Goal: Information Seeking & Learning: Learn about a topic

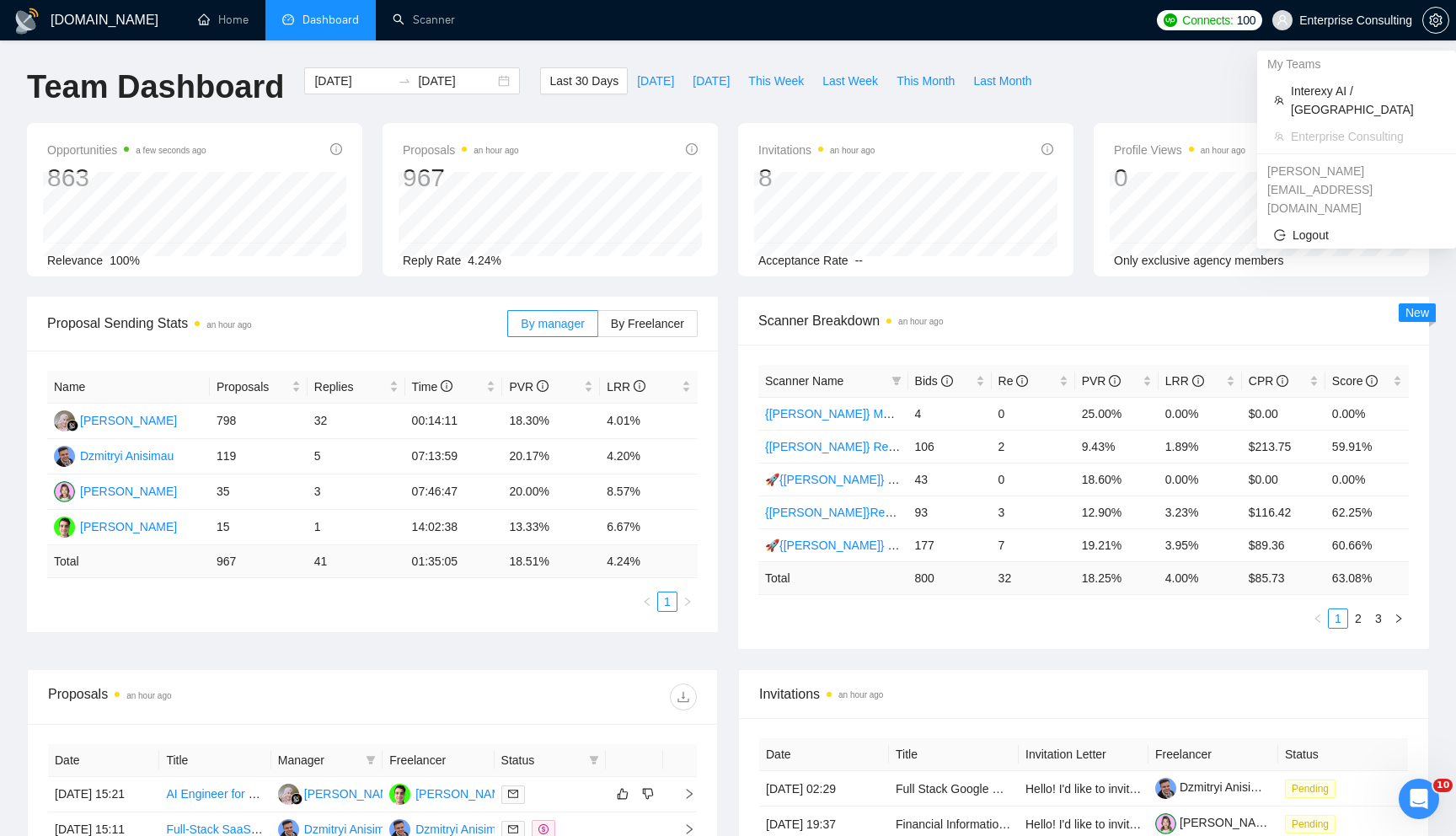
click at [1354, 32] on span "Enterprise Consulting" at bounding box center [1342, 20] width 160 height 54
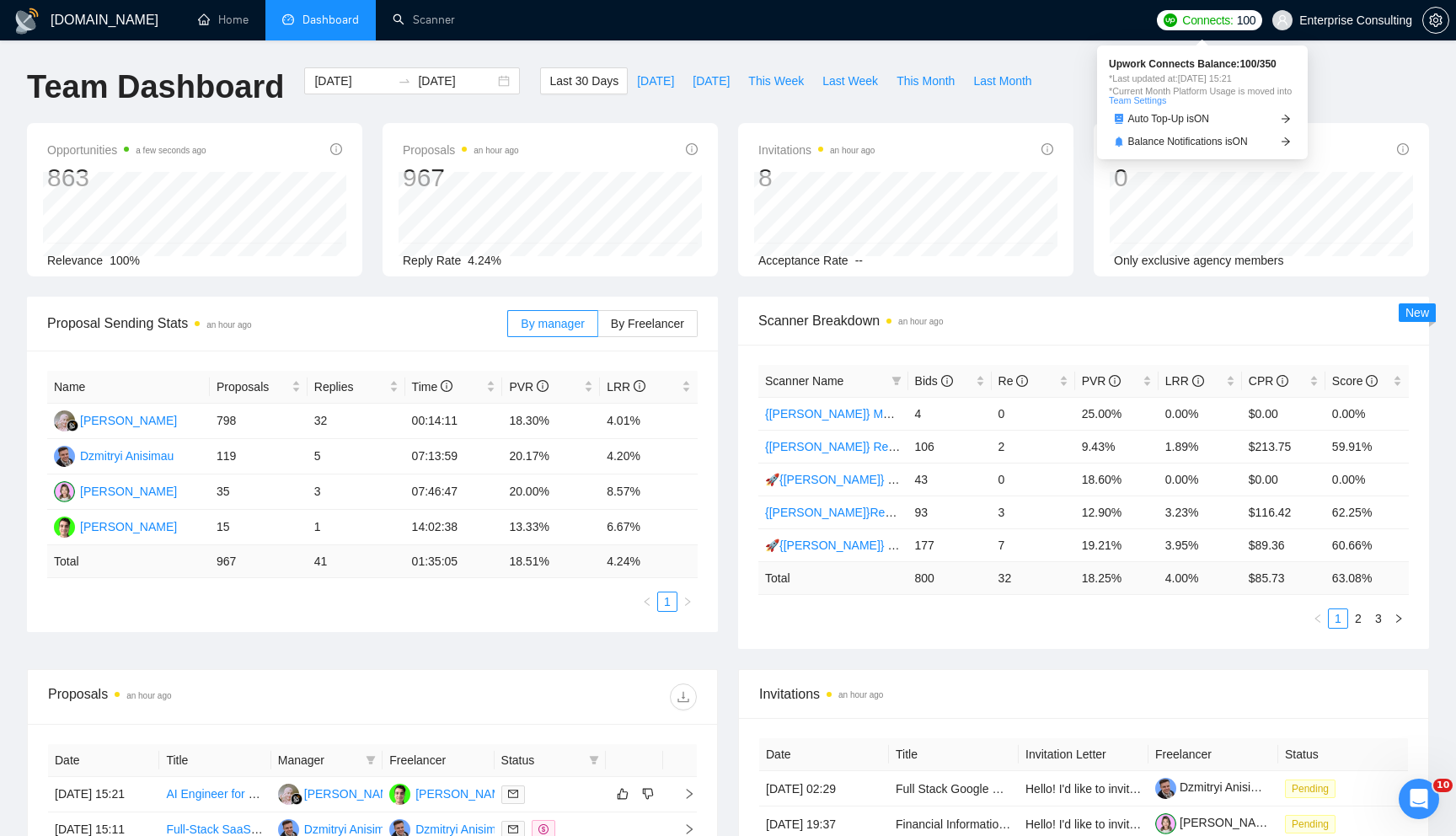
click at [1219, 17] on span "Connects:" at bounding box center [1207, 20] width 50 height 18
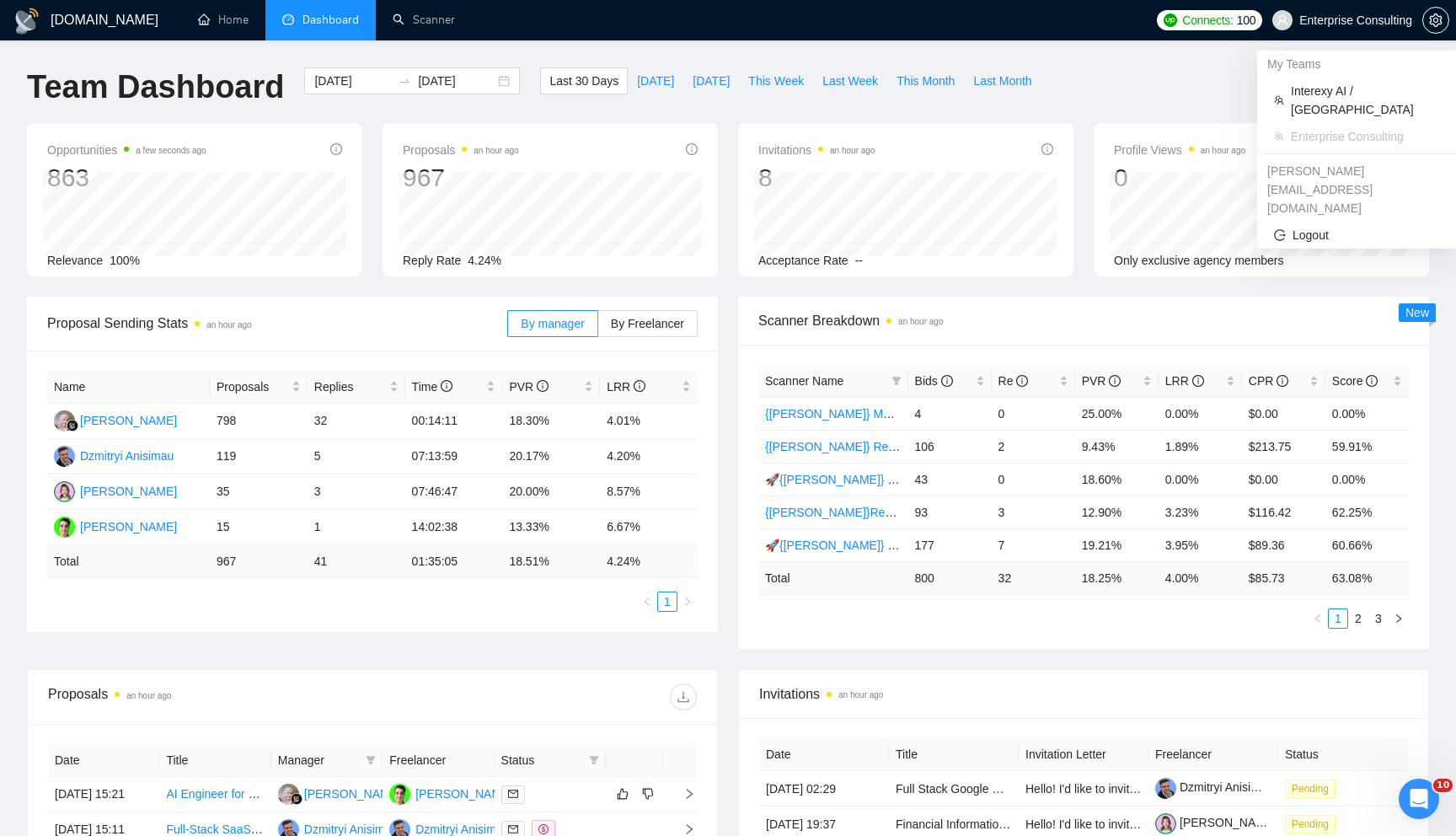
click at [1330, 28] on span "Enterprise Consulting" at bounding box center [1342, 20] width 160 height 54
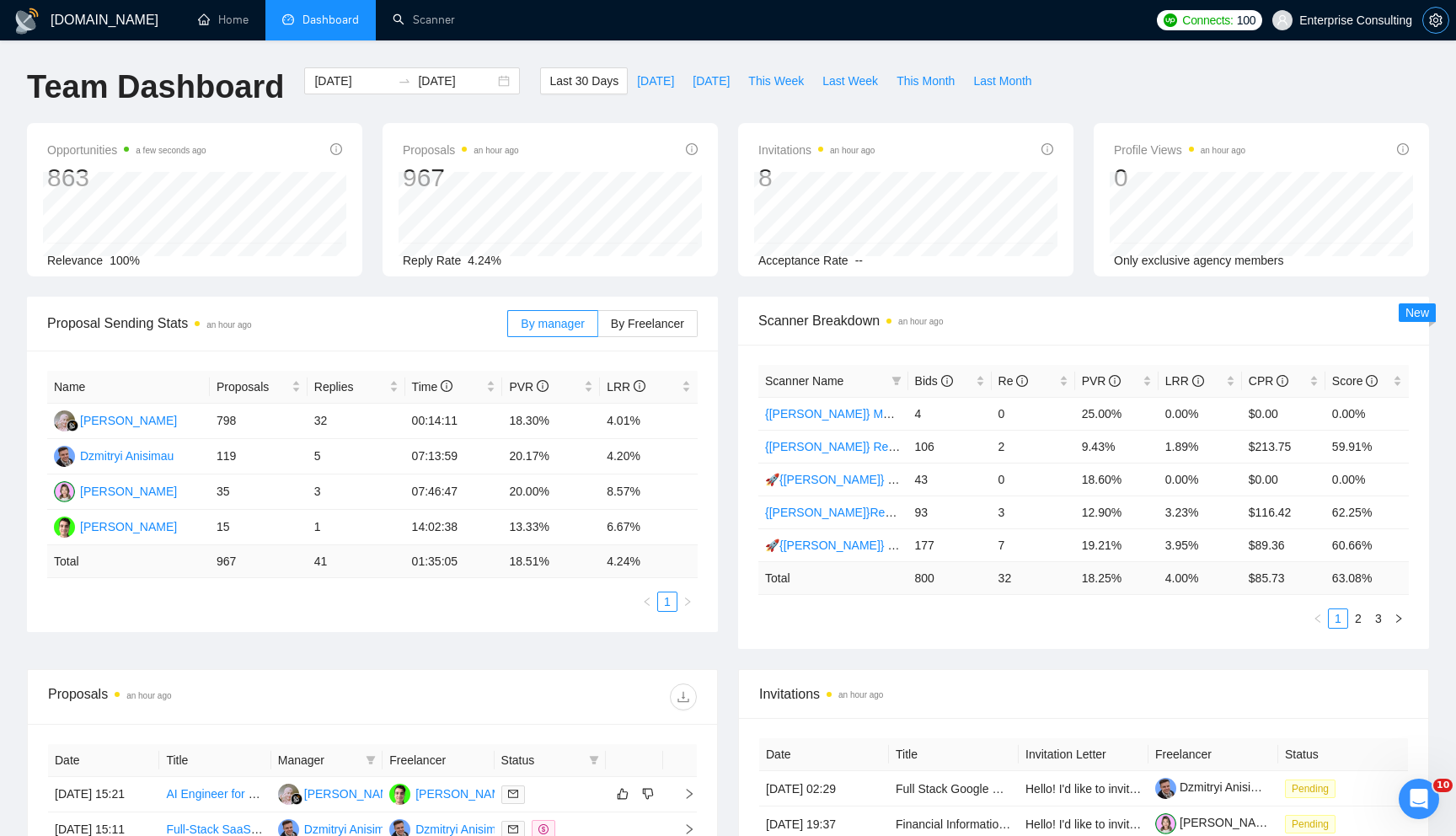
click at [1440, 29] on button "button" at bounding box center [1435, 20] width 27 height 27
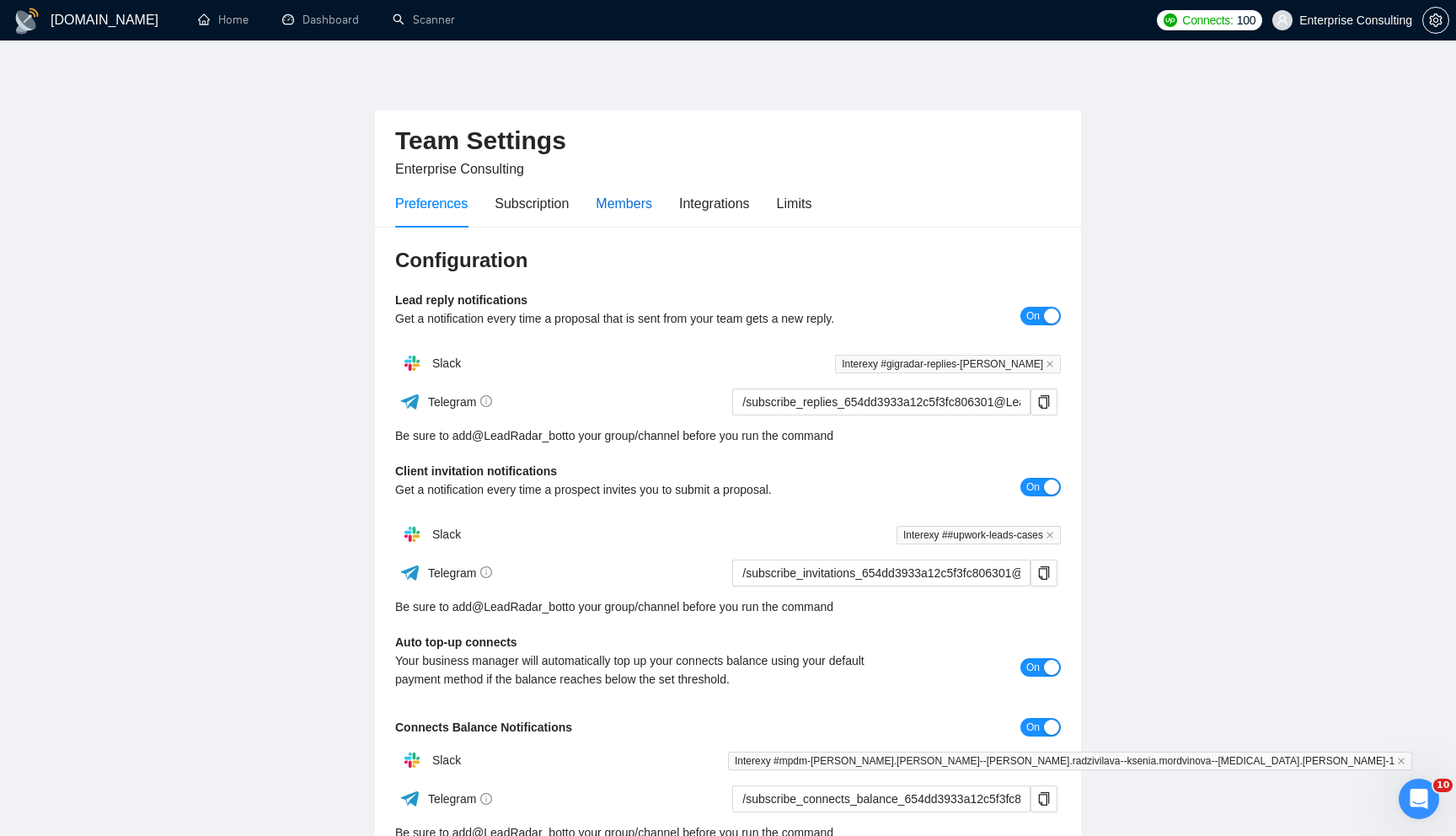
click at [635, 203] on div "Members" at bounding box center [623, 203] width 56 height 21
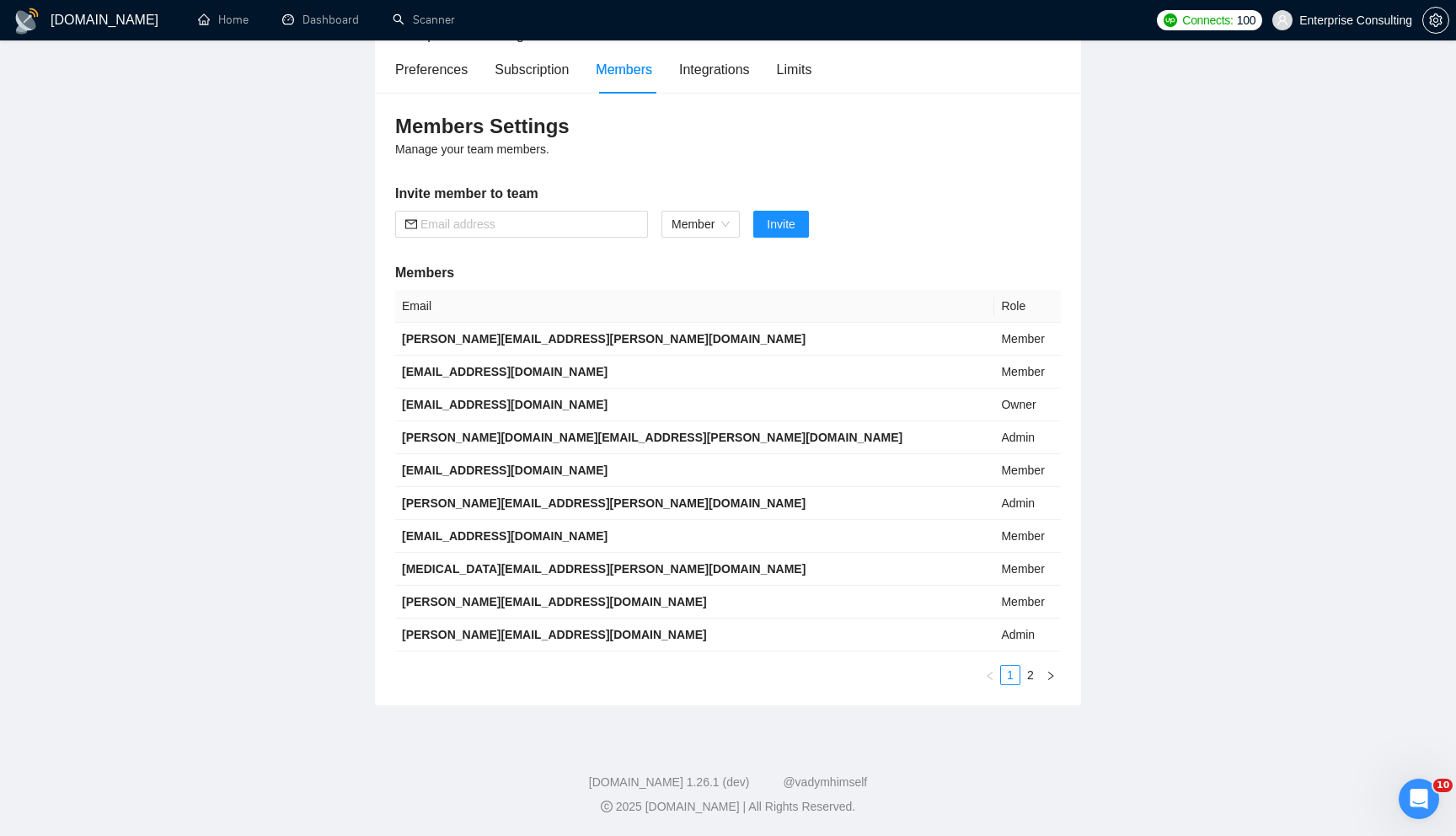
scroll to position [133, 0]
click at [539, 227] on input "text" at bounding box center [528, 224] width 217 height 18
paste input "[PERSON_NAME][EMAIL_ADDRESS][DOMAIN_NAME]"
click at [711, 220] on span "Member" at bounding box center [700, 225] width 58 height 25
type input "[PERSON_NAME][EMAIL_ADDRESS][DOMAIN_NAME]"
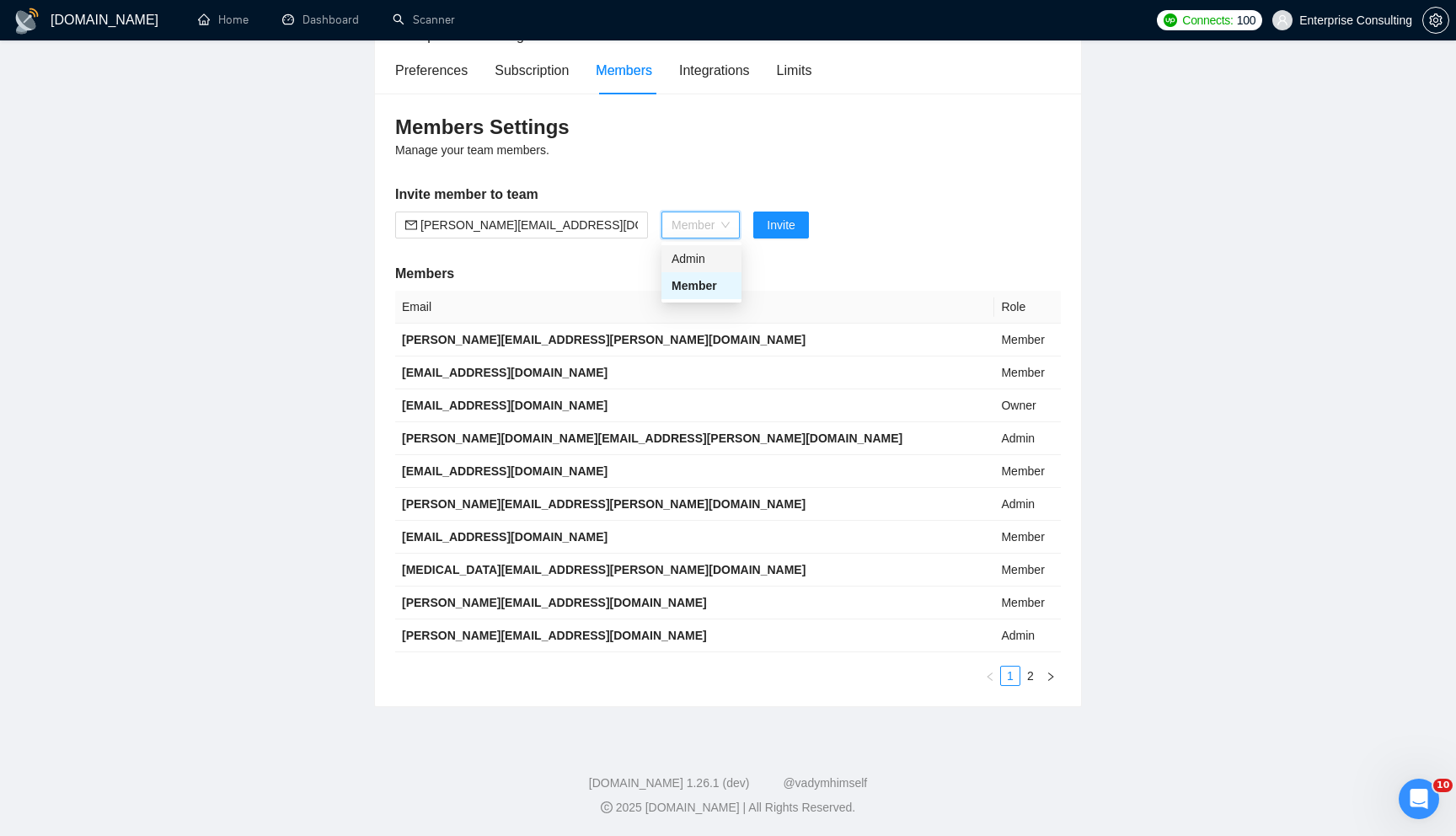
click at [704, 255] on div "Admin" at bounding box center [701, 258] width 60 height 18
click at [696, 219] on span "Admin" at bounding box center [696, 225] width 49 height 25
click at [696, 303] on th "Email" at bounding box center [694, 307] width 599 height 33
click at [698, 294] on th "Email" at bounding box center [694, 307] width 599 height 33
click at [704, 220] on span "Admin" at bounding box center [696, 225] width 49 height 25
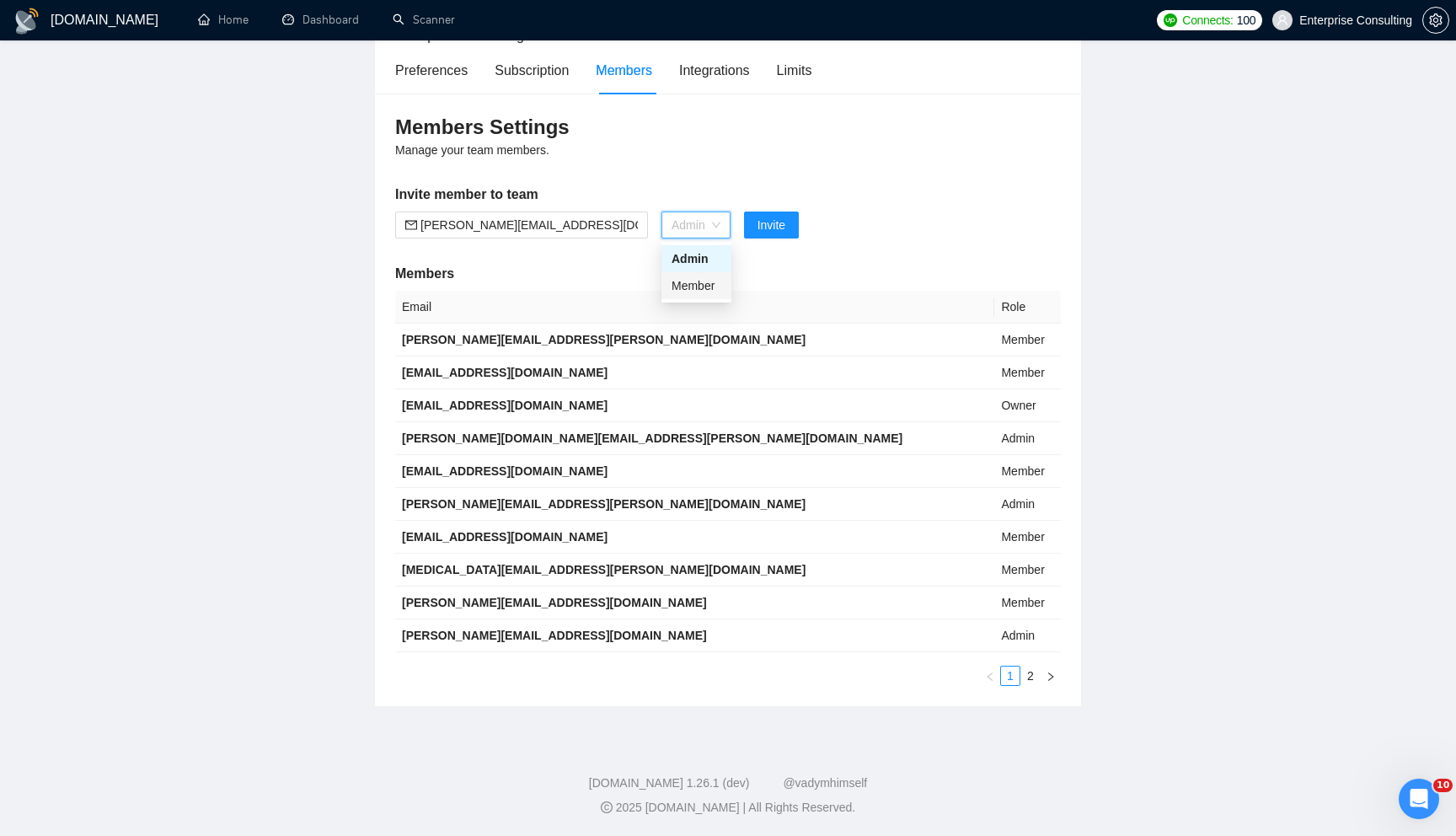
click at [704, 289] on div "Member" at bounding box center [696, 285] width 49 height 18
click at [773, 231] on span "Invite" at bounding box center [781, 224] width 28 height 18
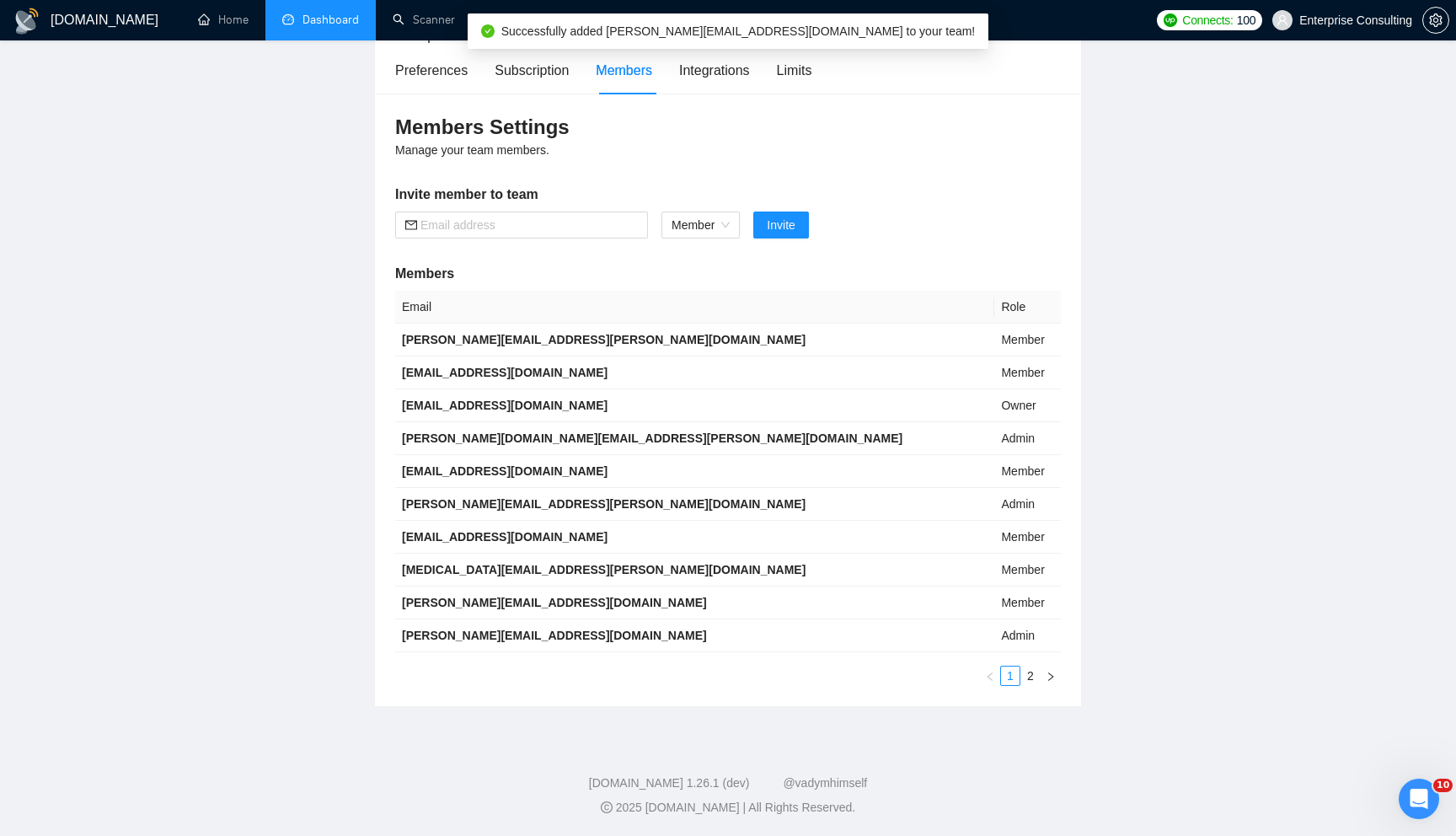
click at [292, 17] on link "Dashboard" at bounding box center [320, 20] width 77 height 15
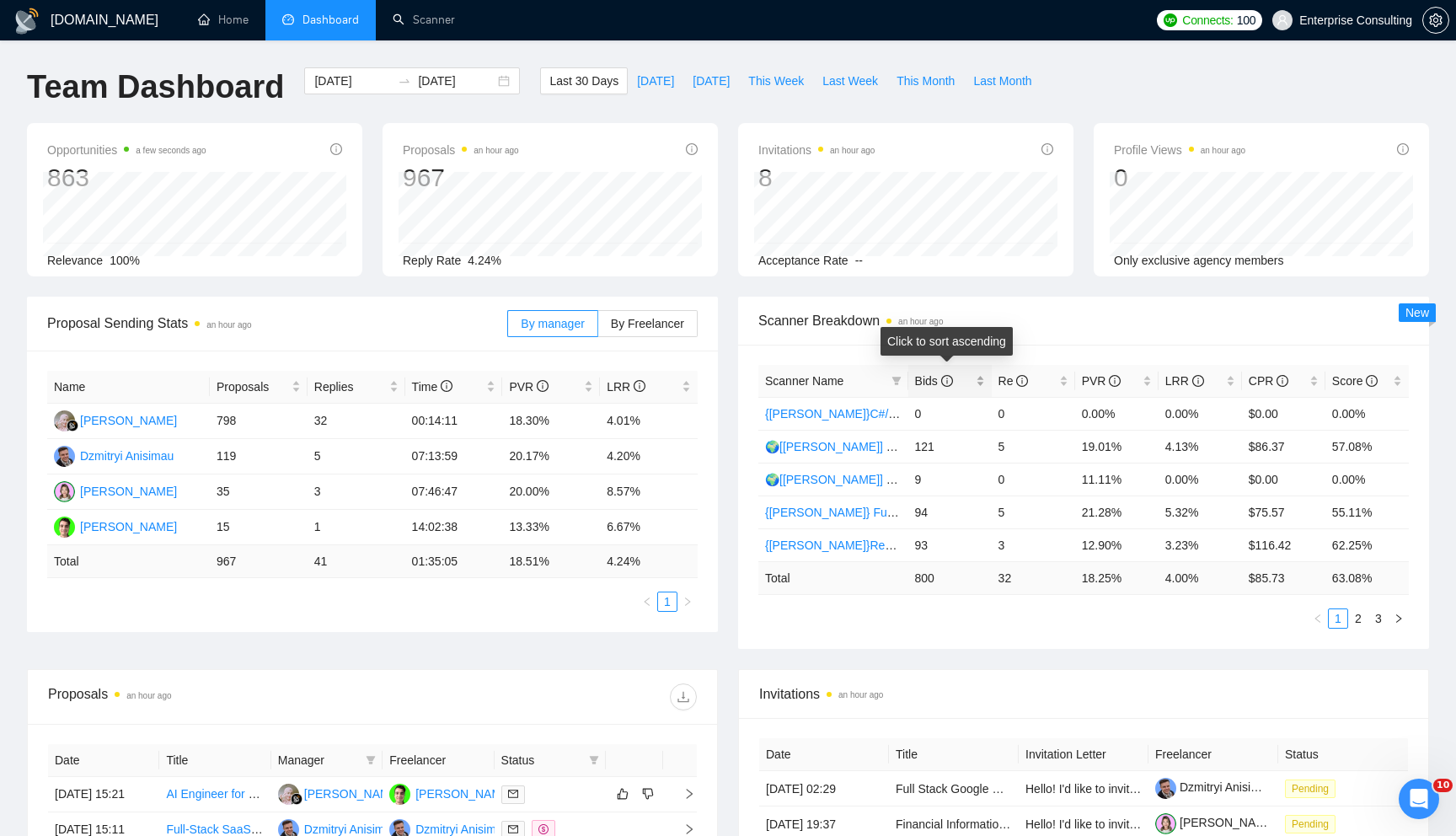
click at [985, 387] on div "Bids" at bounding box center [949, 380] width 70 height 18
click at [844, 410] on link "🚀{[PERSON_NAME]} Python | Django | AI /" at bounding box center [881, 414] width 233 height 14
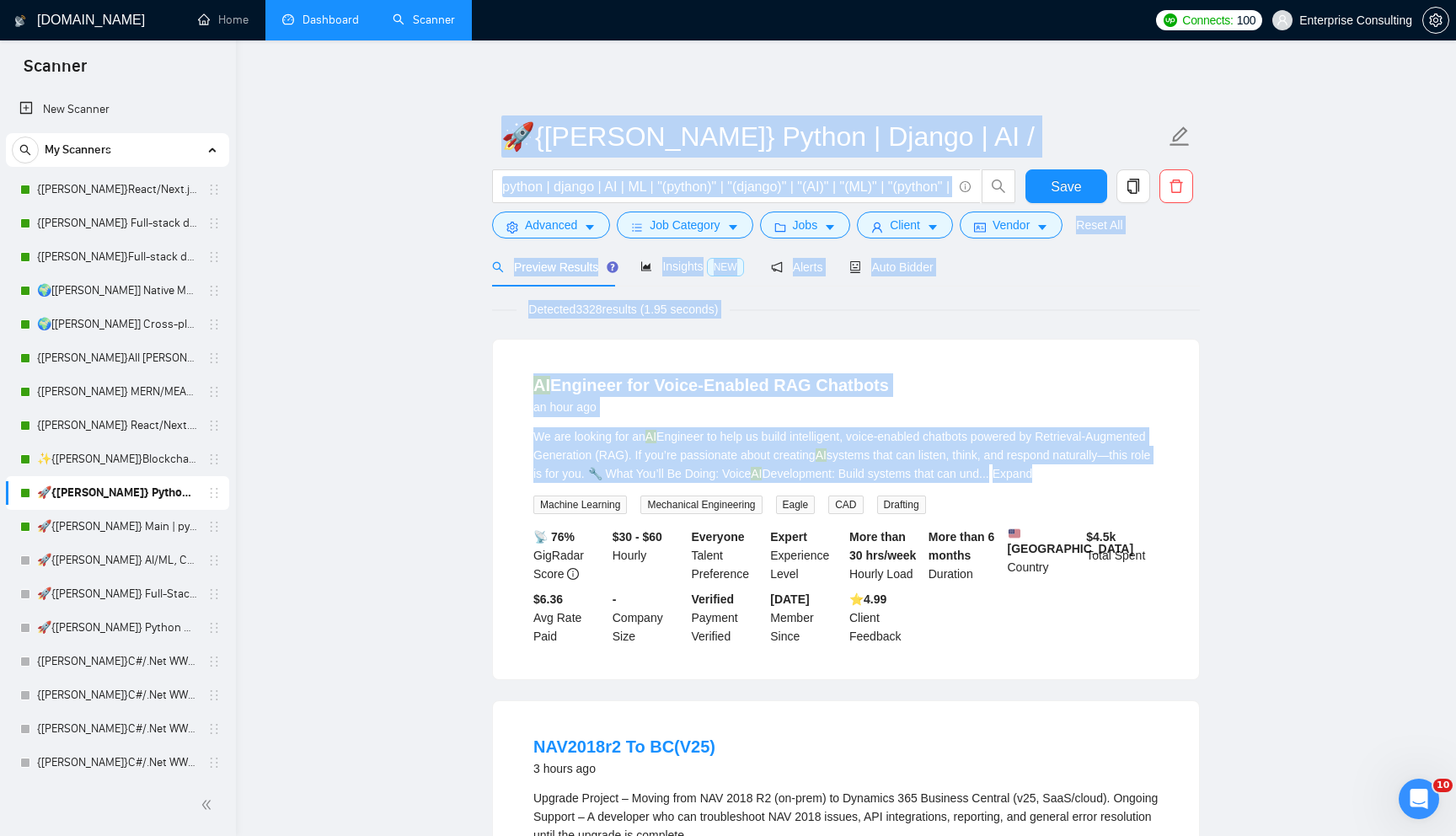
drag, startPoint x: 355, startPoint y: 83, endPoint x: 514, endPoint y: 499, distance: 445.4
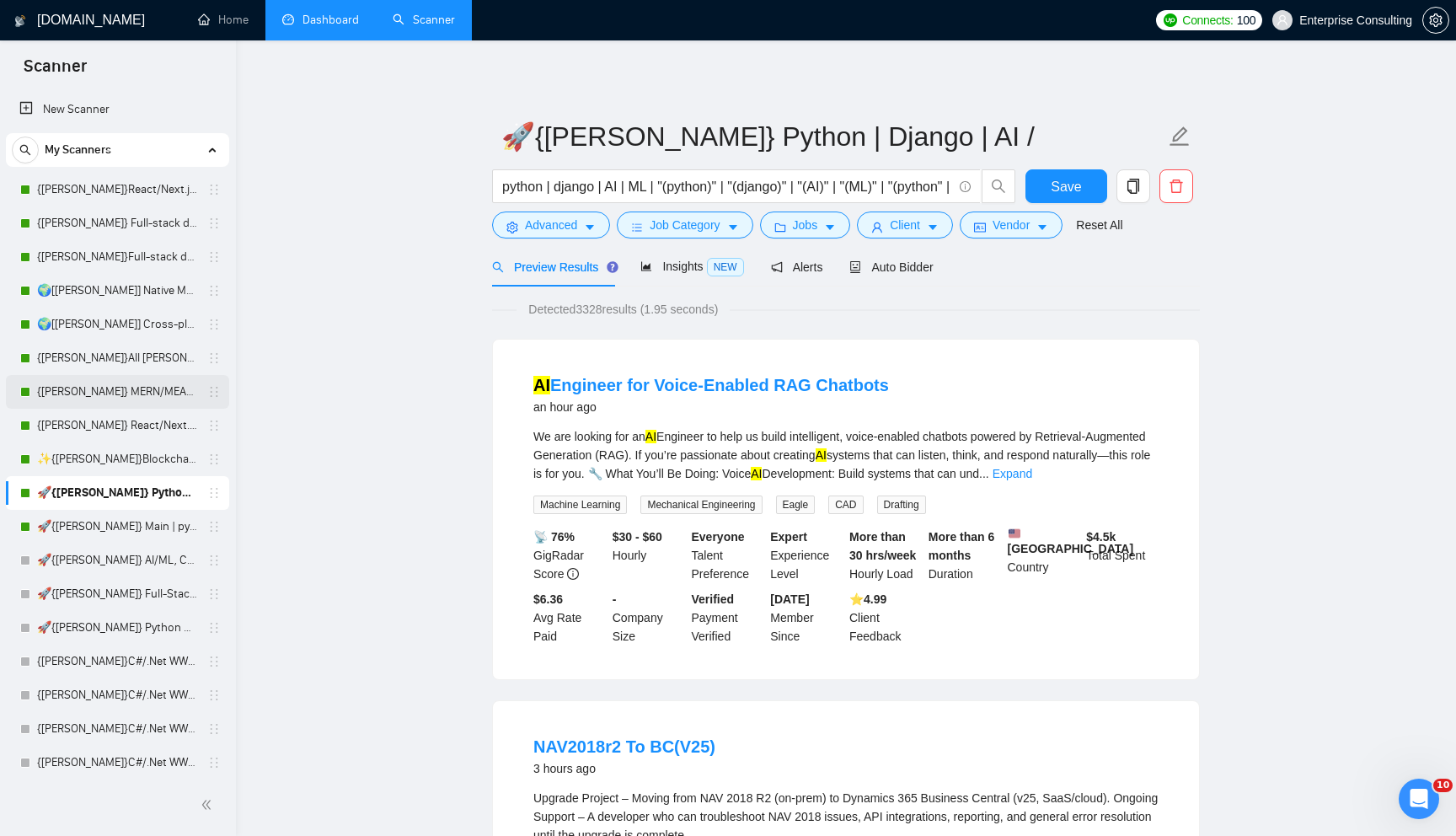
click at [76, 399] on link "{[PERSON_NAME]} MERN/MEAN (Enterprise & SaaS)" at bounding box center [117, 392] width 160 height 34
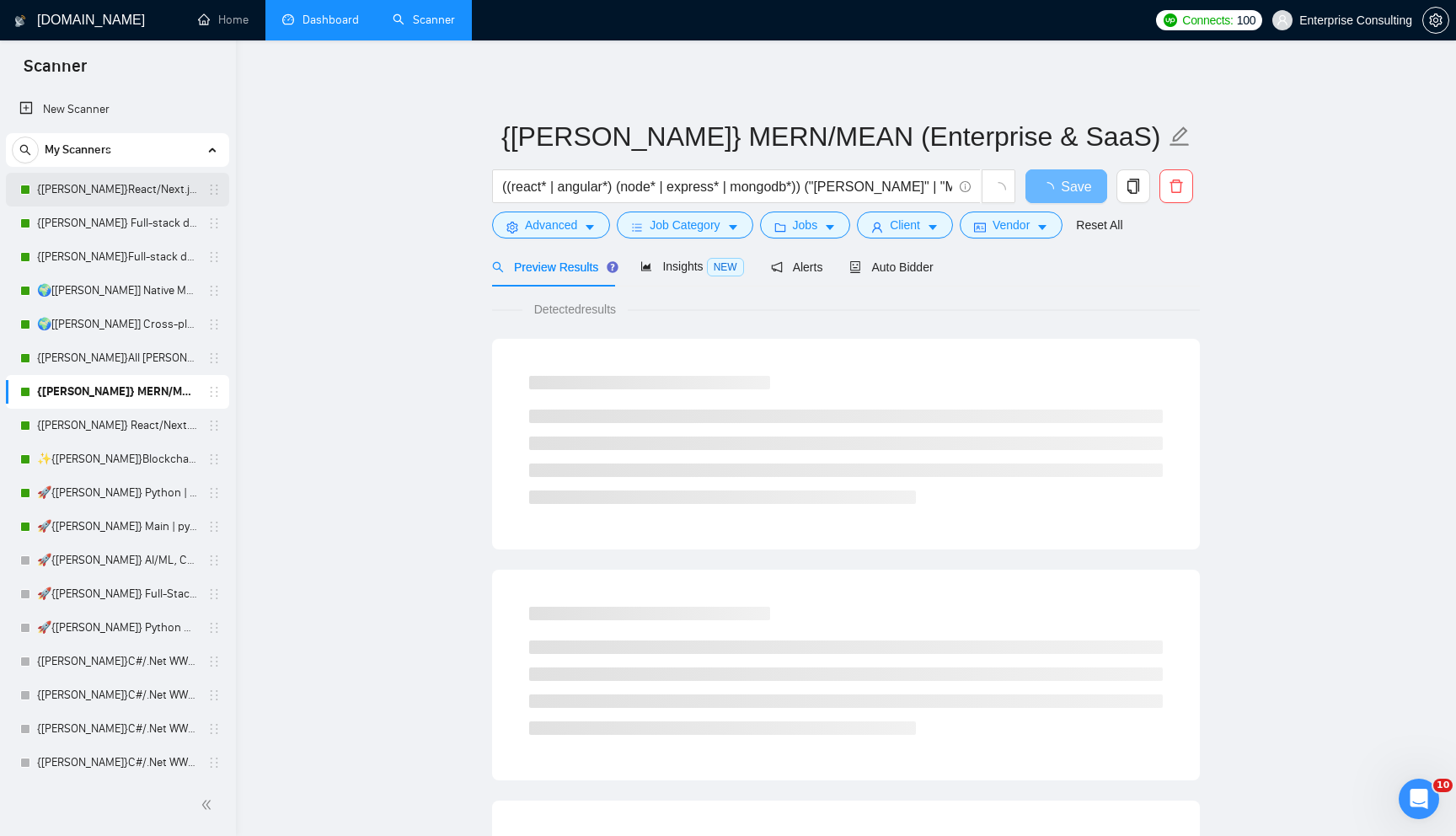
click at [105, 182] on link "{[PERSON_NAME]}React/Next.js/Node.js (Long-term, All Niches)" at bounding box center [117, 189] width 160 height 34
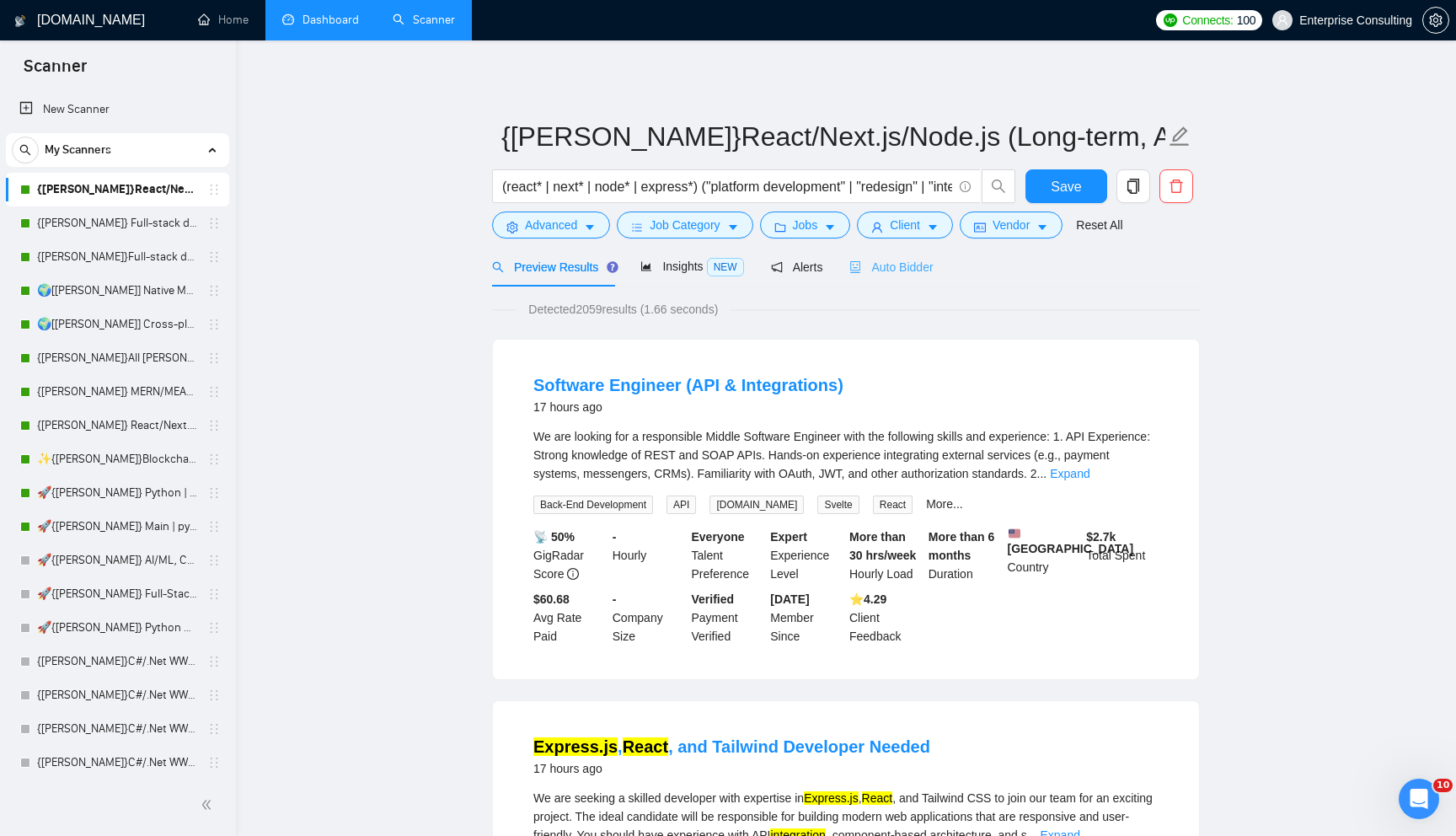
click at [902, 252] on div "Auto Bidder" at bounding box center [891, 267] width 83 height 40
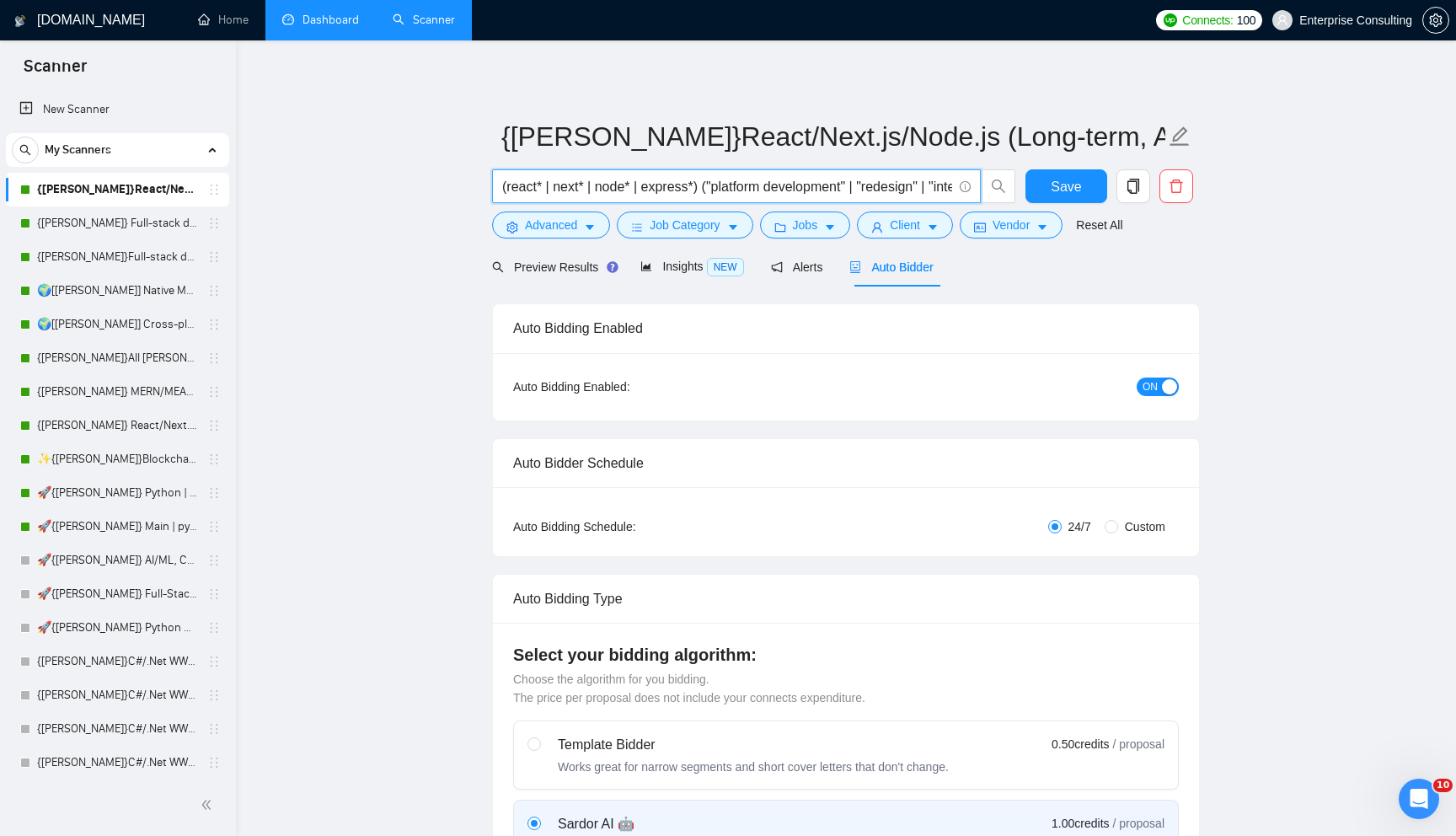
drag, startPoint x: 561, startPoint y: 183, endPoint x: 818, endPoint y: 185, distance: 257.0
click at [818, 185] on input "(react* | next* | node* | express*) ("platform development" | "redesign" | "int…" at bounding box center [727, 187] width 450 height 21
type input "фывфывыффыв"
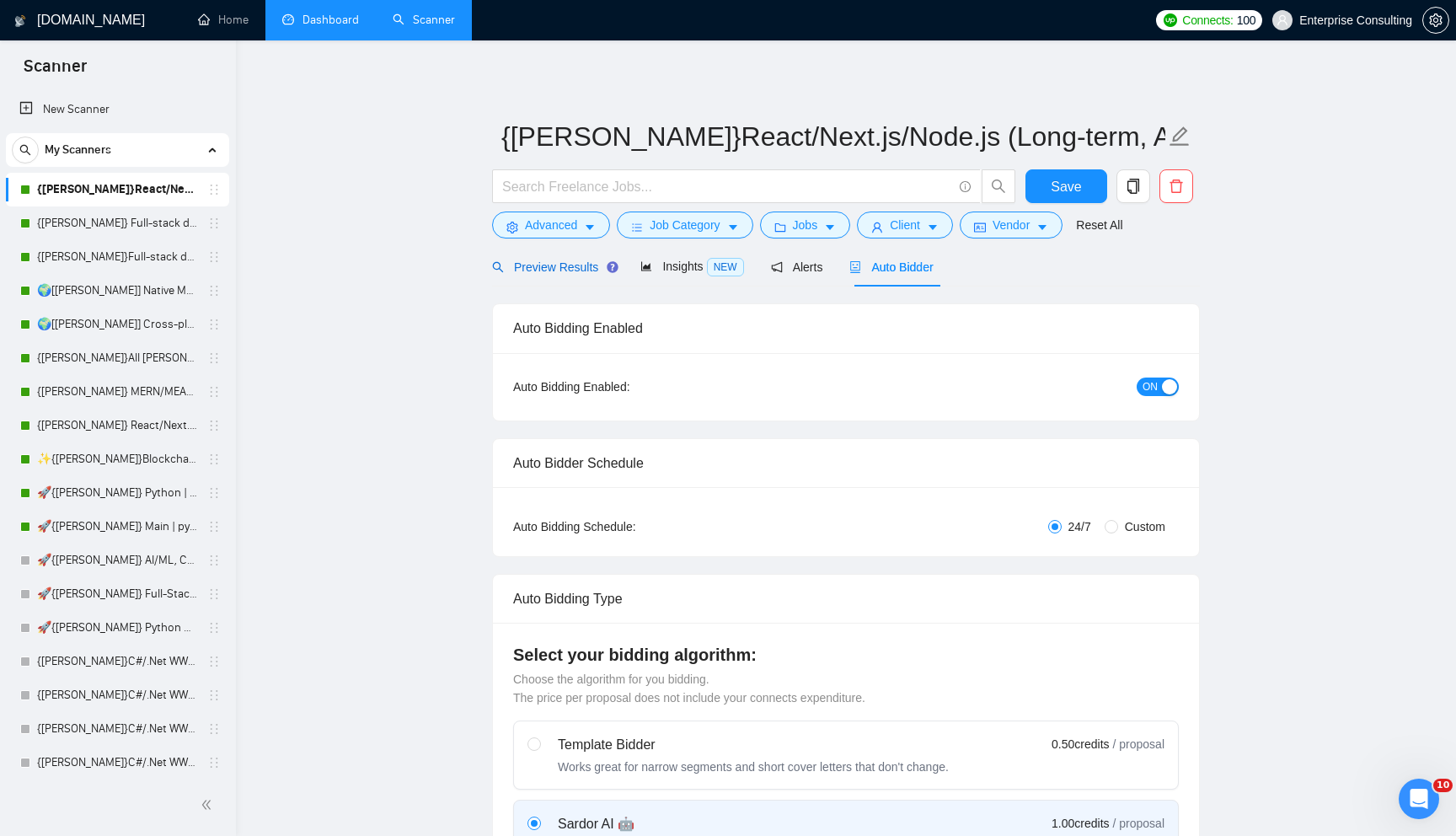
click at [562, 272] on span "Preview Results" at bounding box center [552, 267] width 121 height 14
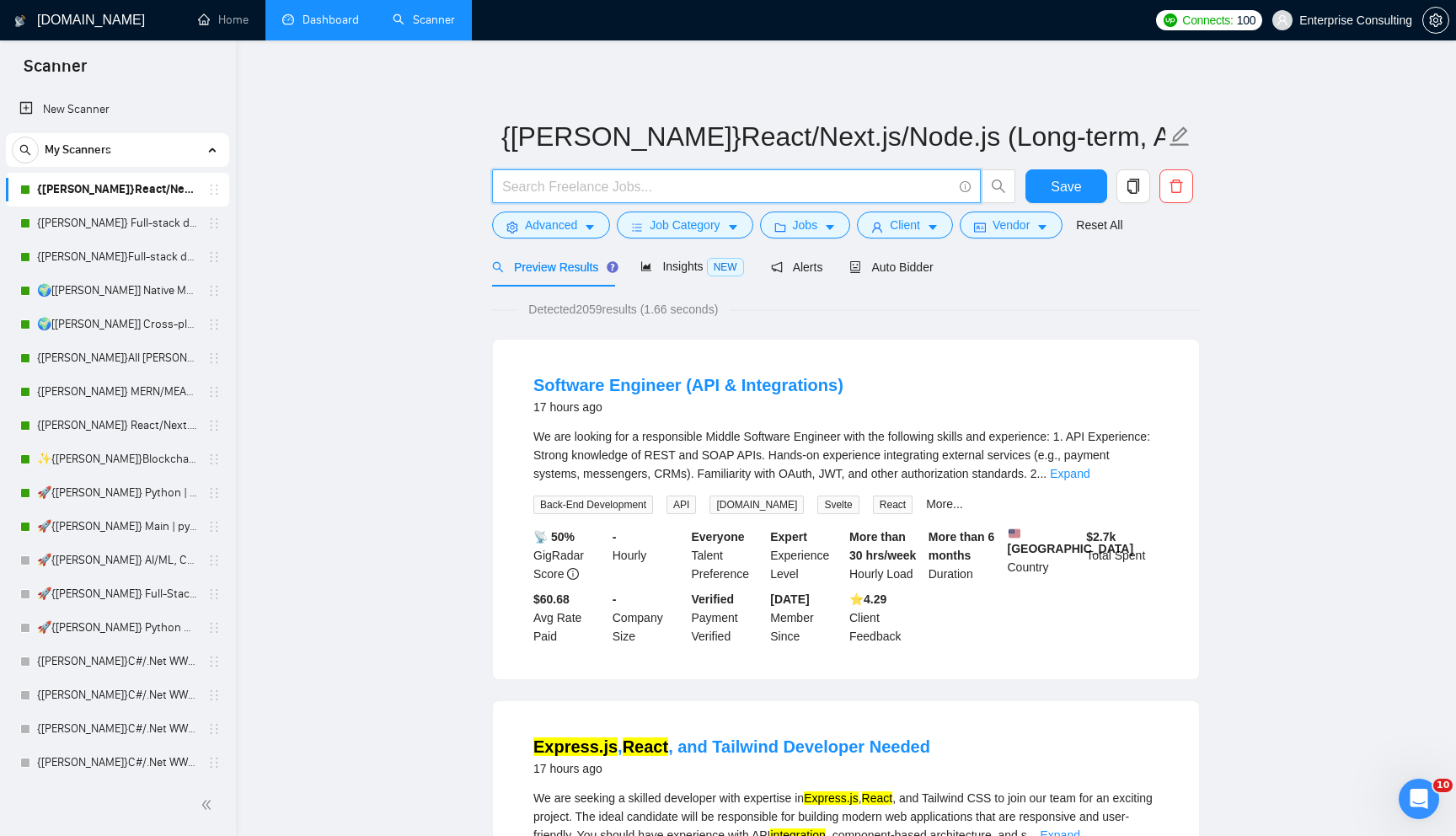
click at [611, 185] on input "text" at bounding box center [727, 187] width 450 height 21
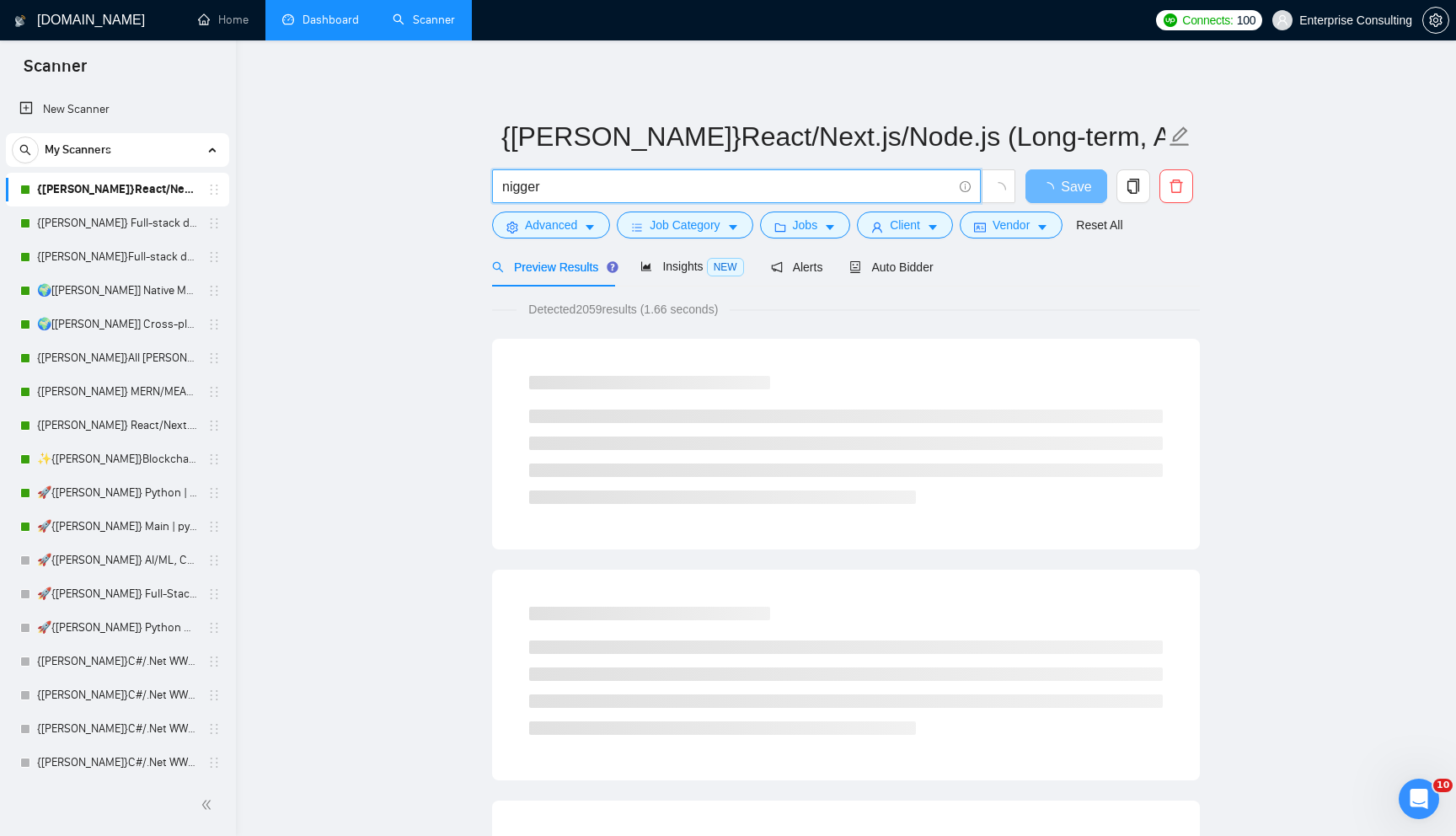
type input "nigger"
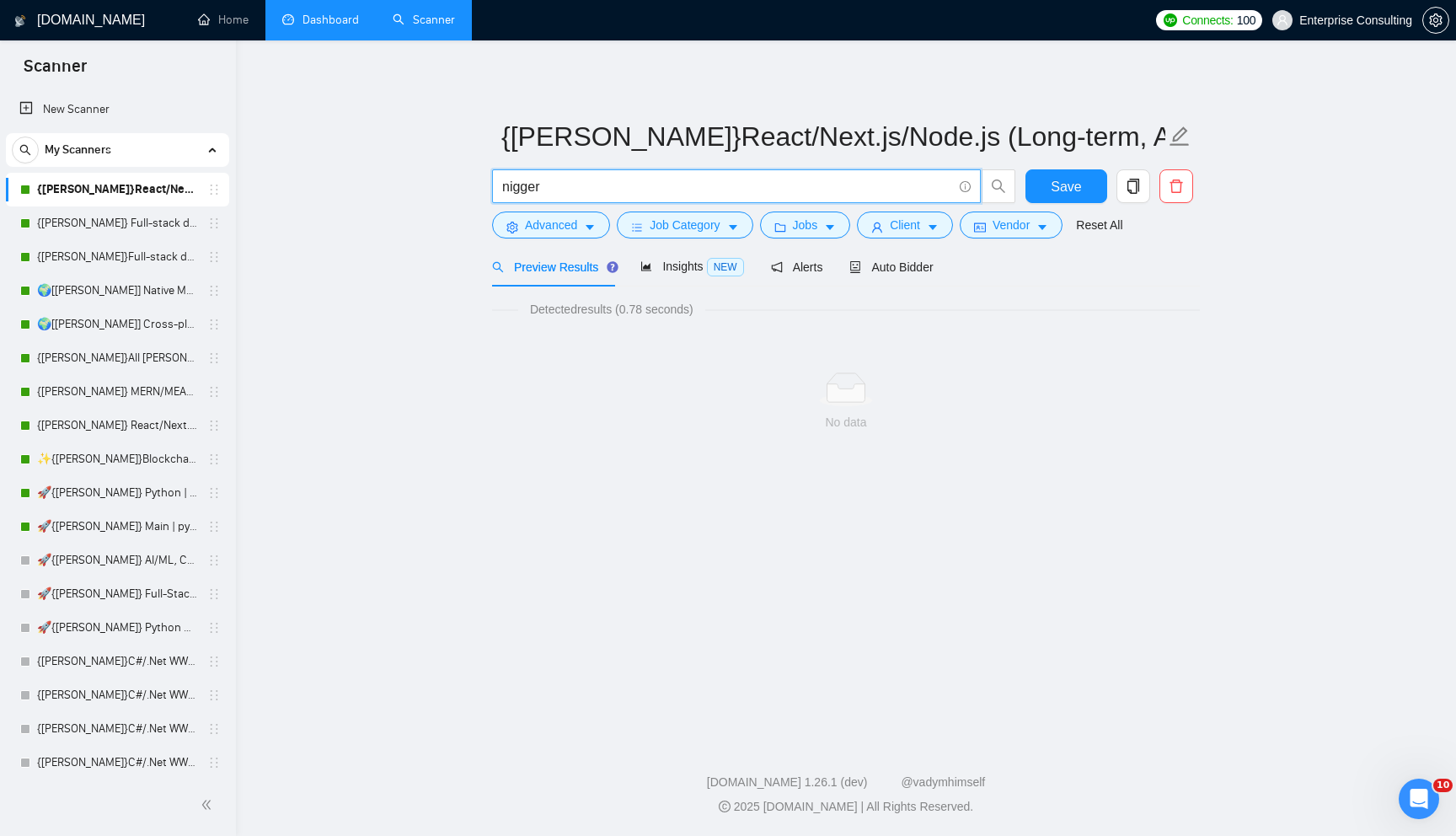
drag, startPoint x: 651, startPoint y: 185, endPoint x: 324, endPoint y: 185, distance: 327.0
click at [324, 185] on main "{[PERSON_NAME]}React/Next.js/Node.js (Long-term, All Niches) nigger Save Advanc…" at bounding box center [846, 386] width 1166 height 639
type input "ф"
type input "(react* | next* | node* | express*) ("platform development" | "redesign" | "int…"
click at [445, 213] on main "{[PERSON_NAME]}React/Next.js/Node.js (Long-term, All Niches) (react* | next* | …" at bounding box center [846, 386] width 1166 height 639
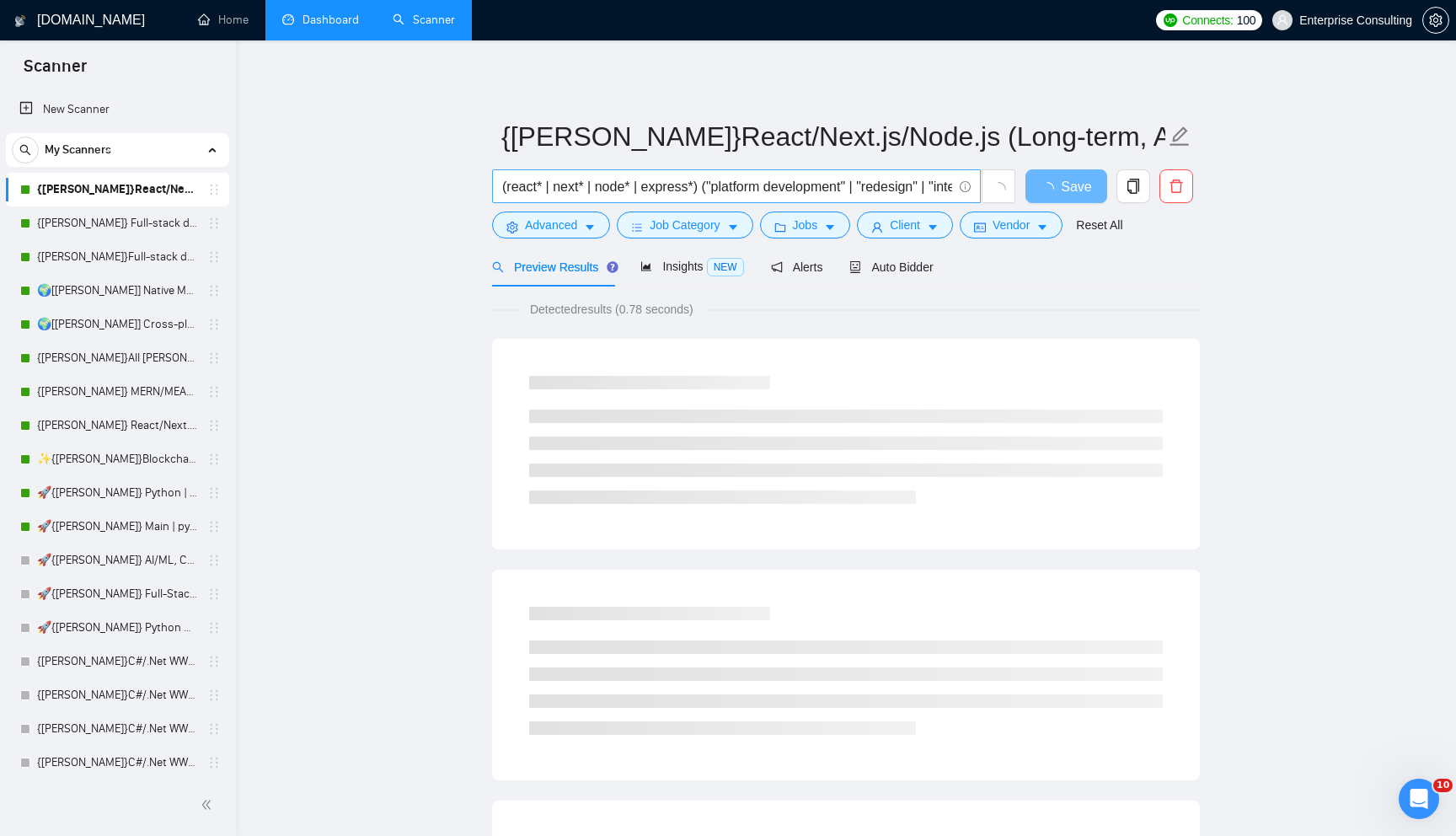
click at [703, 189] on input "(react* | next* | node* | express*) ("platform development" | "redesign" | "int…" at bounding box center [727, 187] width 450 height 21
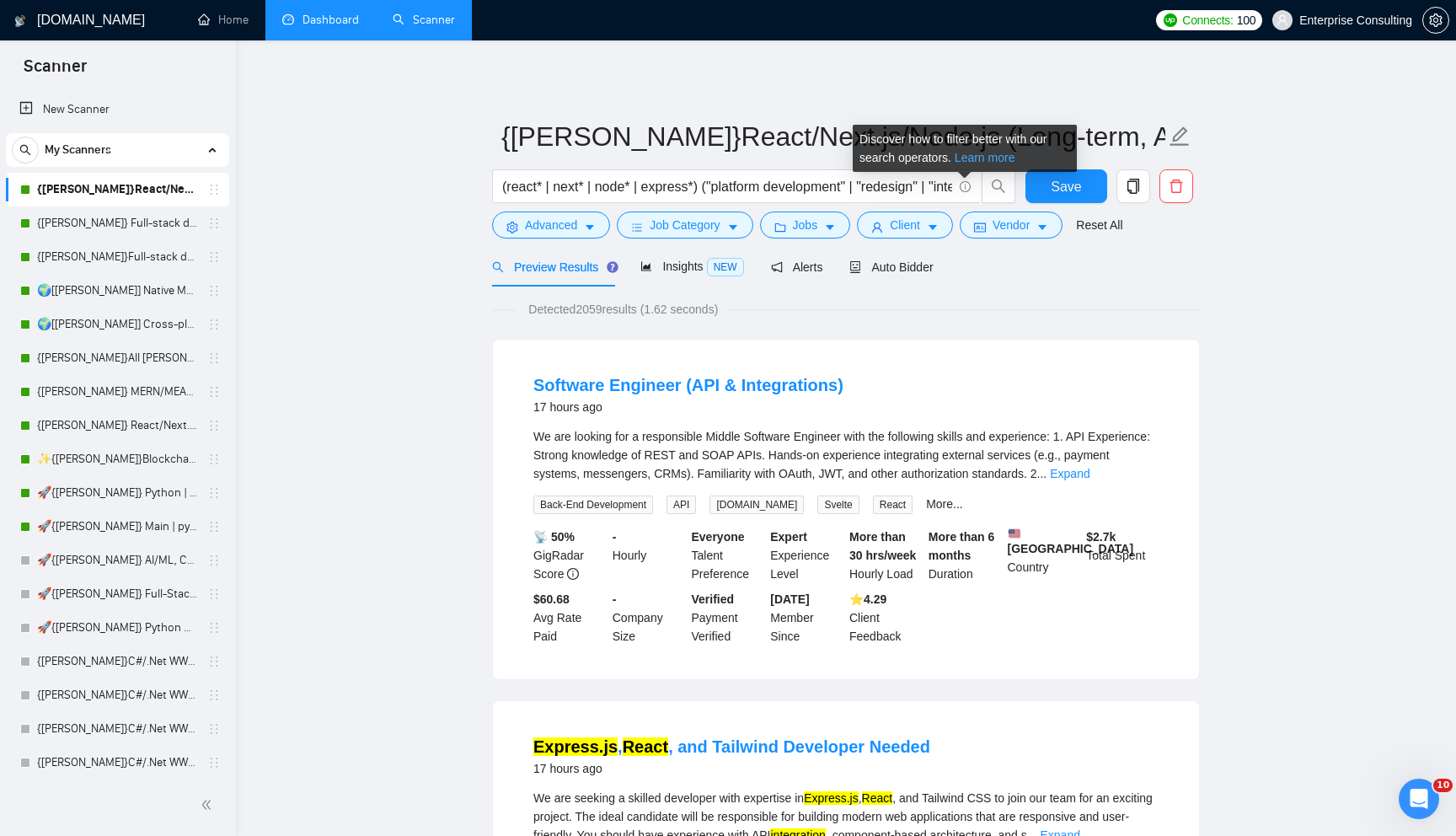
click at [973, 155] on link "Learn more" at bounding box center [985, 157] width 61 height 14
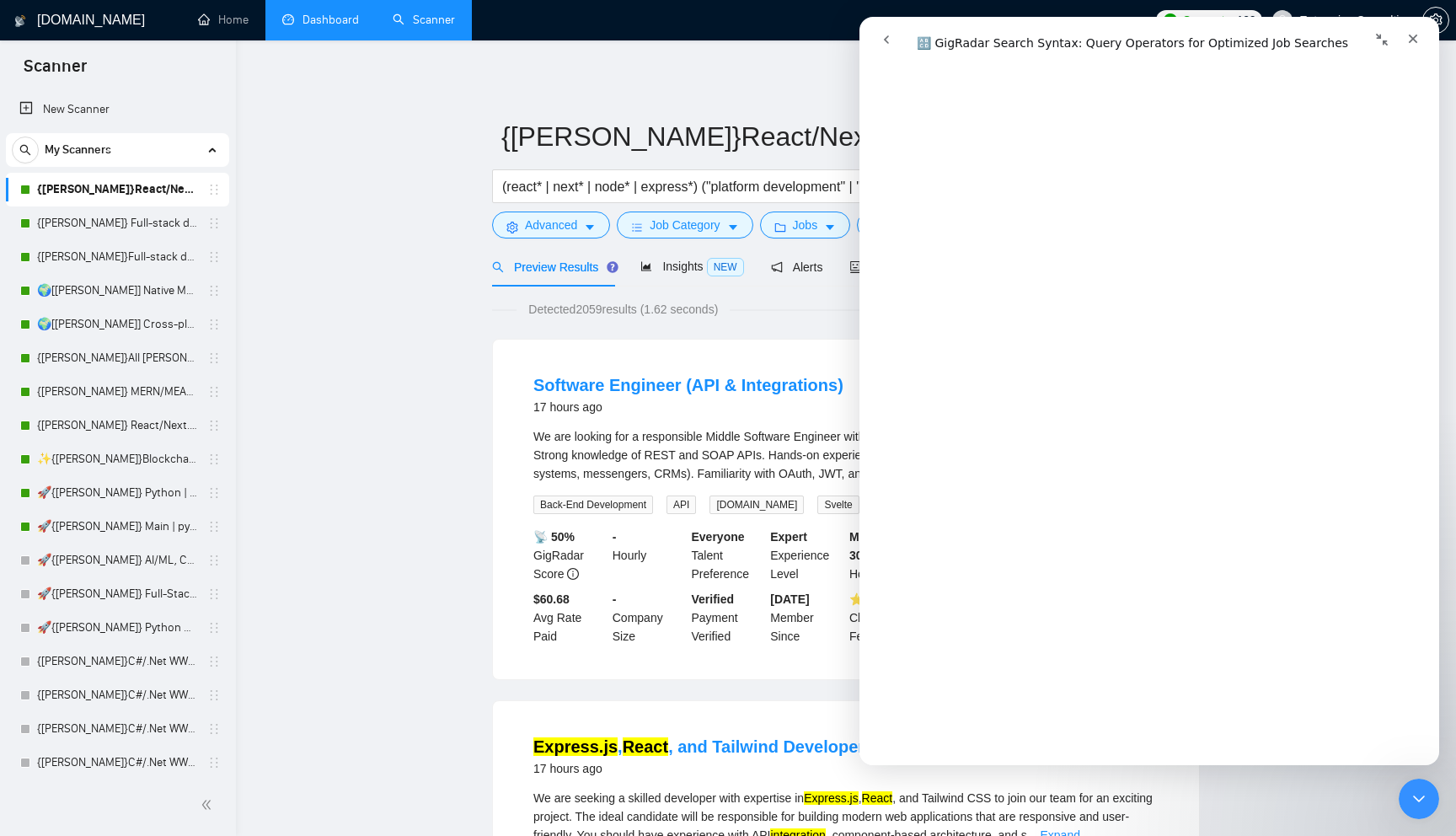
scroll to position [1035, 0]
click at [642, 182] on input "(react* | next* | node* | express*) ("platform development" | "redesign" | "int…" at bounding box center [727, 187] width 450 height 21
click at [528, 182] on input "(react* | next* | node* | express*) ("platform development" | "redesign" | "int…" at bounding box center [727, 187] width 450 height 21
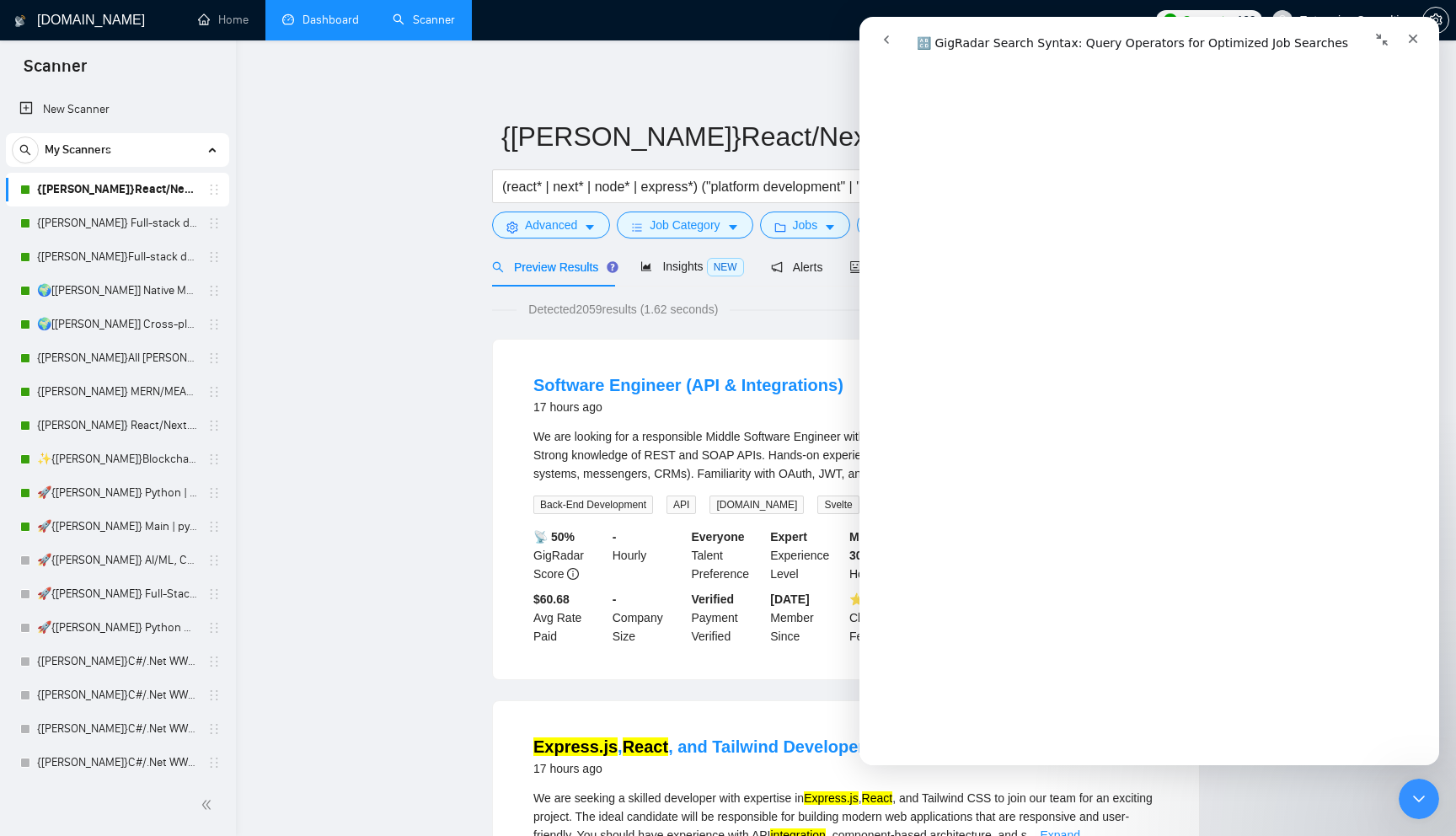
click at [1413, 32] on icon "Close" at bounding box center [1414, 39] width 14 height 14
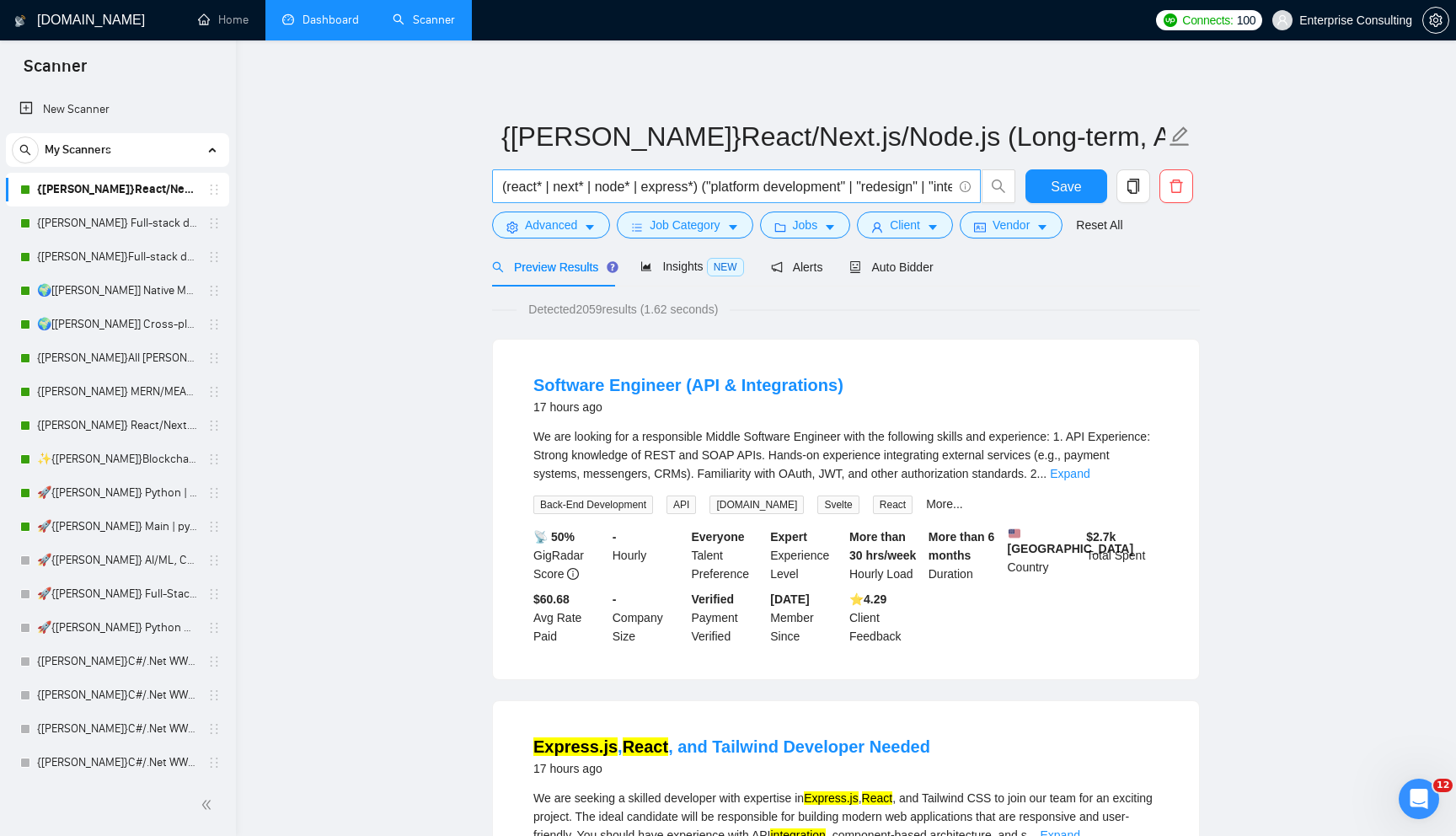
click at [839, 175] on span "(react* | next* | node* | express*) ("platform development" | "redesign" | "int…" at bounding box center [736, 186] width 489 height 34
click at [835, 182] on input "(react* | next* | node* | express*) ("platform development" | "redesign" | "int…" at bounding box center [727, 187] width 450 height 21
click at [654, 170] on span "(react* | next* | node* | express*) ("platform development" | "redesign" | "int…" at bounding box center [736, 186] width 489 height 34
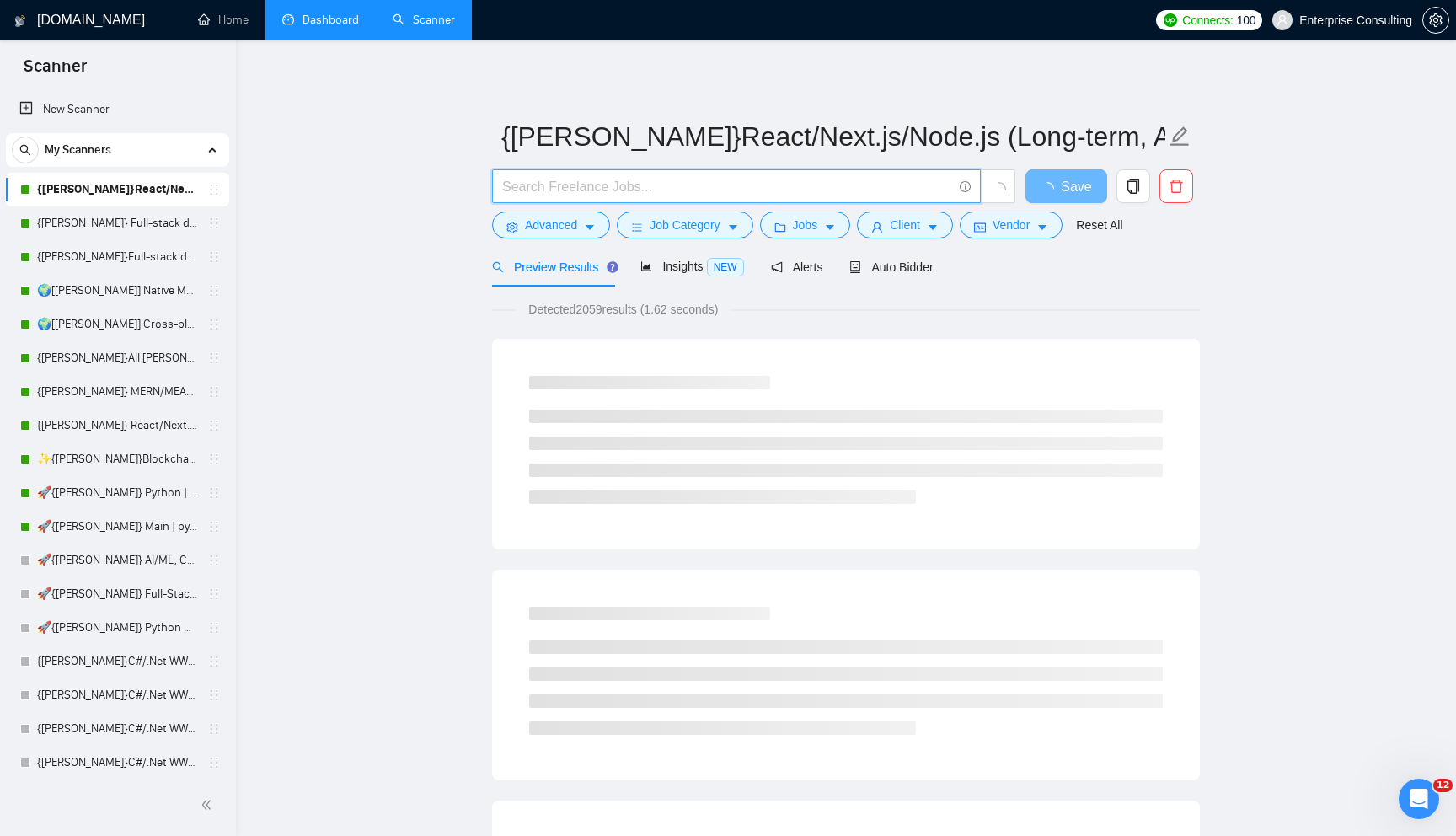
click at [956, 187] on span at bounding box center [963, 187] width 16 height 21
click at [962, 188] on icon "info-circle" at bounding box center [965, 187] width 11 height 11
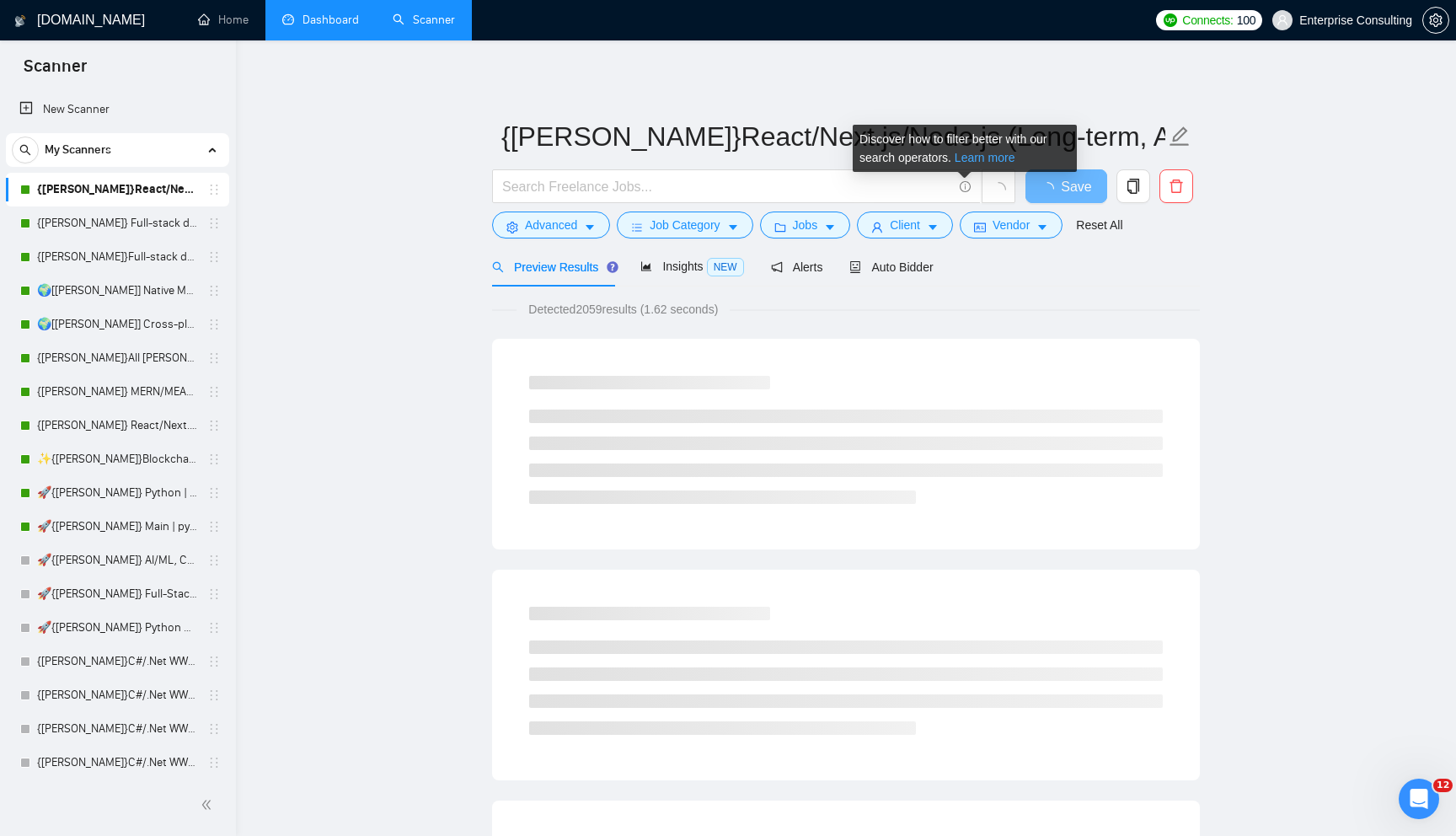
click at [998, 156] on link "Learn more" at bounding box center [985, 157] width 61 height 14
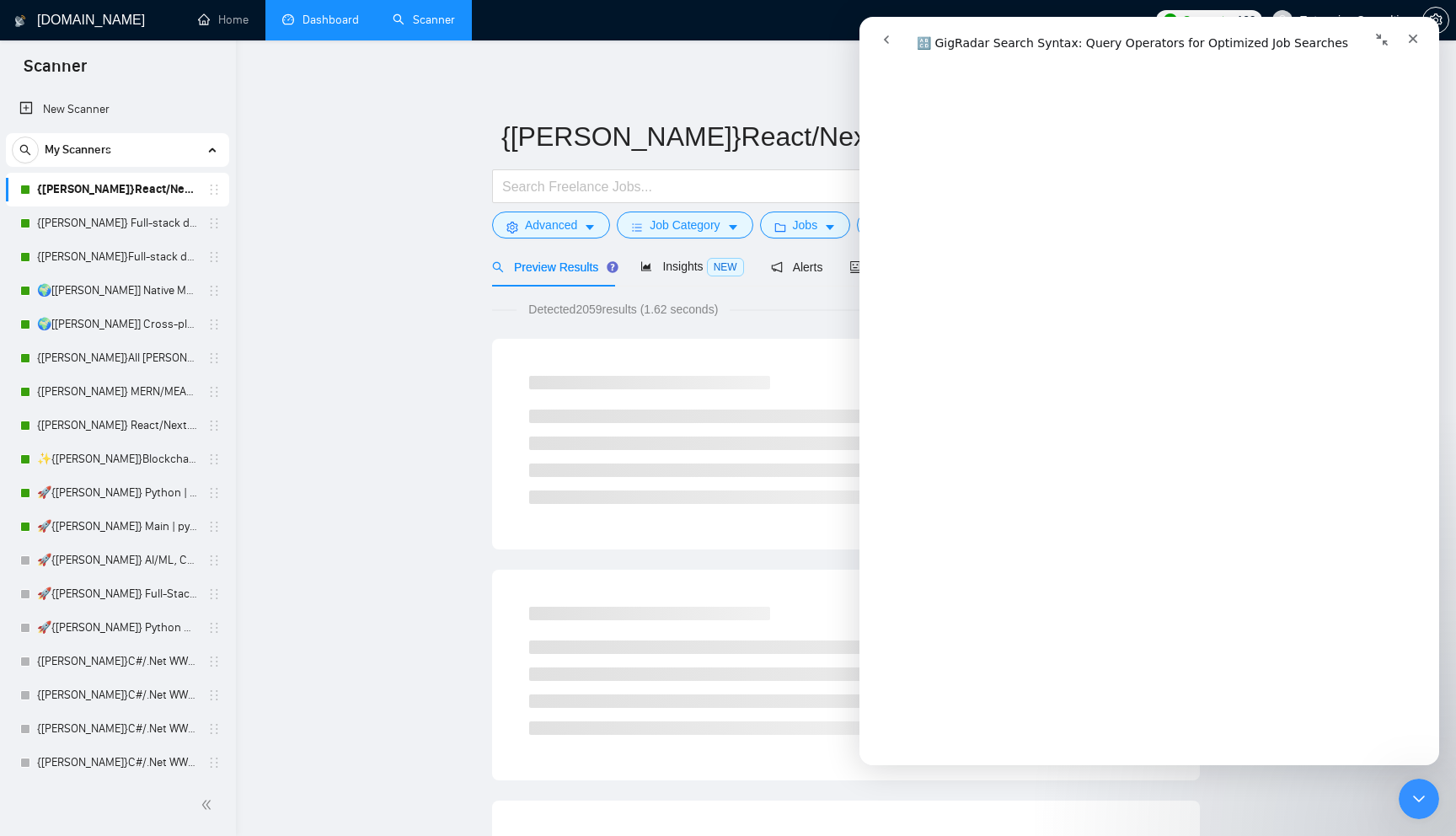
scroll to position [366, 0]
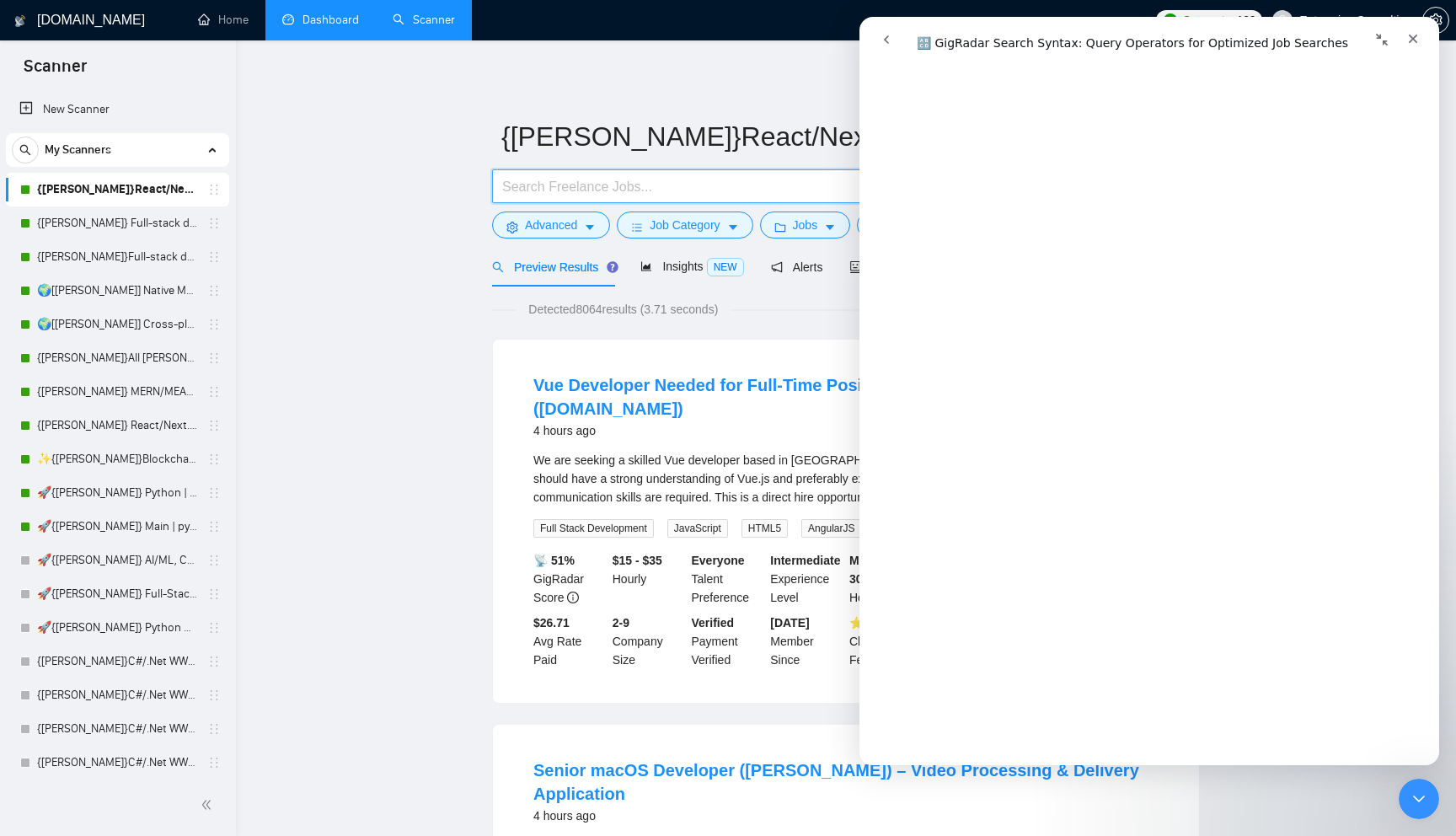
click at [748, 192] on input "text" at bounding box center [727, 187] width 450 height 21
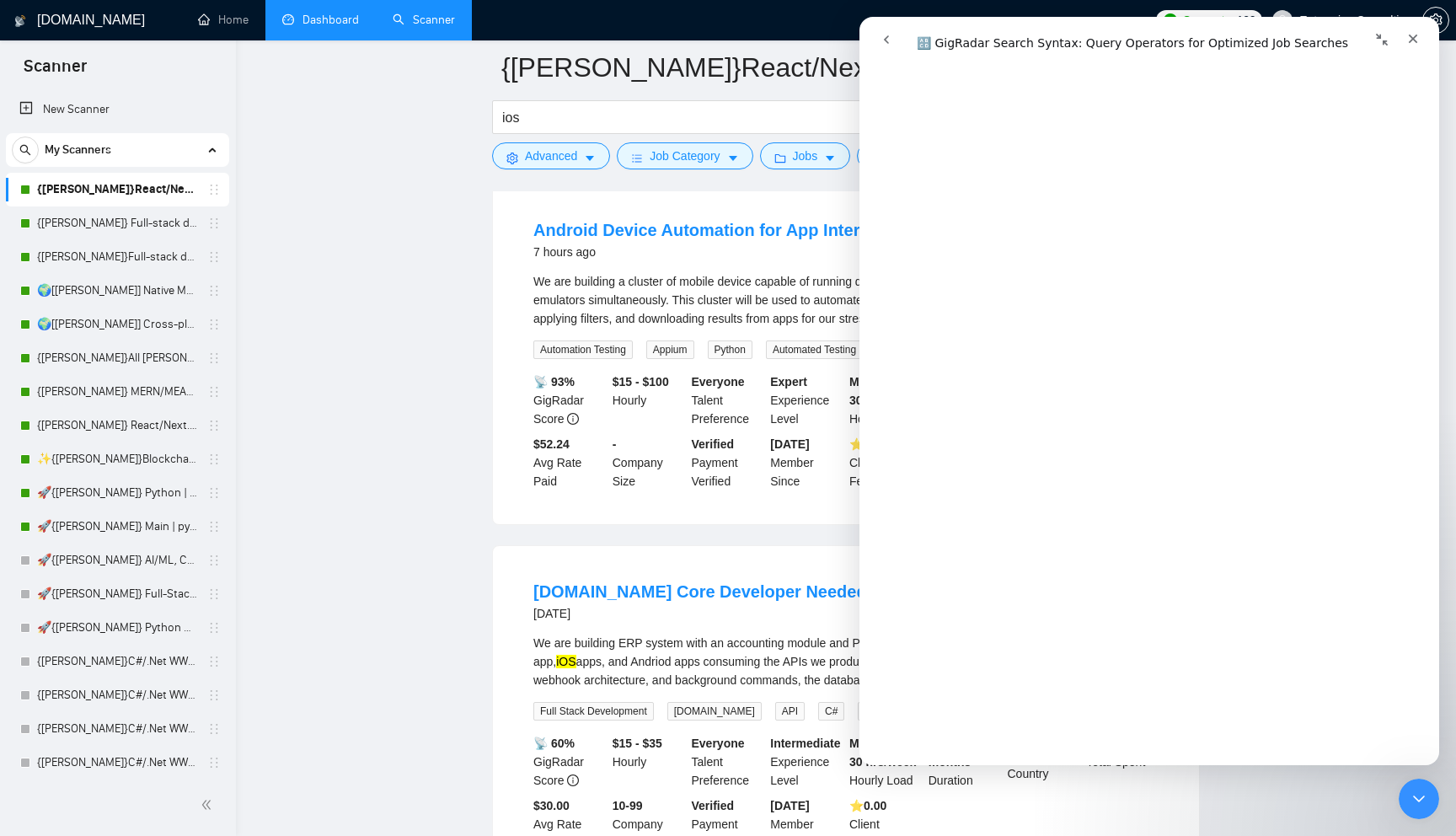
scroll to position [171, 0]
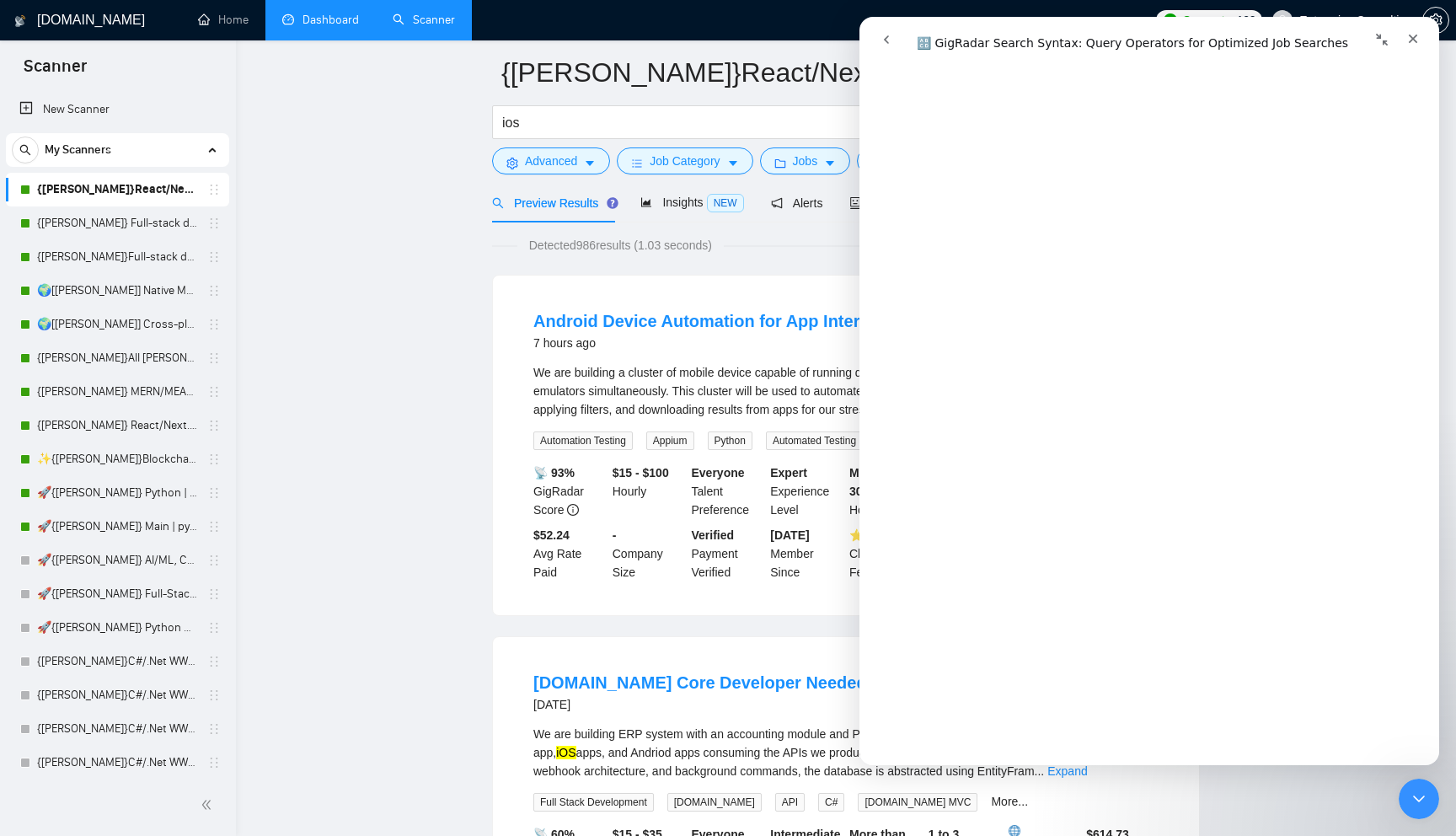
scroll to position [24, 0]
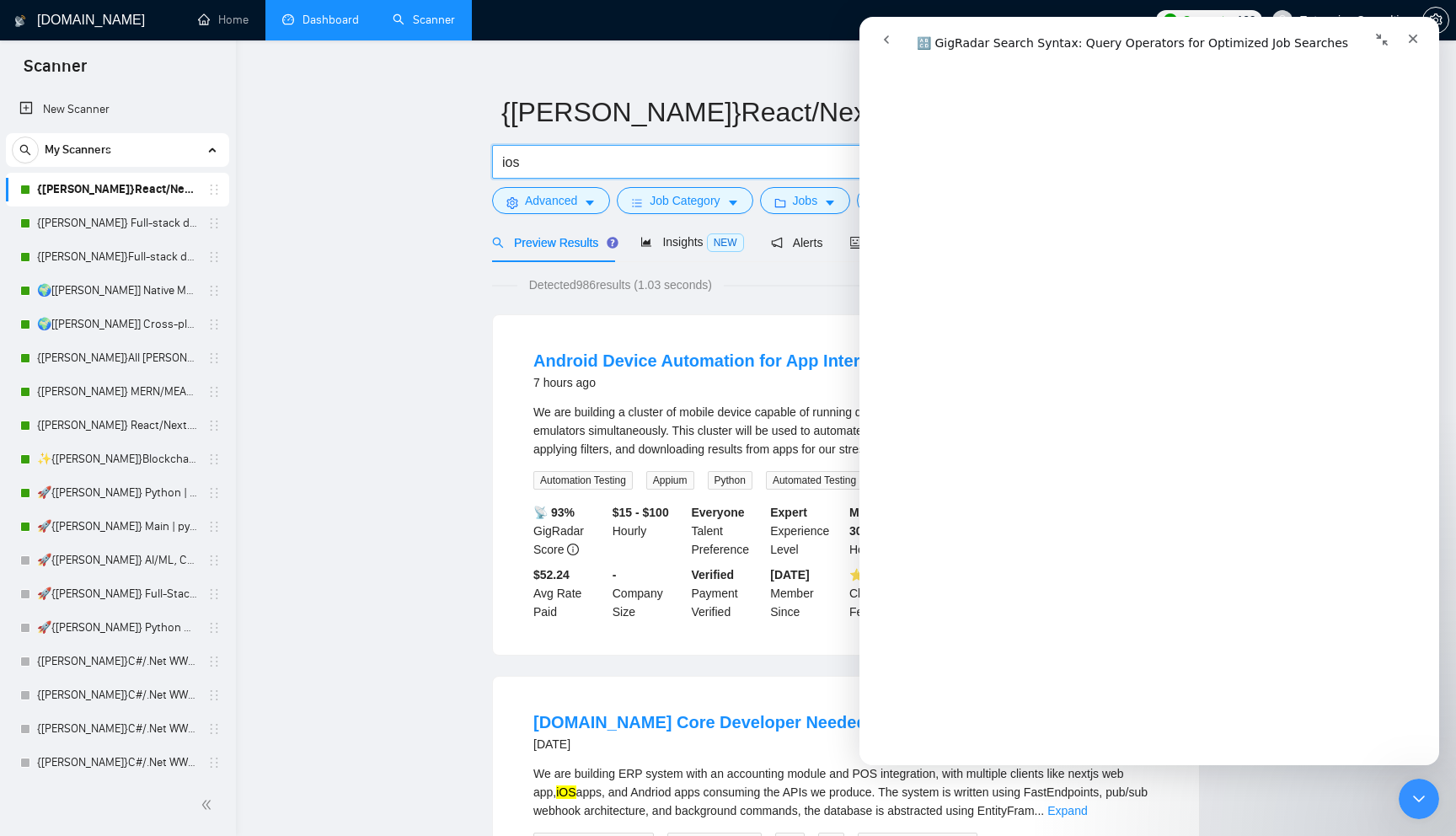
click at [610, 171] on input "ios" at bounding box center [727, 162] width 450 height 21
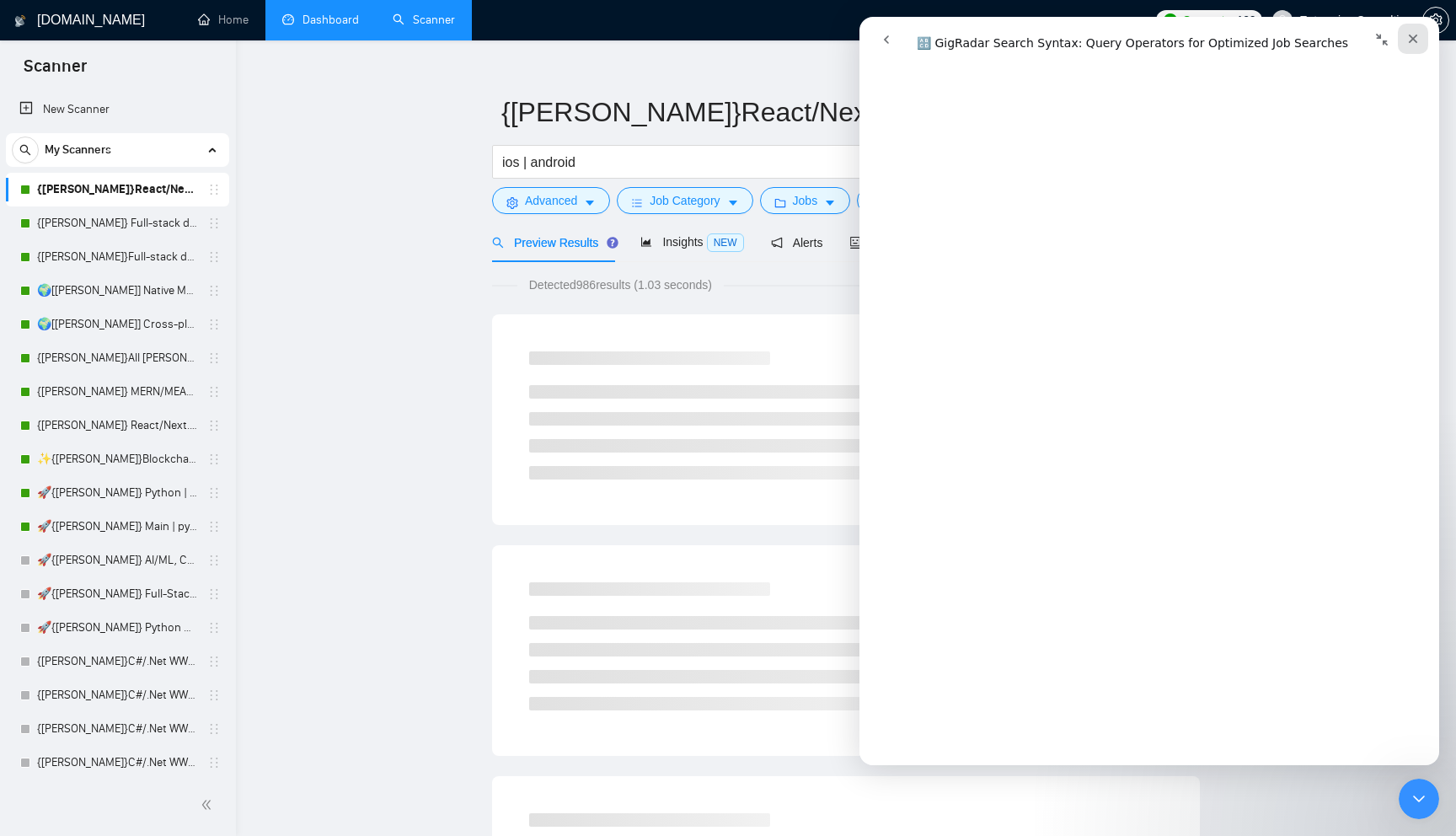
click at [1410, 37] on icon "Close" at bounding box center [1414, 39] width 14 height 14
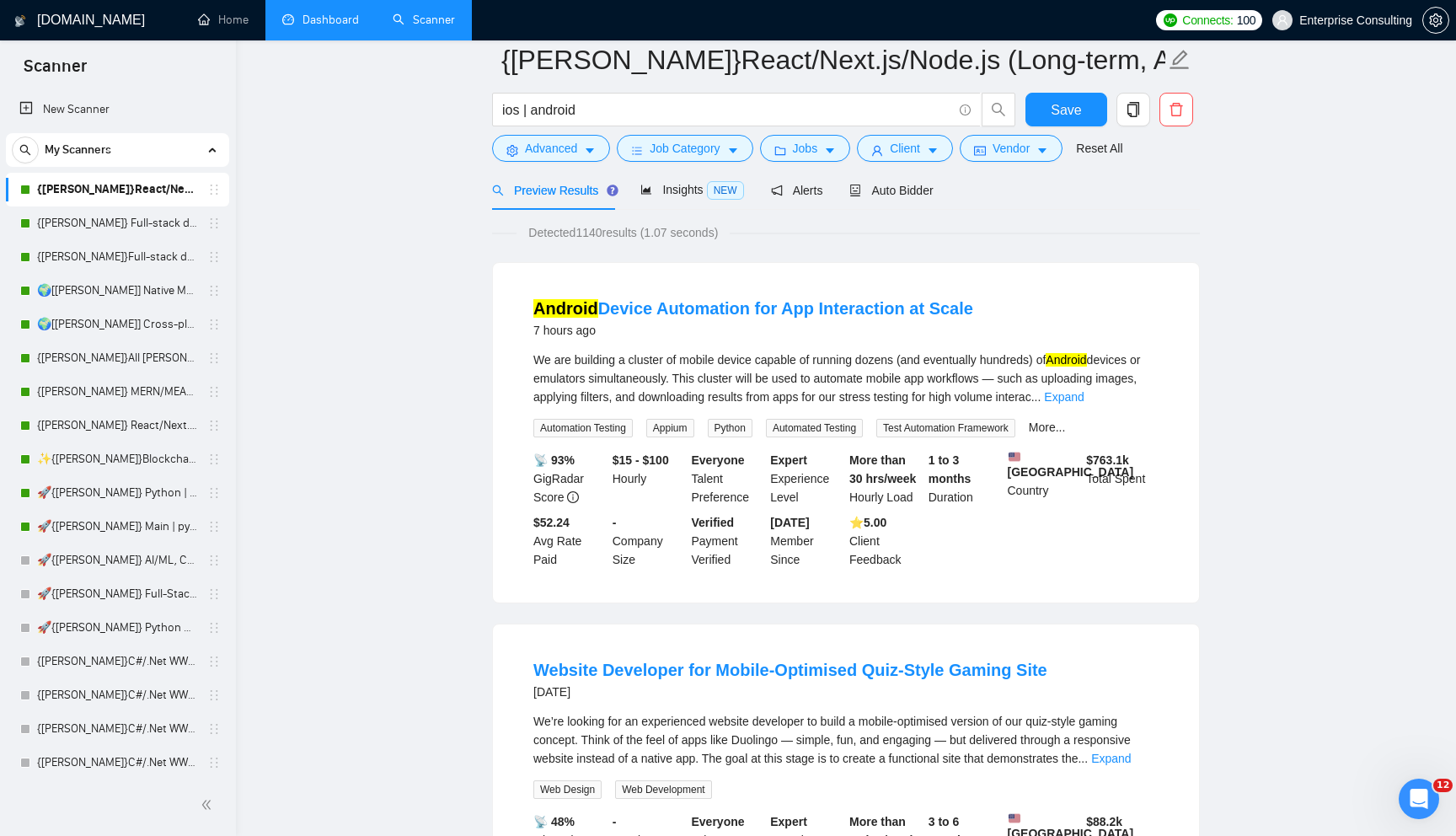
scroll to position [0, 0]
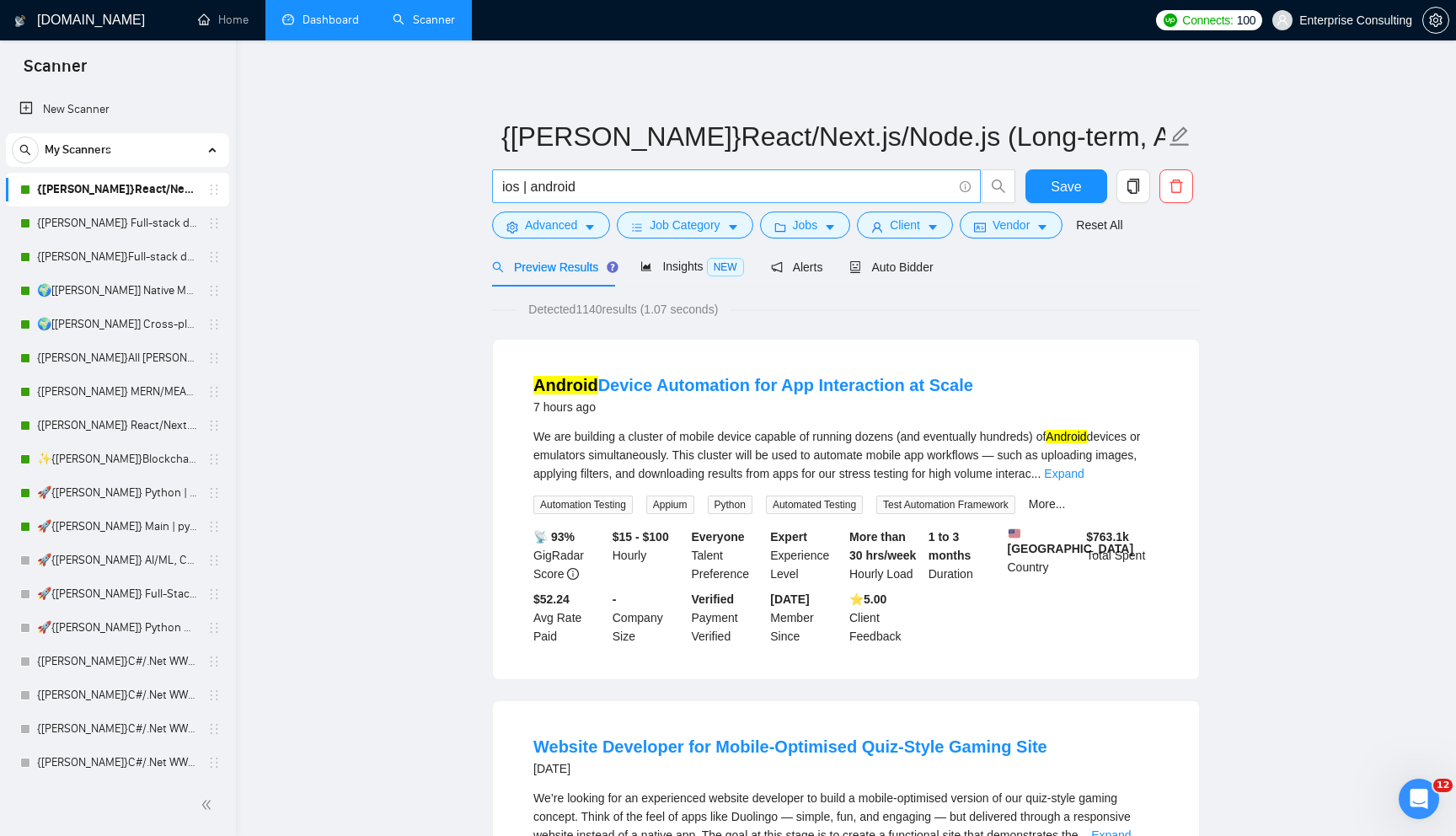
click at [598, 183] on input "ios | android" at bounding box center [727, 187] width 450 height 21
click at [964, 182] on icon "info-circle" at bounding box center [965, 187] width 11 height 11
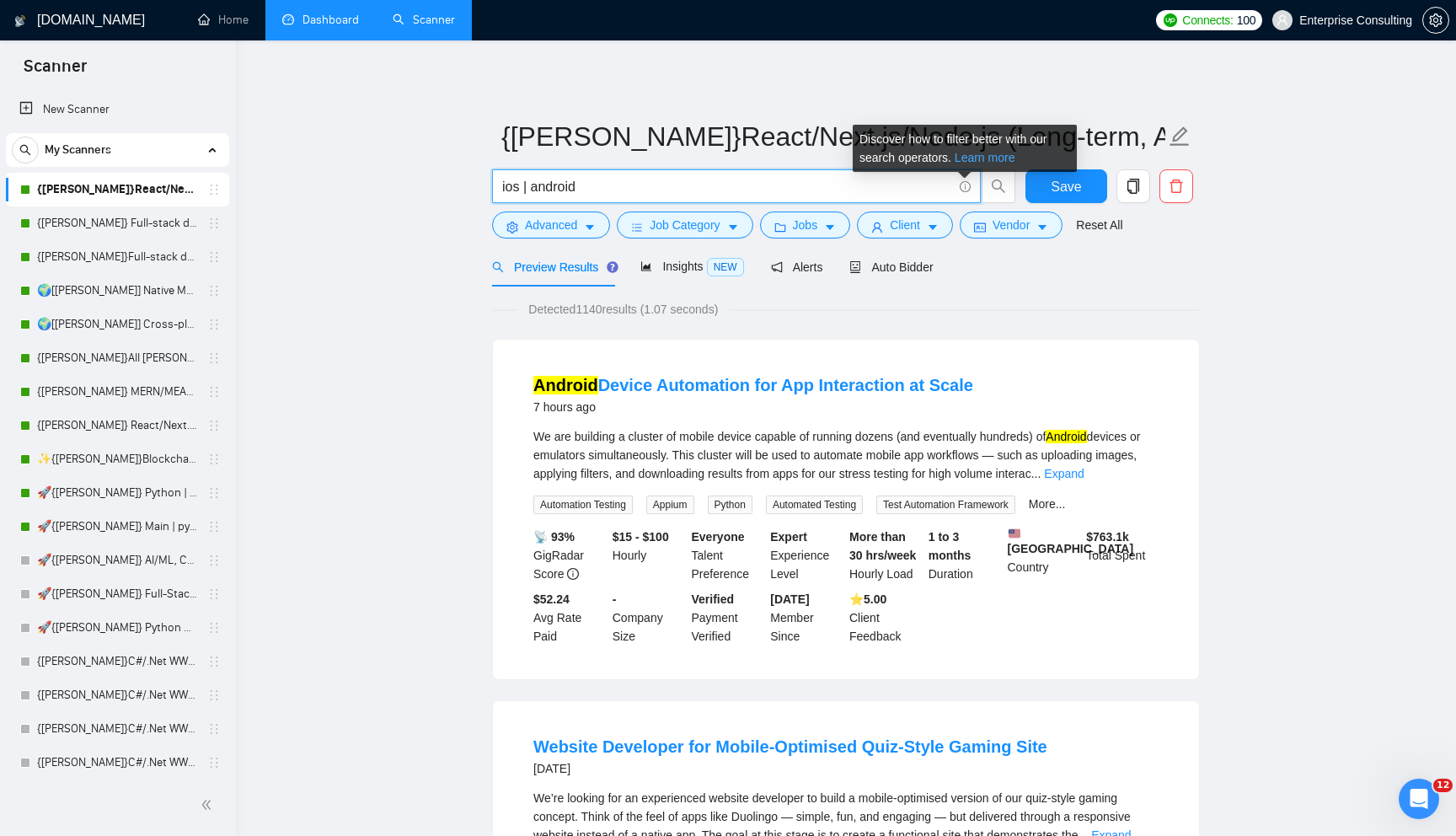
click at [993, 158] on link "Learn more" at bounding box center [985, 157] width 61 height 14
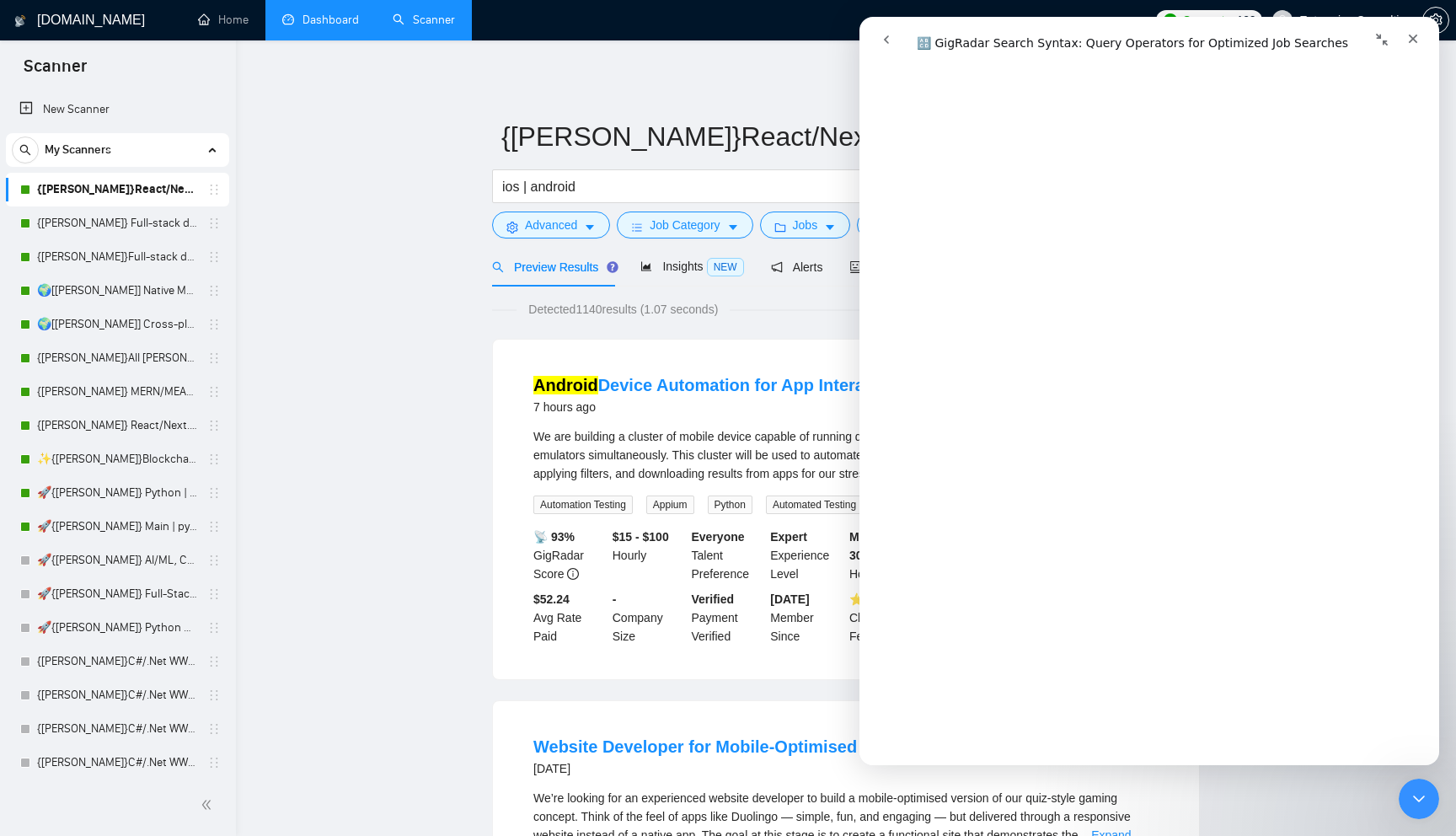
scroll to position [2020, 0]
click at [528, 195] on input "ios | android" at bounding box center [727, 187] width 450 height 21
click at [83, 289] on link "🌍[[PERSON_NAME]] Native Mobile WW" at bounding box center [117, 290] width 160 height 34
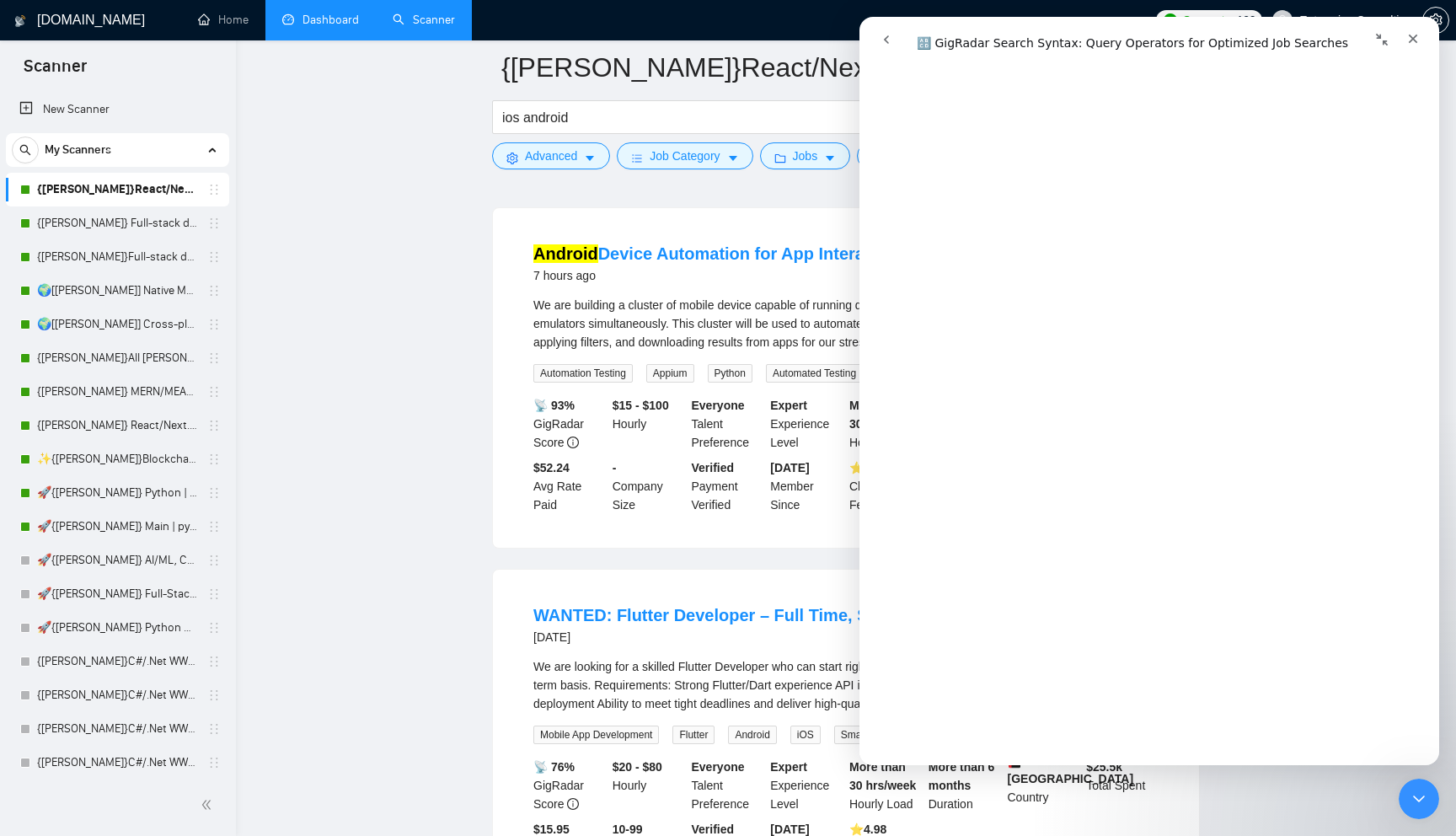
scroll to position [0, 0]
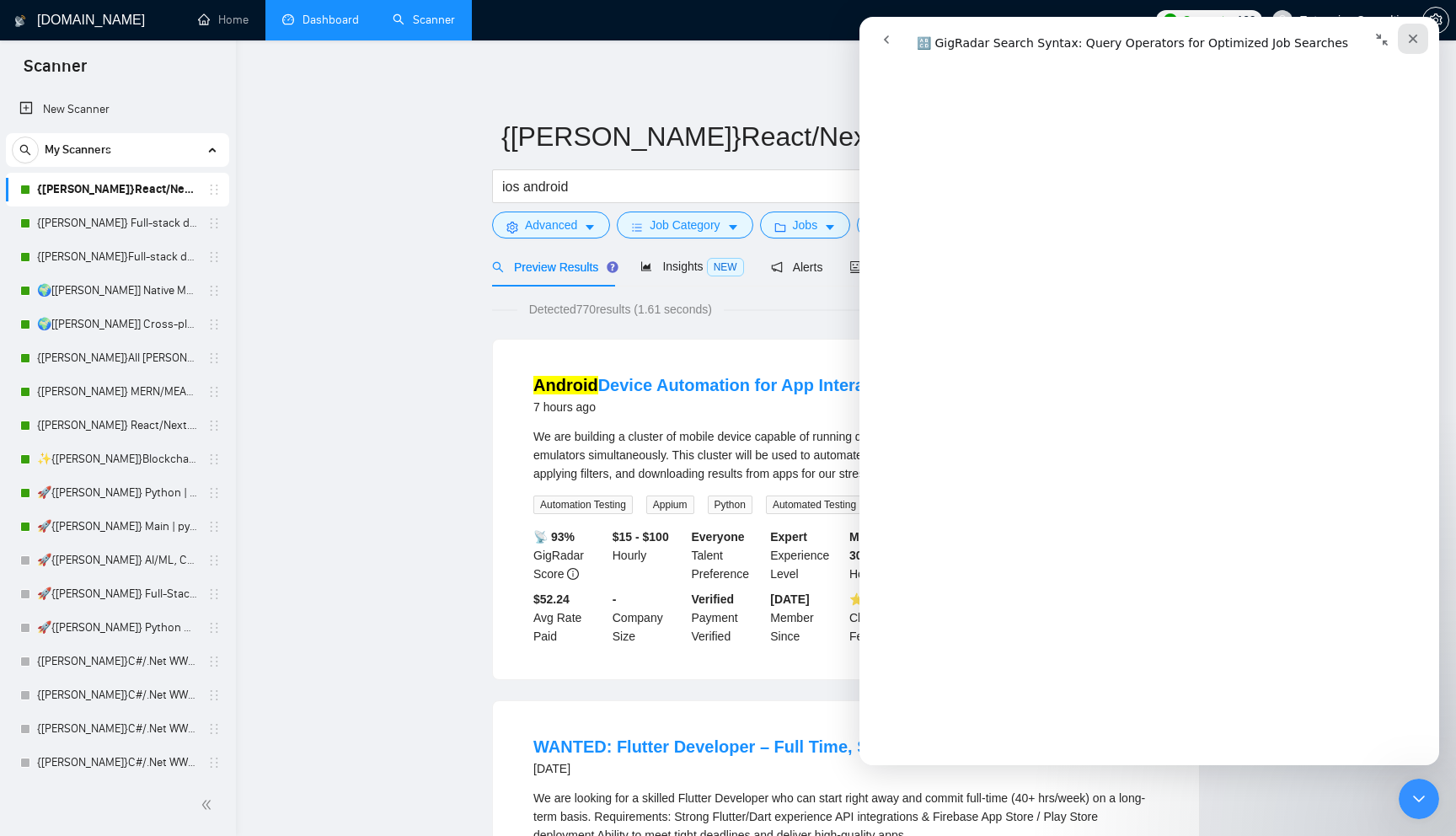
click at [1412, 34] on icon "Close" at bounding box center [1414, 39] width 14 height 14
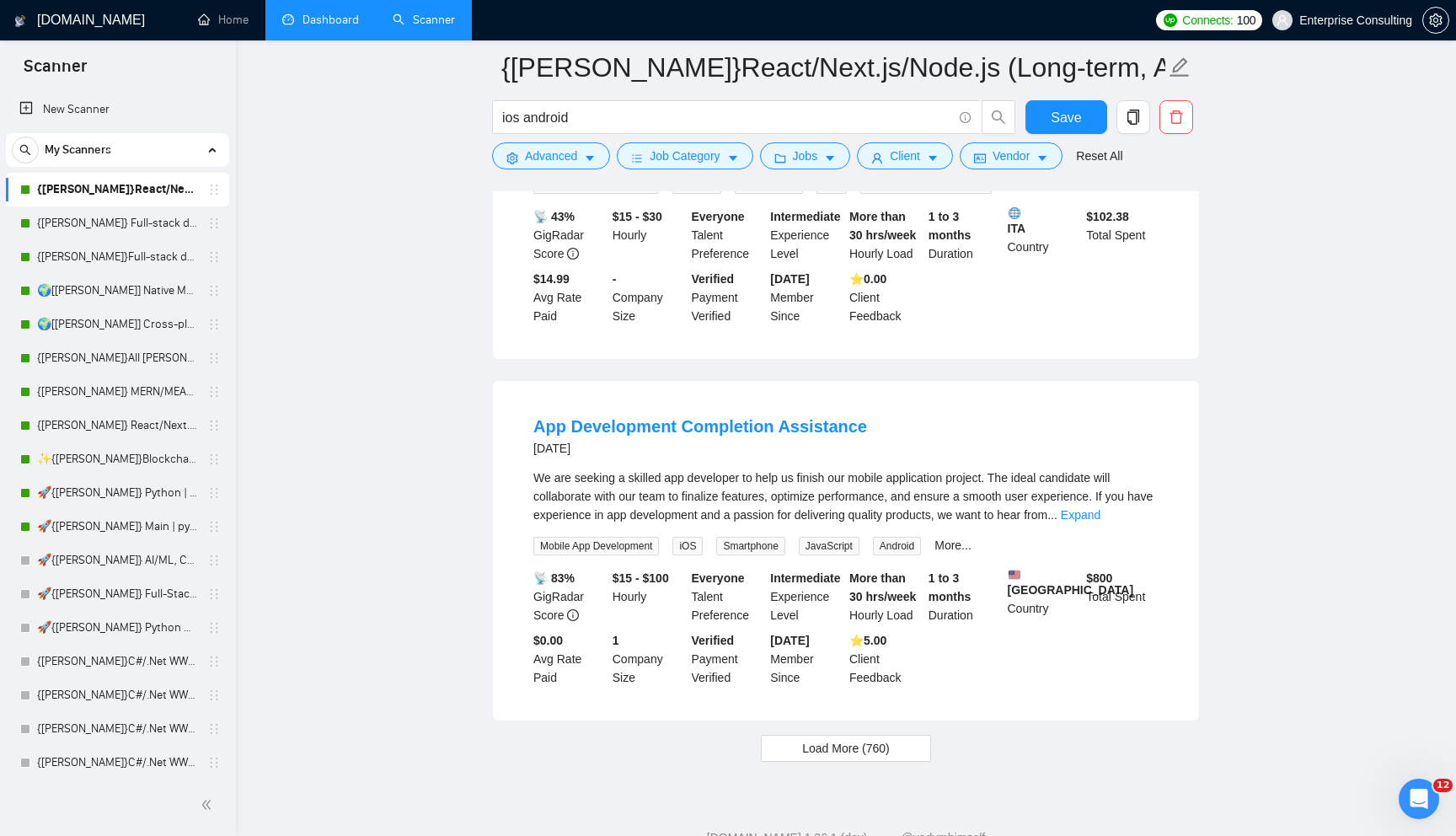
scroll to position [3313, 0]
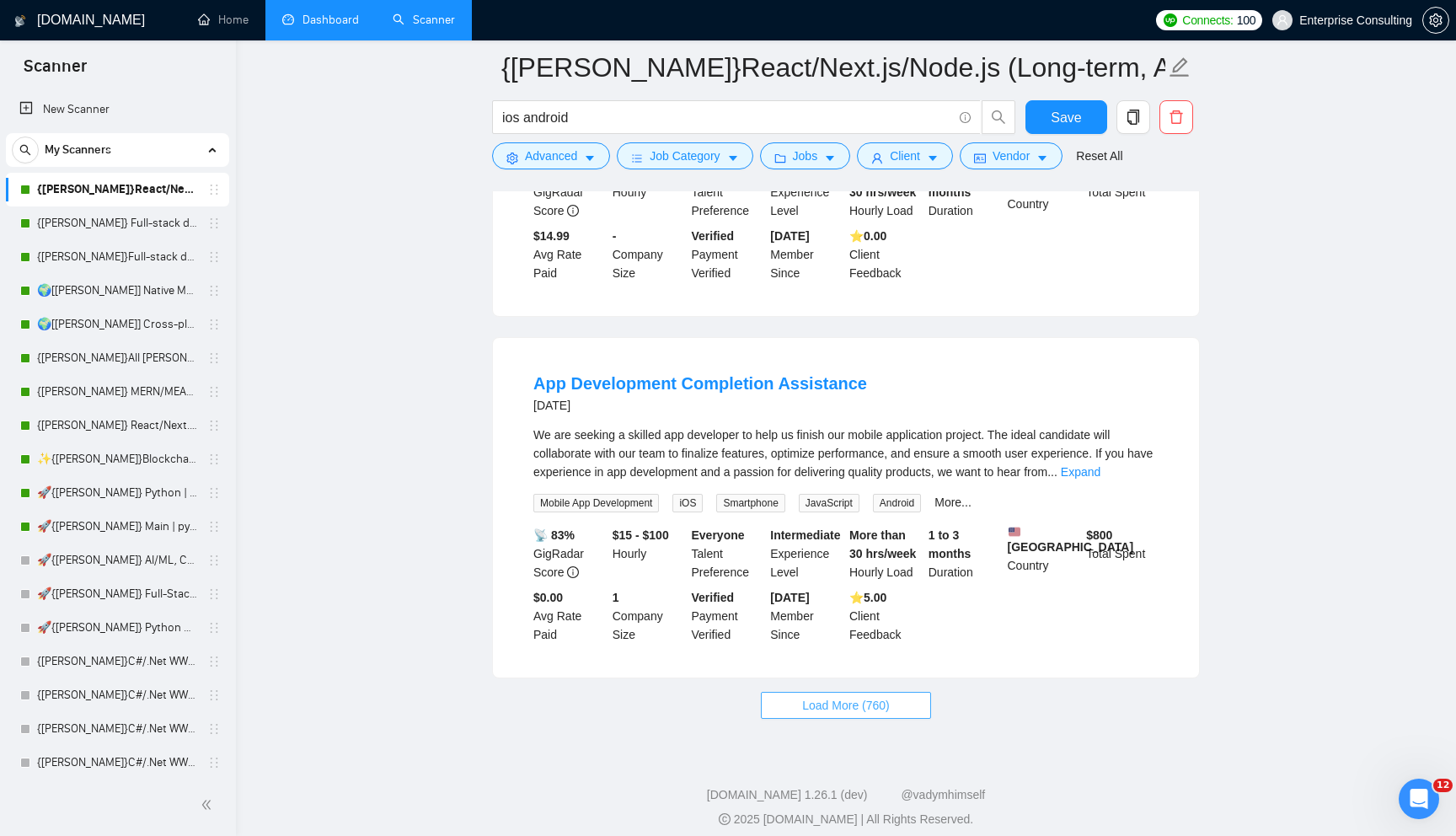
click at [906, 718] on button "Load More (760)" at bounding box center [846, 705] width 170 height 27
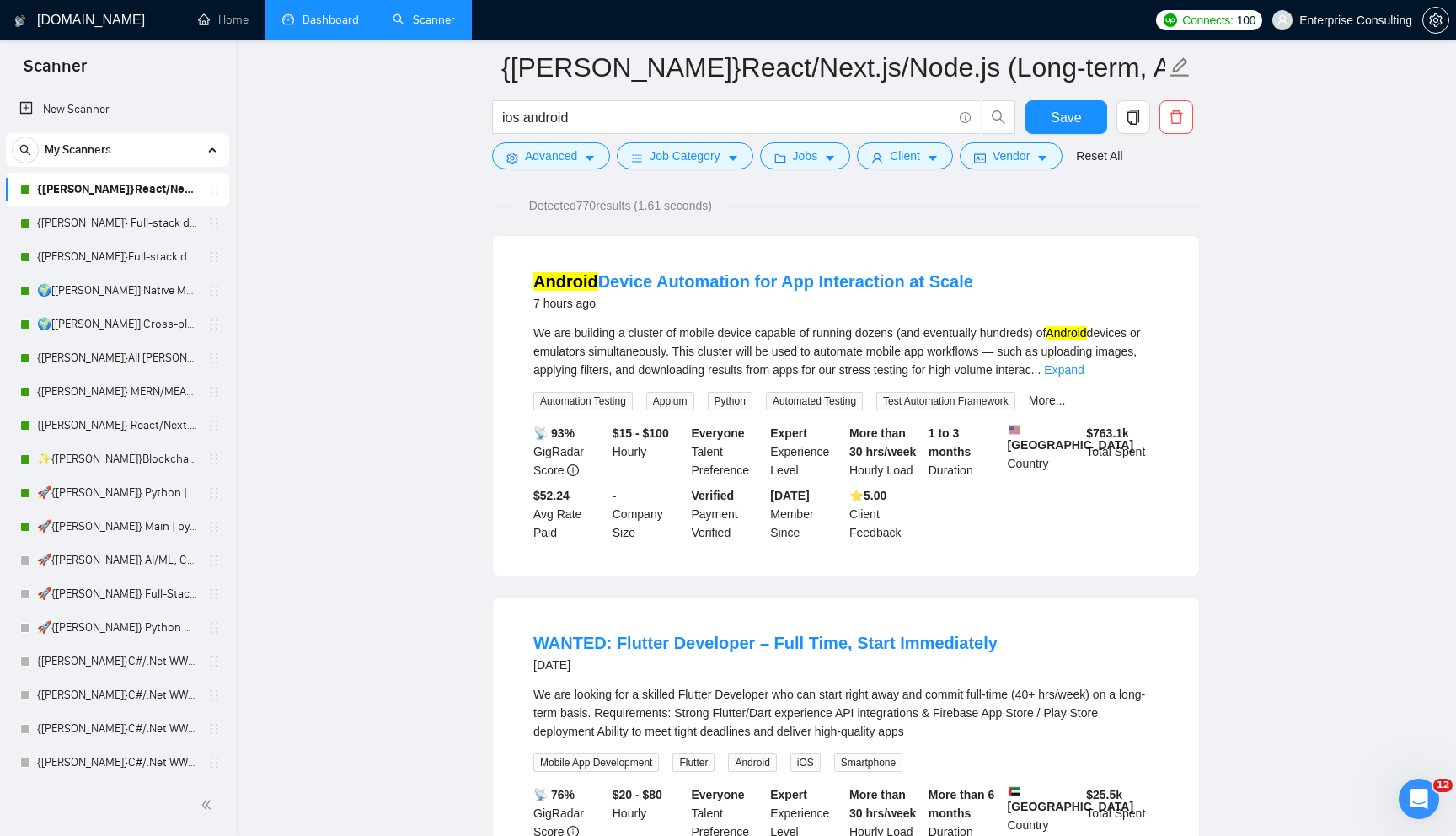
scroll to position [0, 0]
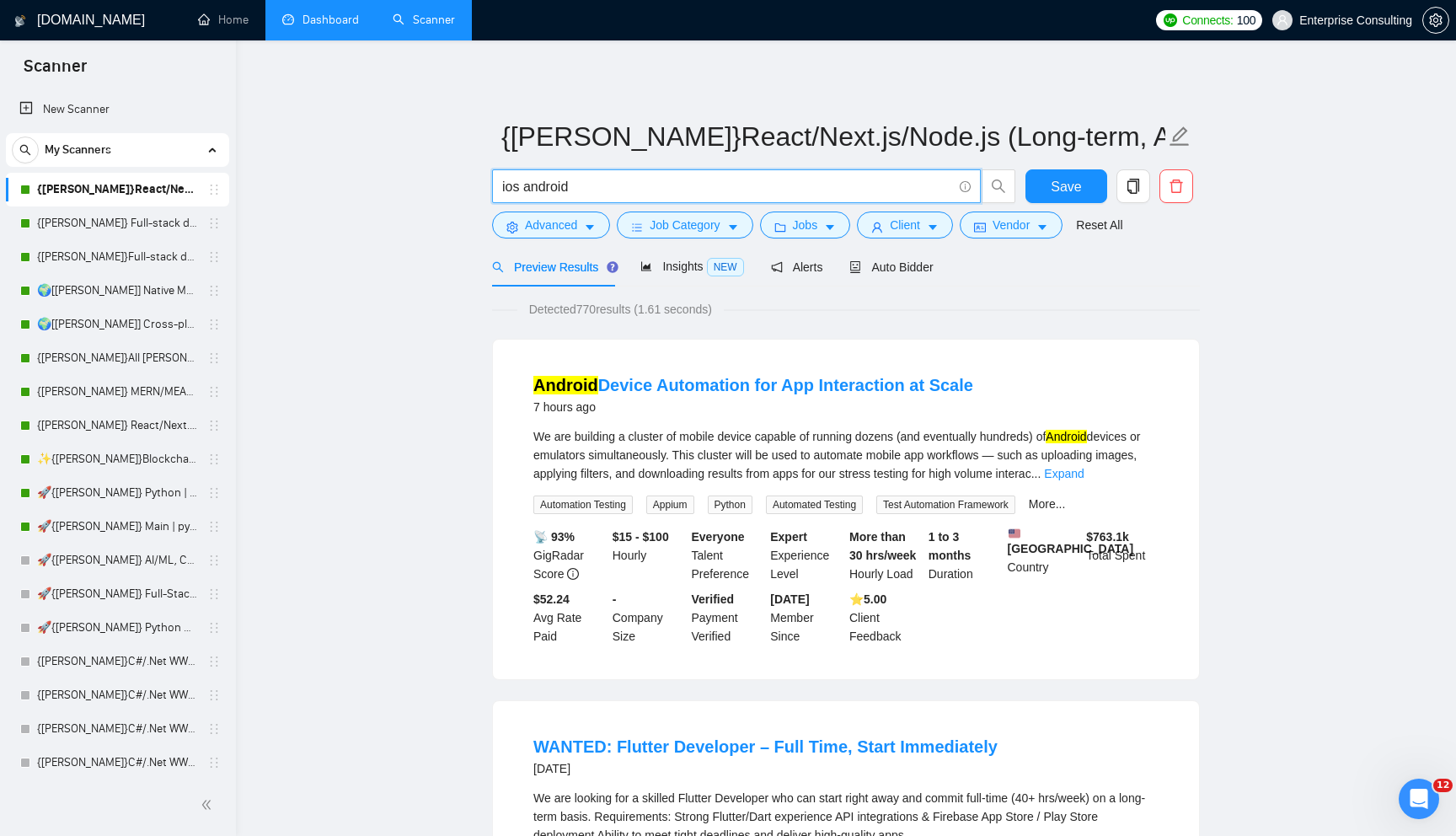
click at [523, 188] on input "ios android" at bounding box center [727, 187] width 450 height 21
click at [955, 186] on span at bounding box center [963, 187] width 16 height 21
click at [967, 186] on icon "info-circle" at bounding box center [965, 187] width 11 height 11
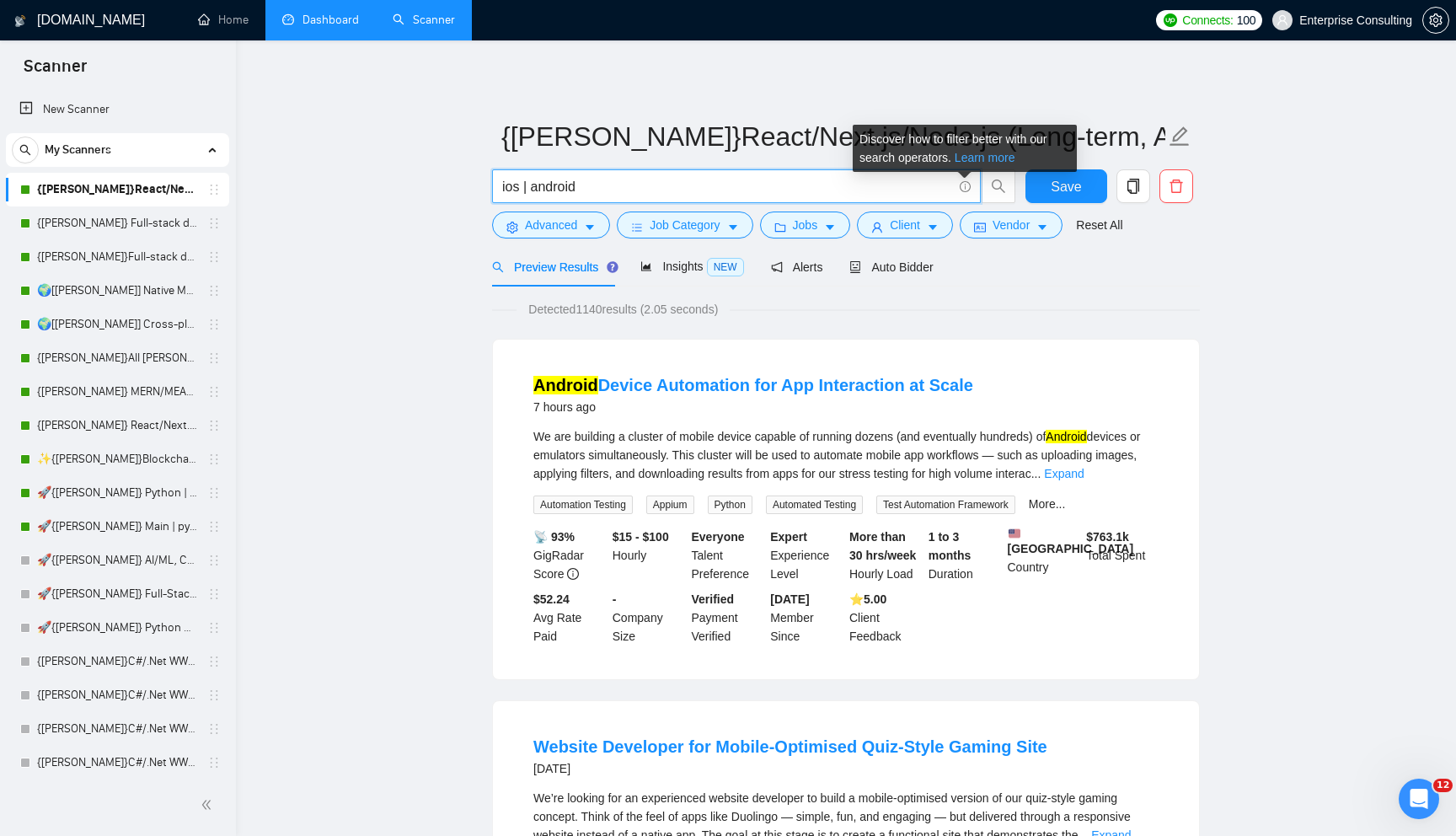
click at [987, 155] on link "Learn more" at bounding box center [985, 157] width 61 height 14
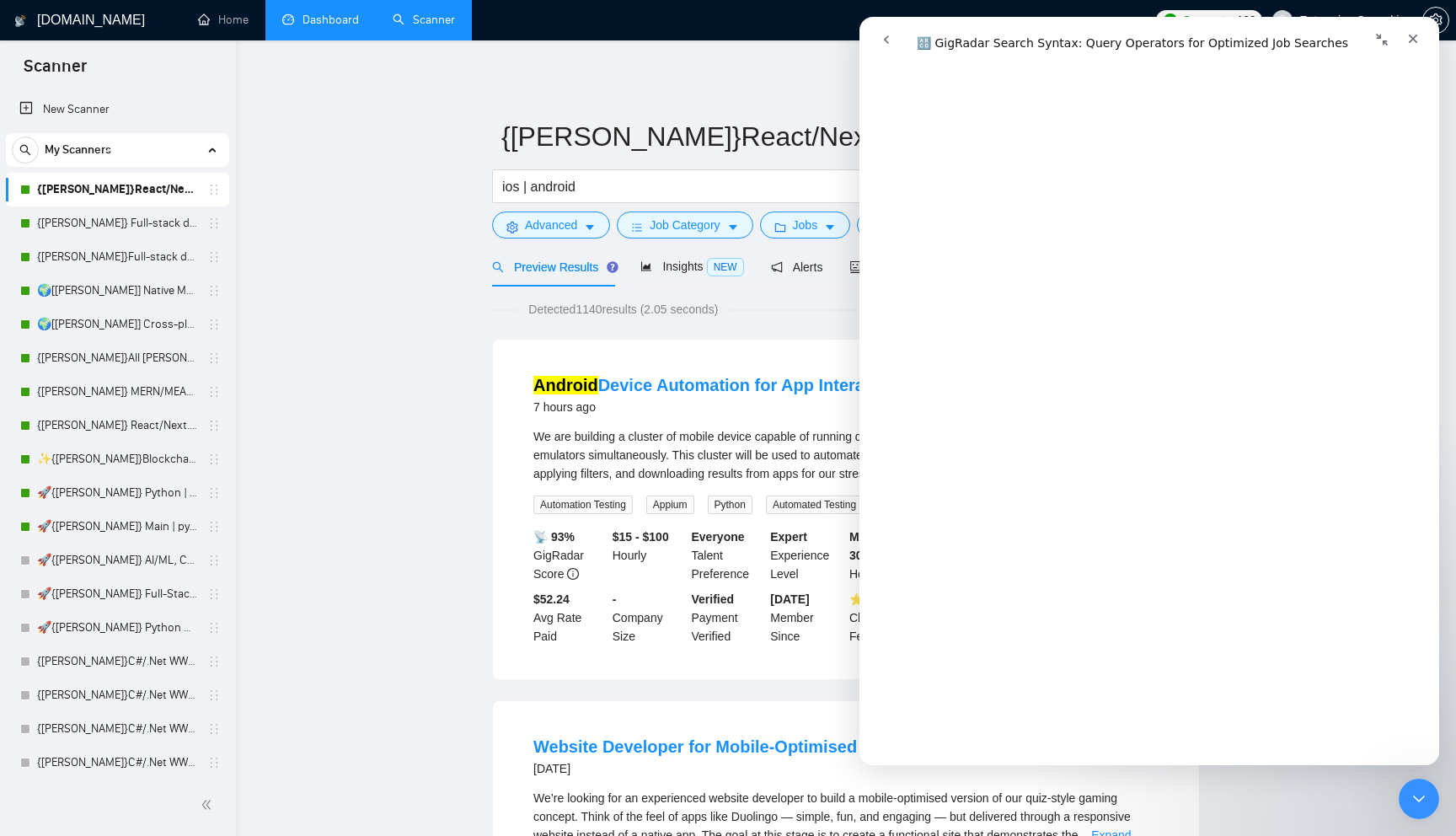
scroll to position [3229, 0]
click at [628, 176] on input "ios | android" at bounding box center [727, 187] width 450 height 21
drag, startPoint x: 521, startPoint y: 186, endPoint x: 638, endPoint y: 185, distance: 117.0
click at [638, 185] on input "ios | android" at bounding box center [727, 187] width 450 height 21
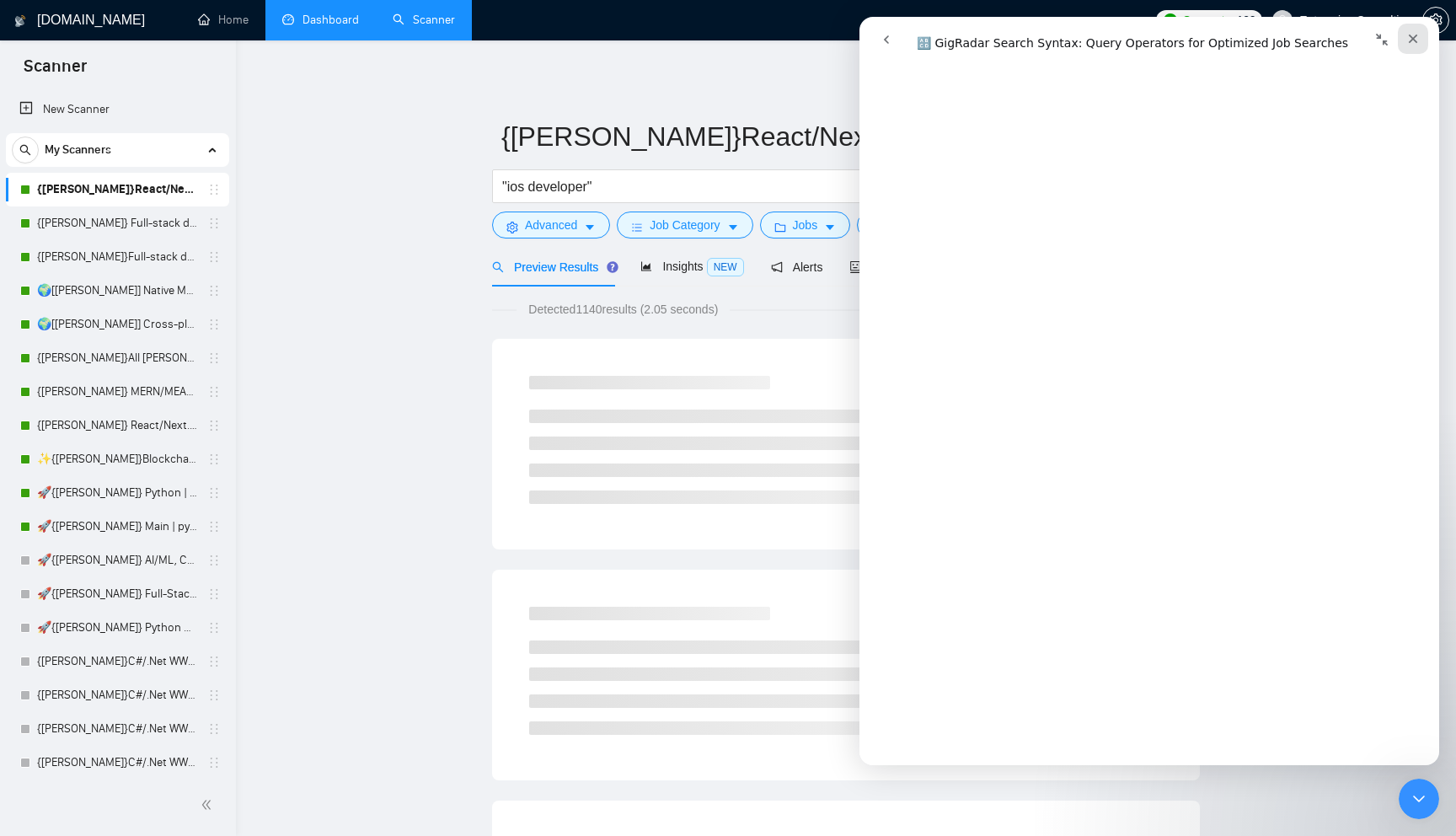
click at [1419, 33] on icon "Close" at bounding box center [1414, 39] width 14 height 14
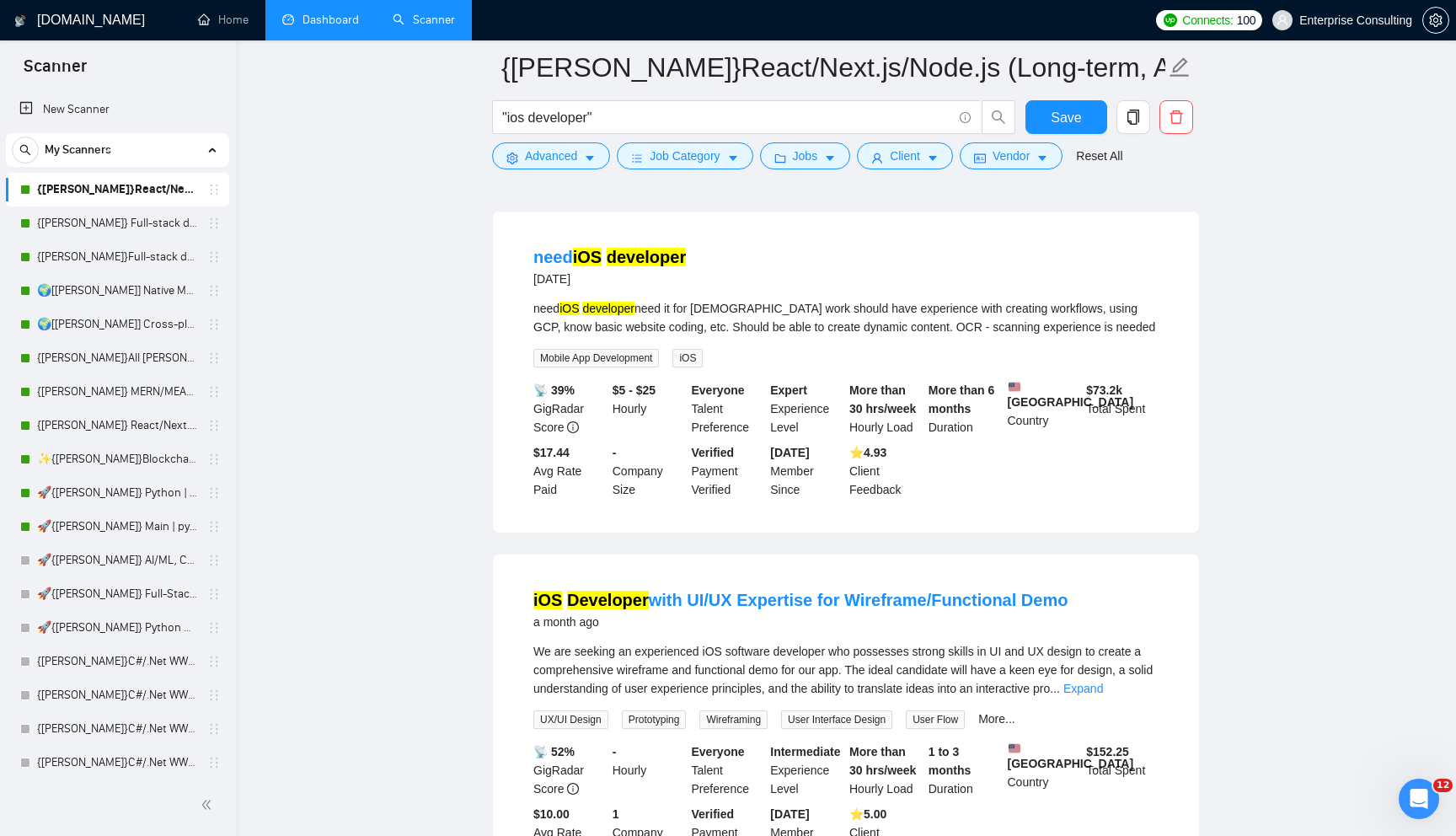
scroll to position [204, 0]
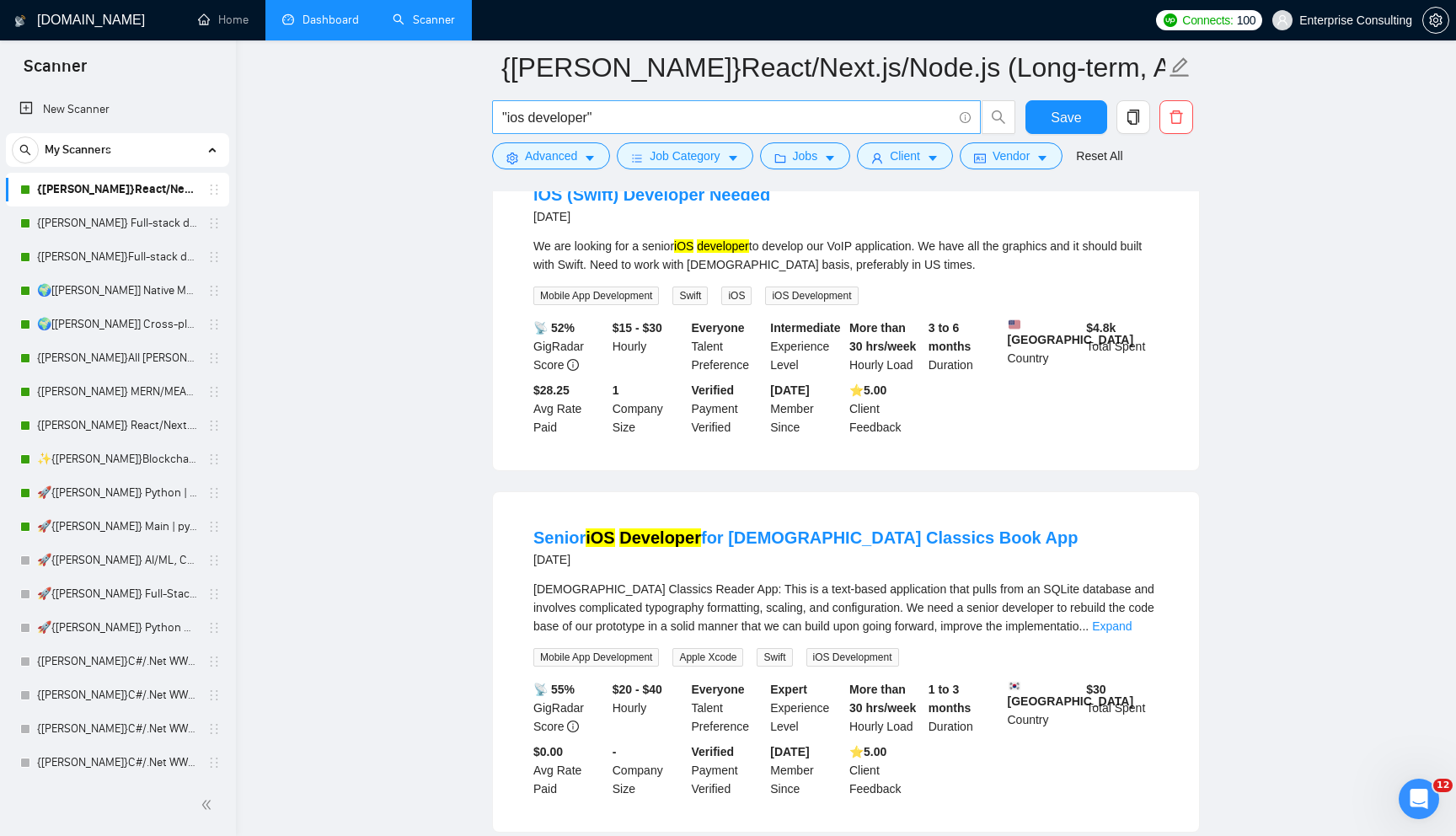
click at [623, 121] on input ""ios developer"" at bounding box center [727, 118] width 450 height 21
paste input ""ios developer""
click at [620, 116] on input ""ios developer" | "ios developer"" at bounding box center [727, 118] width 450 height 21
type input ""ios developer" | "android developer""
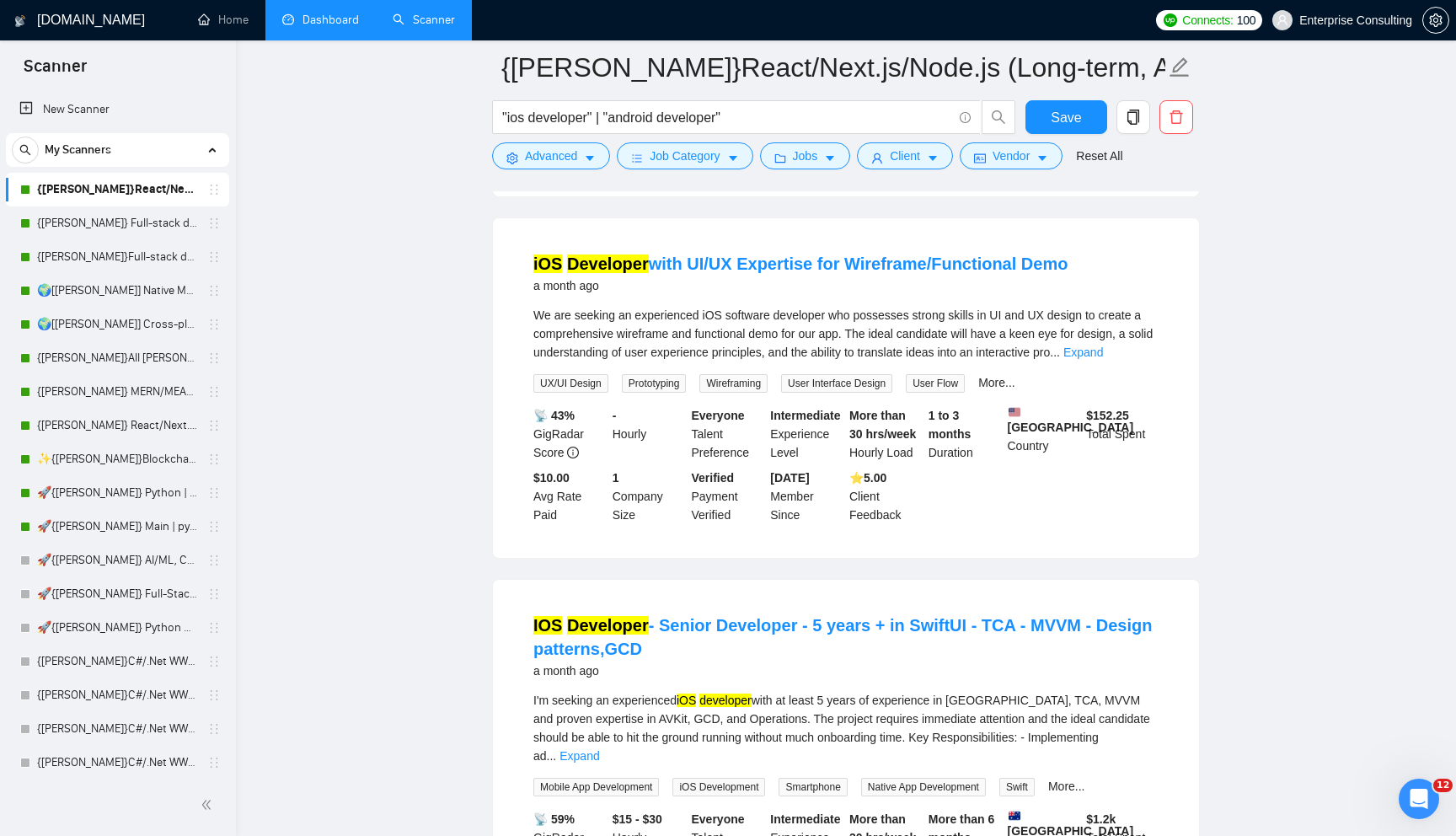
scroll to position [1544, 0]
click at [960, 119] on icon "info-circle" at bounding box center [965, 118] width 11 height 11
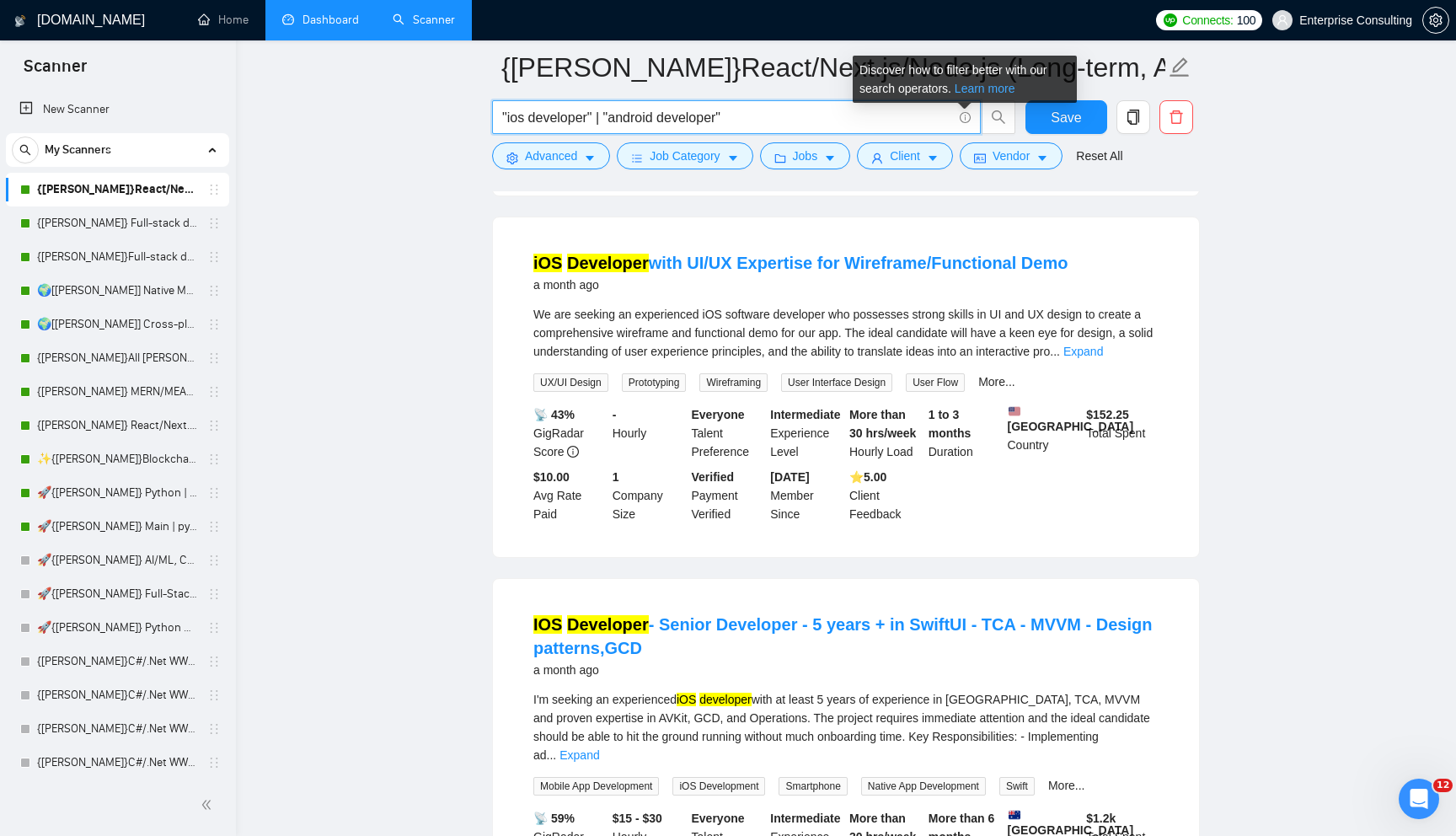
click at [974, 87] on link "Learn more" at bounding box center [985, 89] width 61 height 14
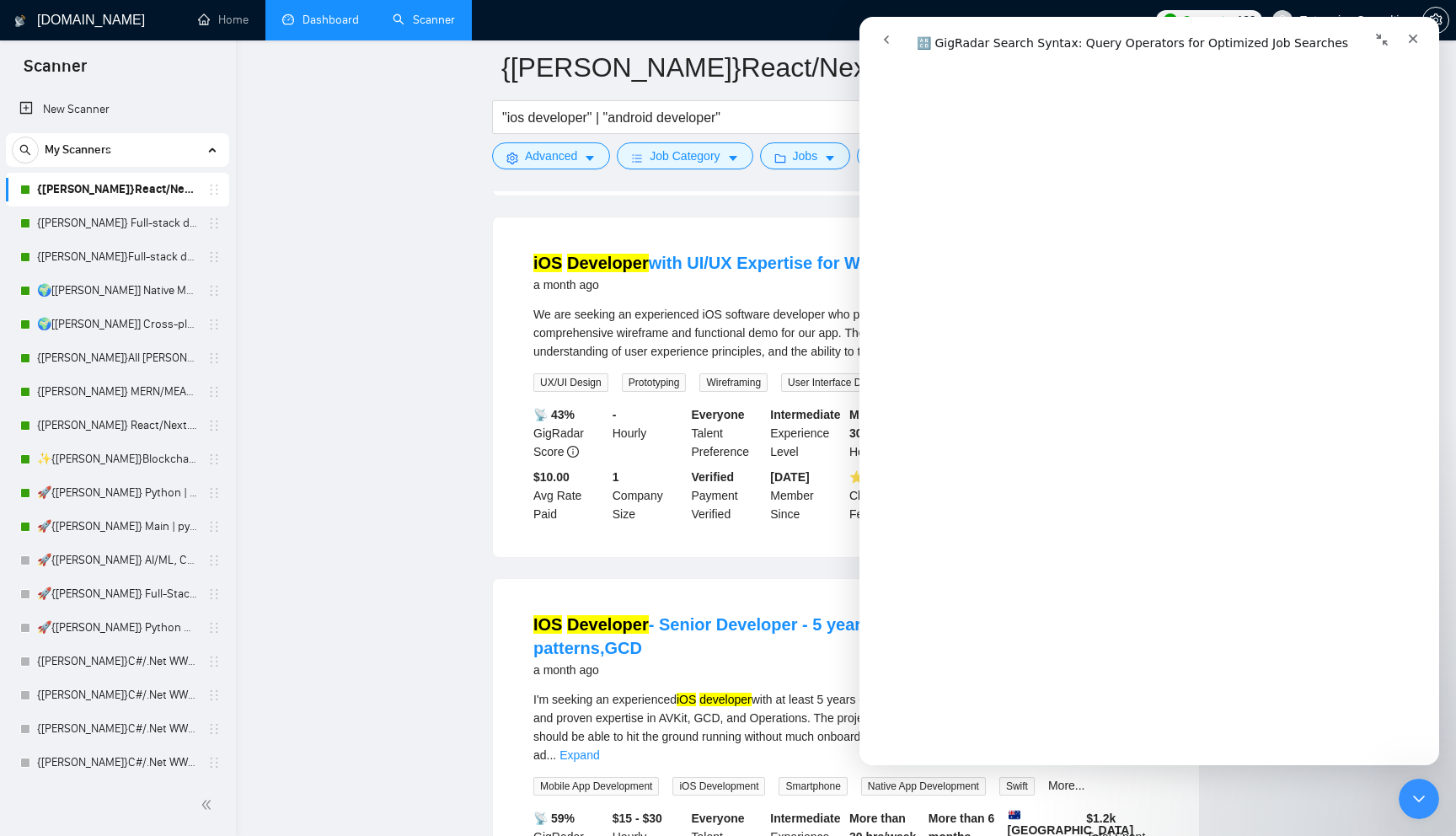
scroll to position [4919, 0]
click at [342, 471] on main "{[PERSON_NAME]}React/Next.js/Node.js (Long-term, All Niches) "ios developer" | …" at bounding box center [846, 497] width 1166 height 3948
click at [557, 163] on span "Advanced" at bounding box center [551, 156] width 52 height 18
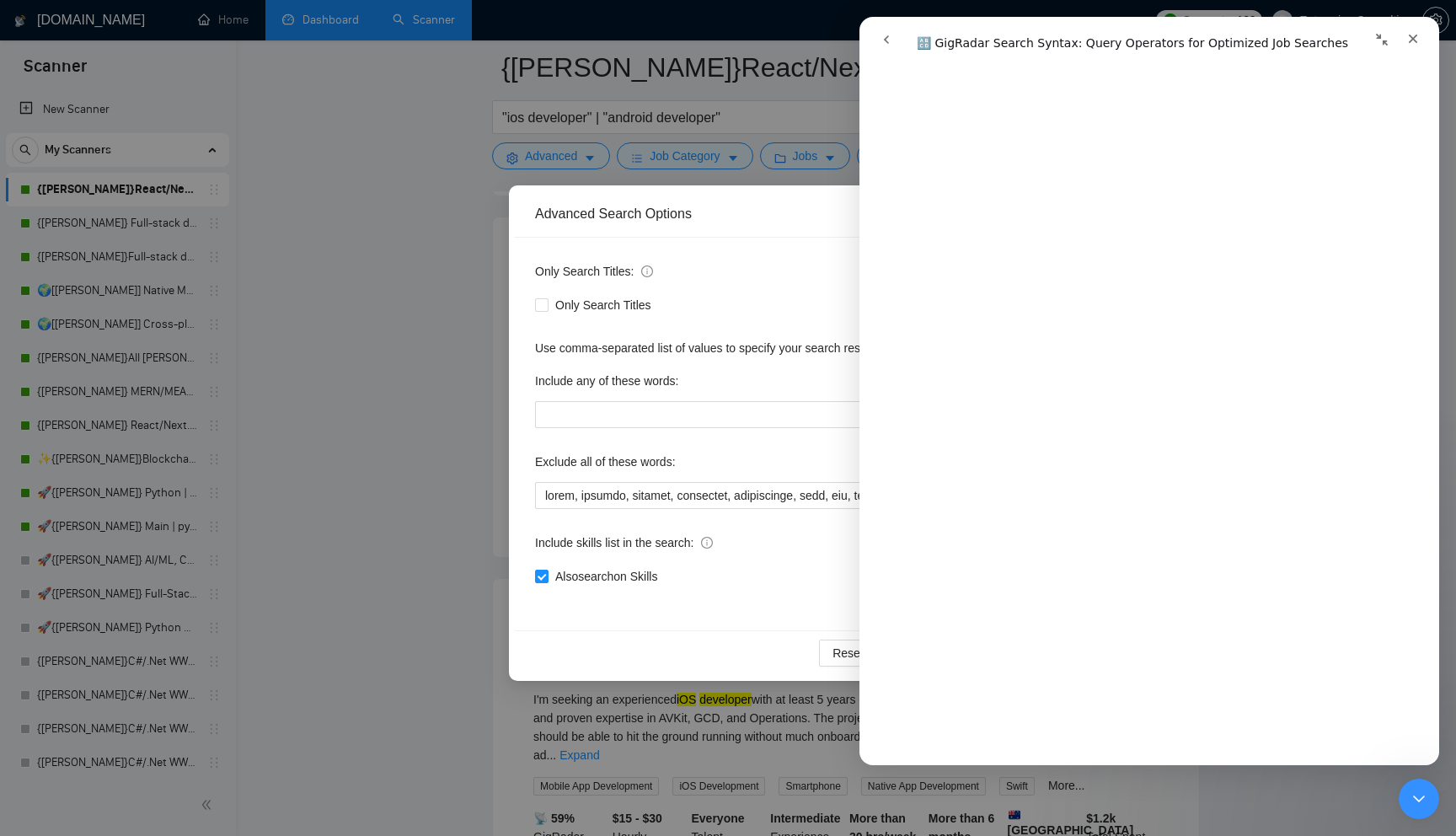
click at [476, 512] on div "Advanced Search Options Only Search Titles: Only Search Titles Use comma-separa…" at bounding box center [728, 418] width 1456 height 836
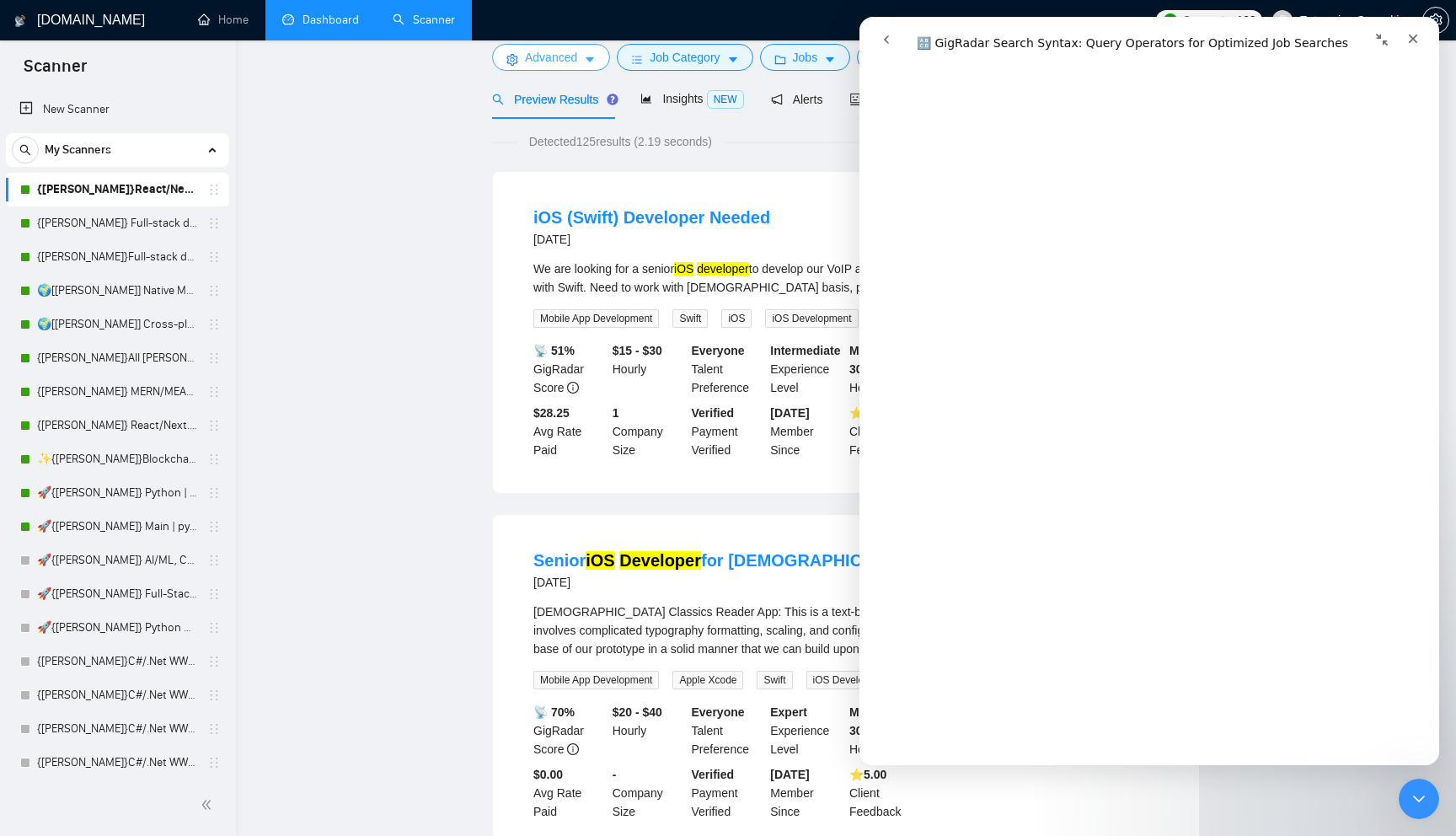
scroll to position [0, 0]
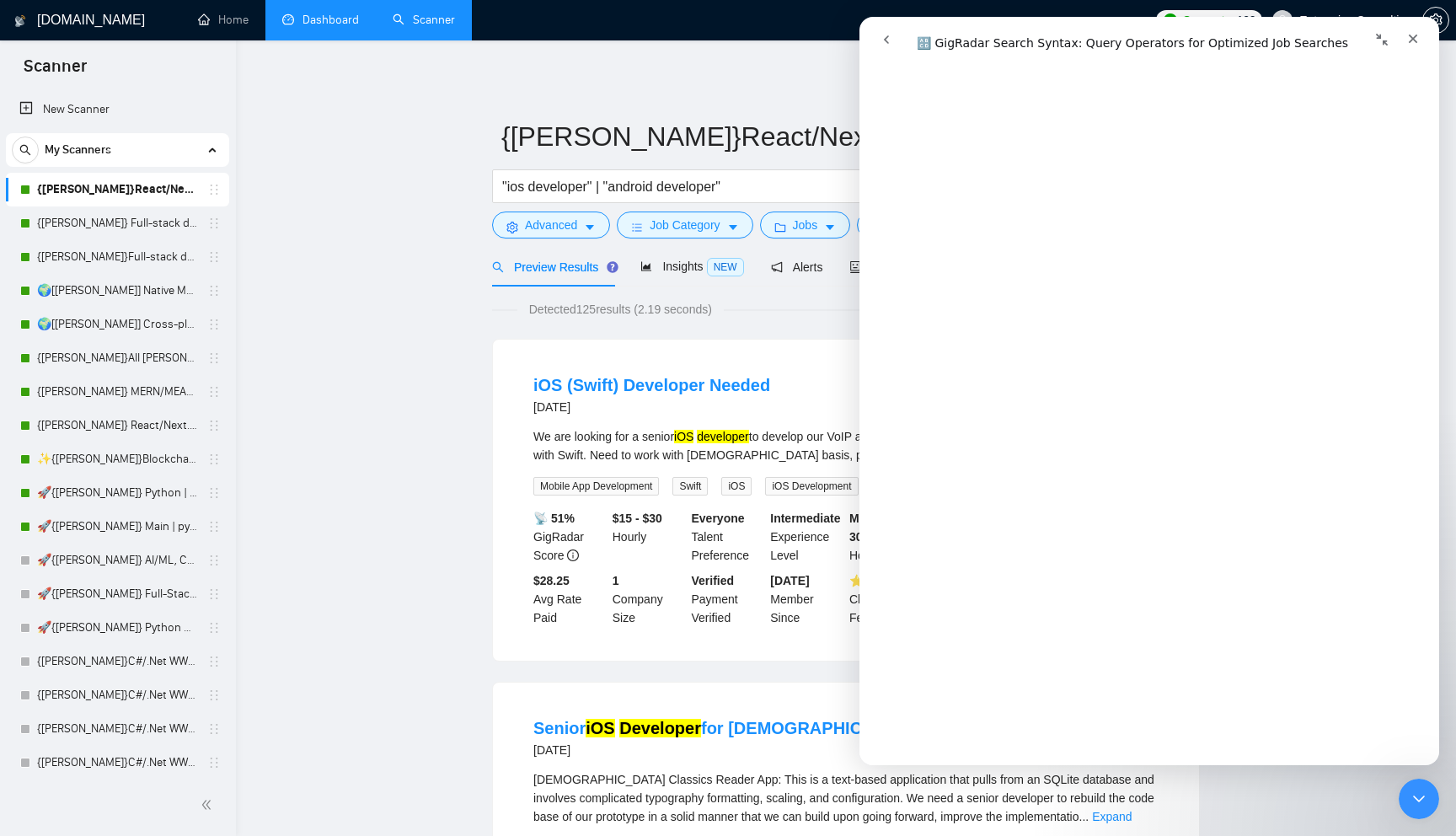
click at [1421, 32] on div "Close" at bounding box center [1413, 38] width 30 height 30
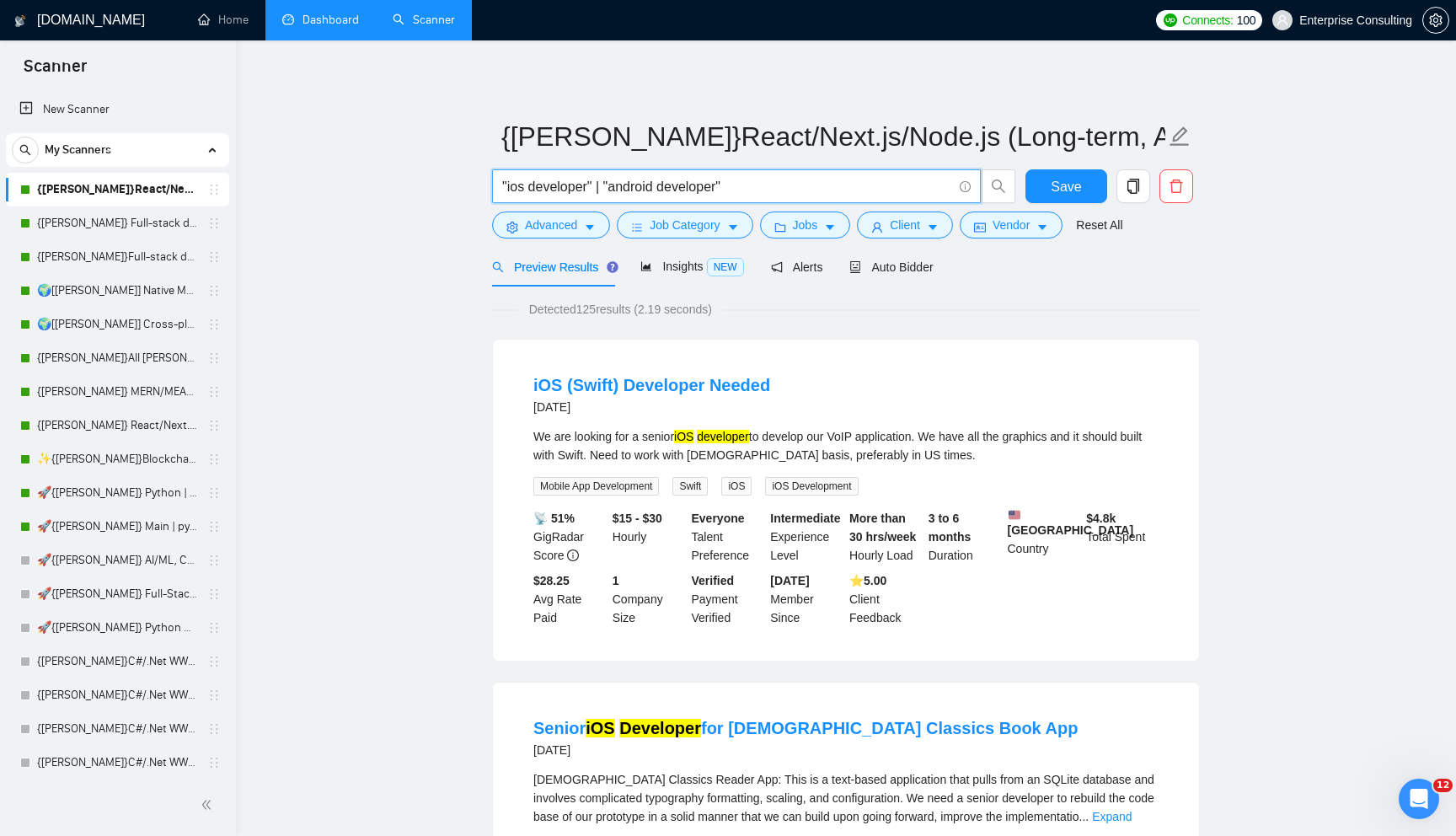
click at [765, 191] on input ""ios developer" | "android developer"" at bounding box center [727, 187] width 450 height 21
drag, startPoint x: 742, startPoint y: 180, endPoint x: 405, endPoint y: 180, distance: 337.0
type input "niger"
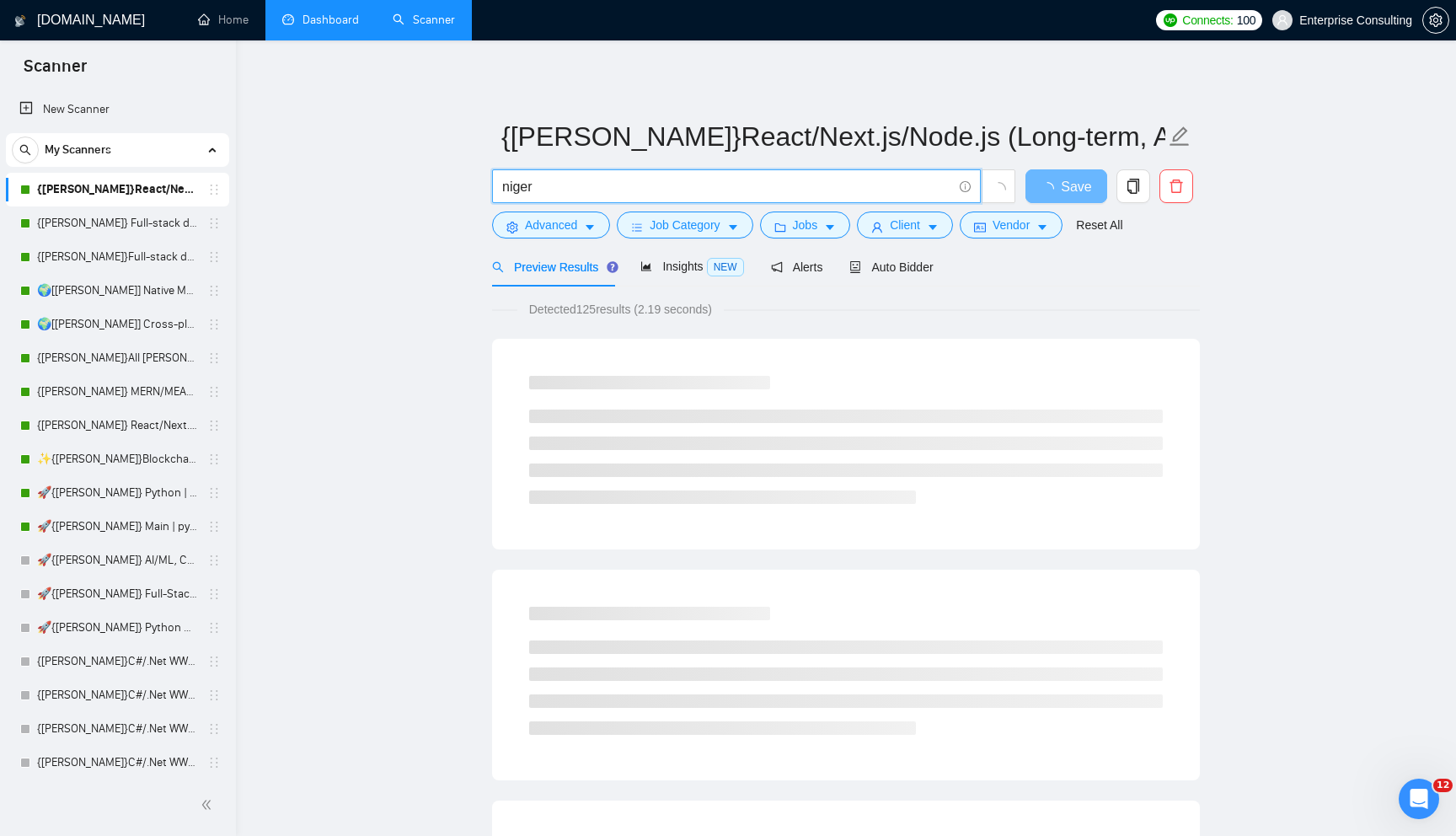
click at [520, 184] on input "niger" at bounding box center [727, 187] width 450 height 21
type input ""slave""
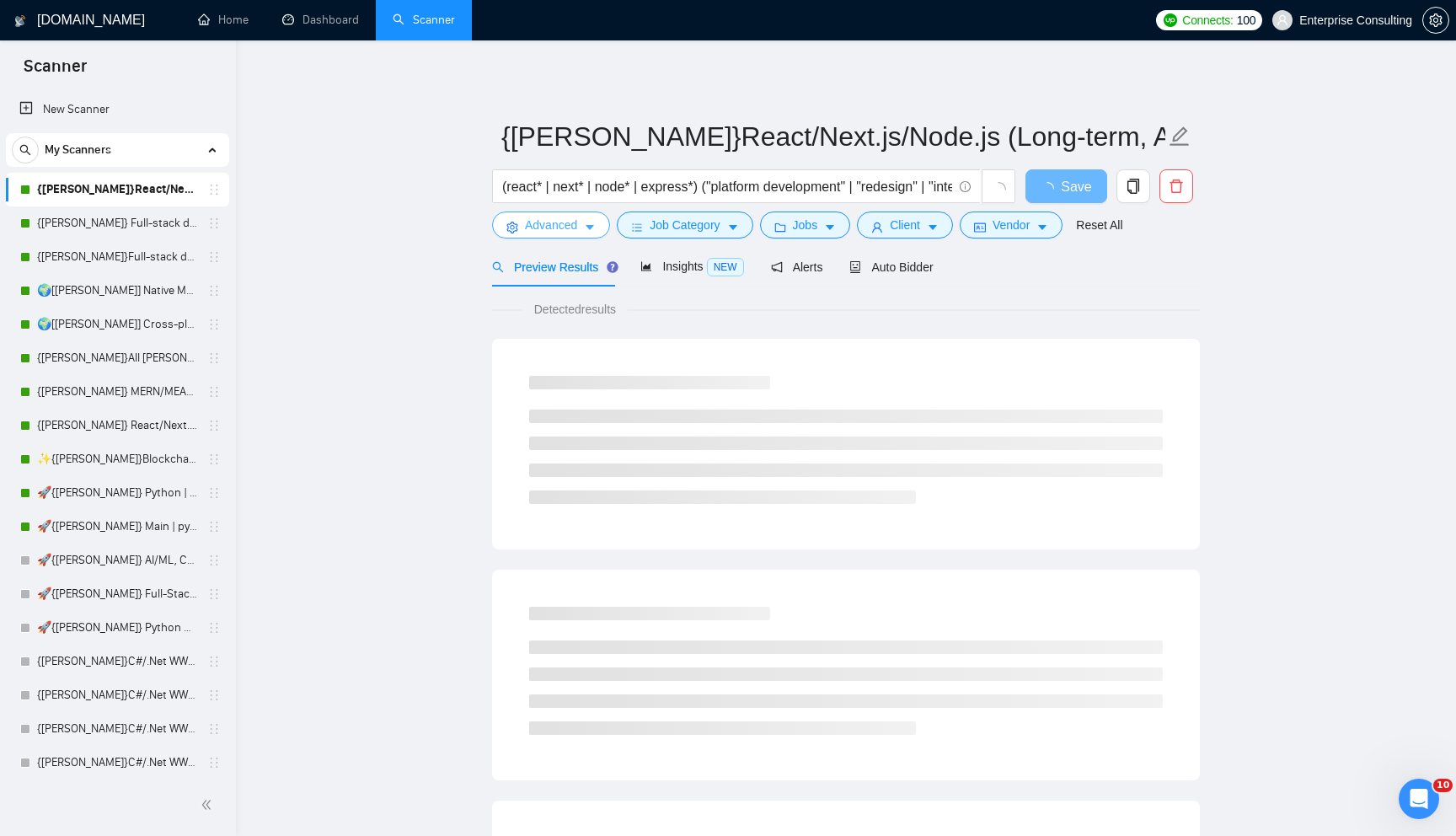
click at [584, 237] on button "Advanced" at bounding box center [551, 225] width 118 height 27
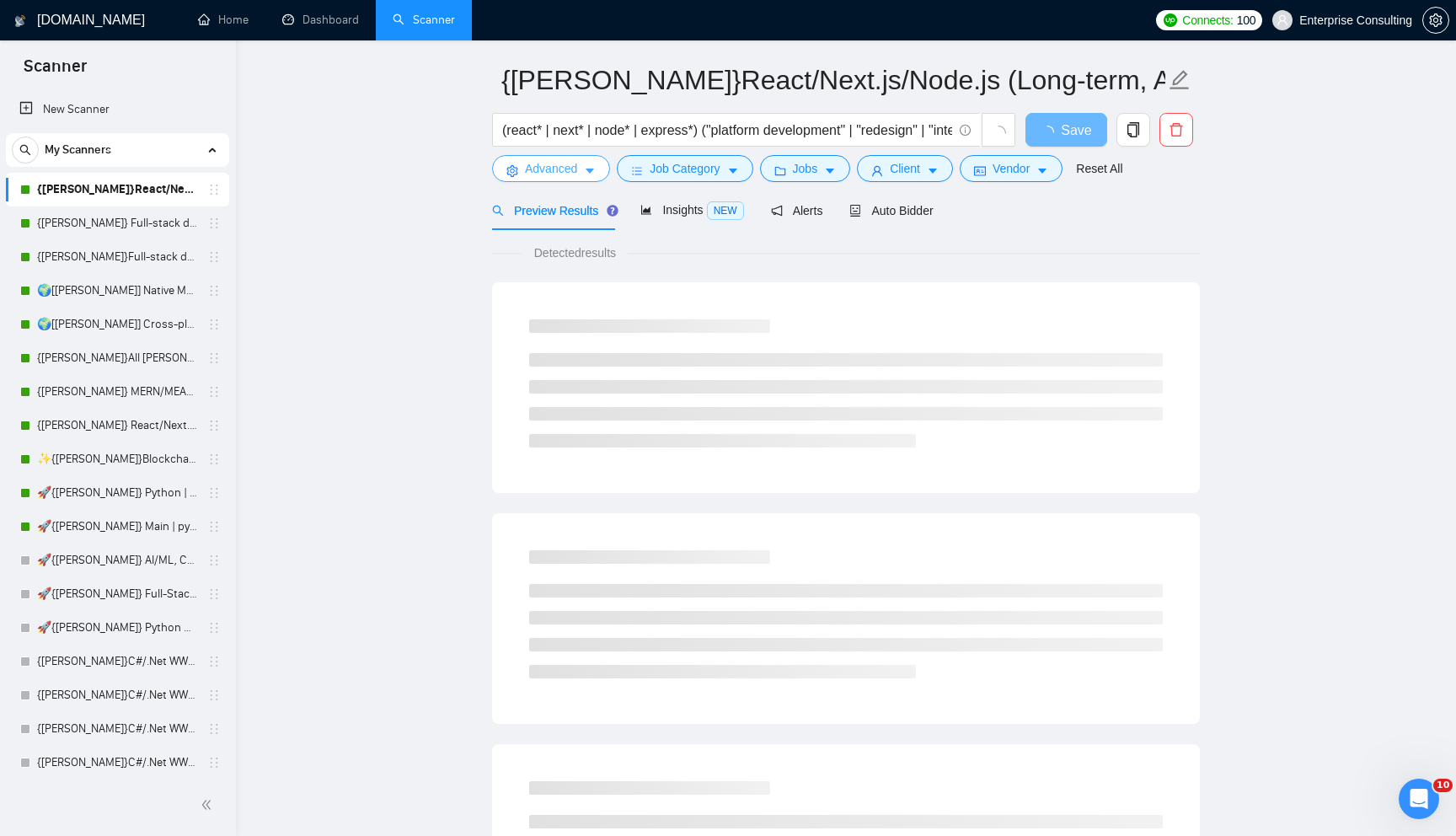
scroll to position [64, 0]
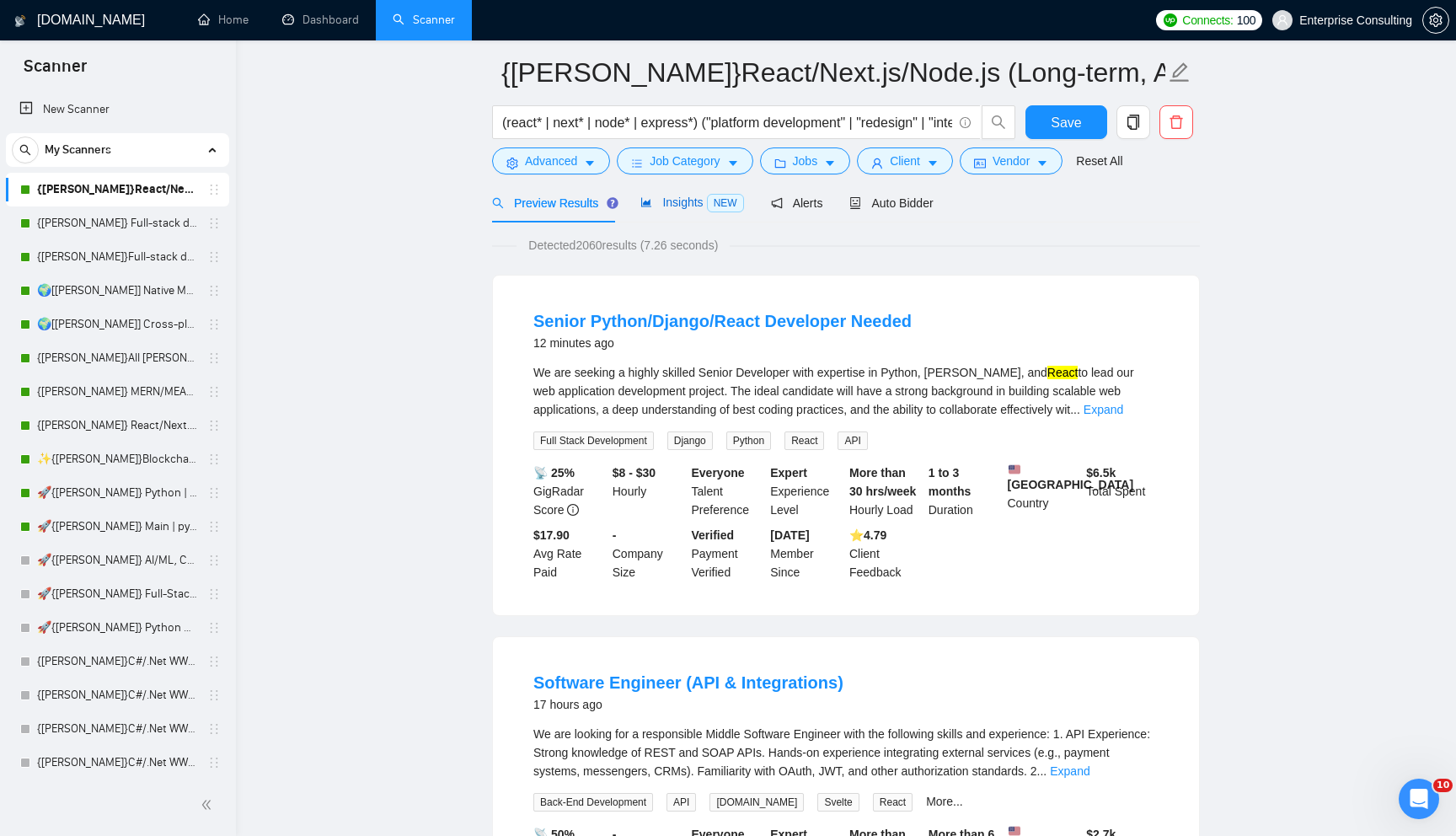
click at [673, 212] on div "Insights NEW" at bounding box center [692, 202] width 103 height 19
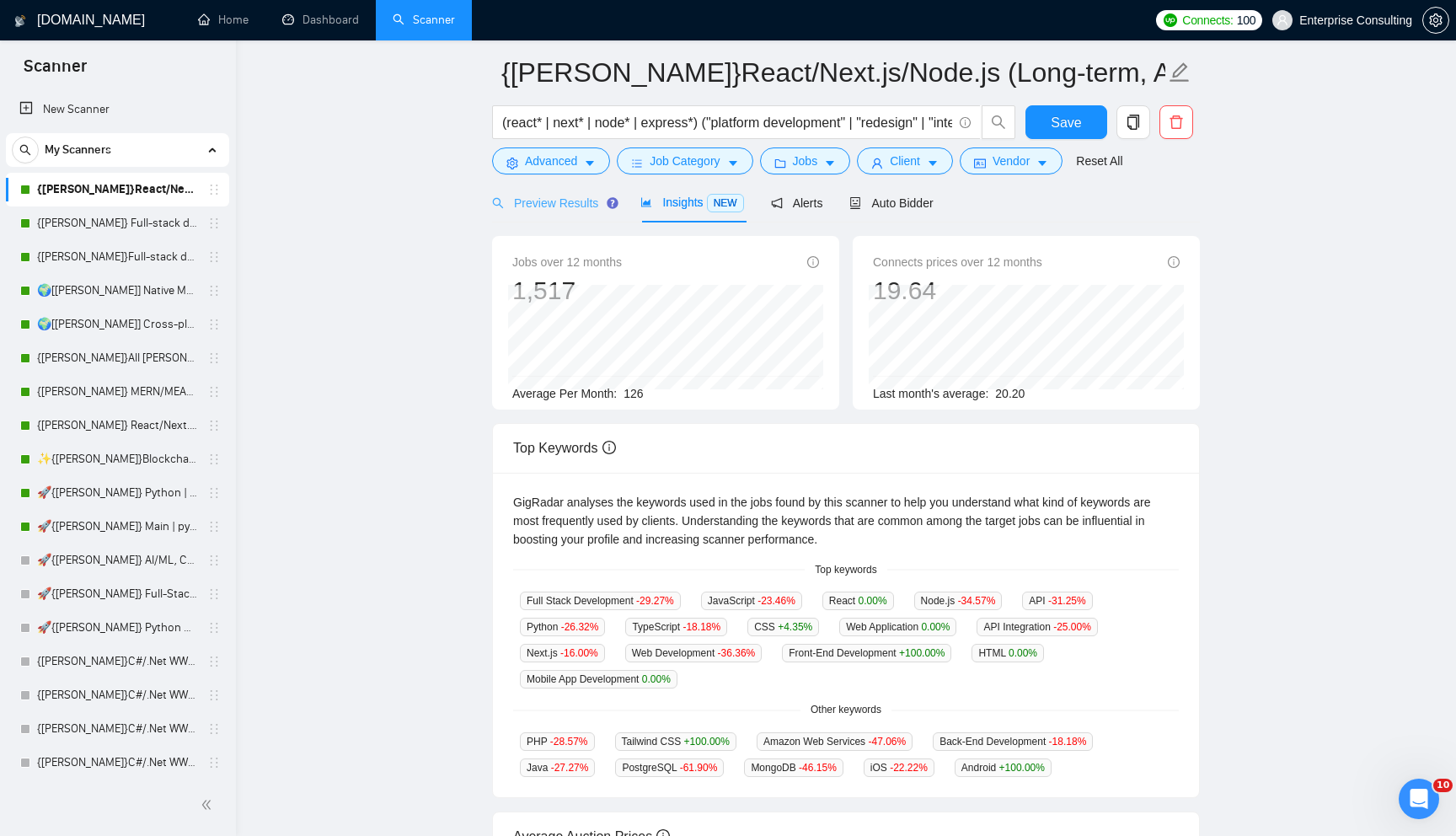
click at [566, 216] on div "Preview Results" at bounding box center [552, 202] width 121 height 40
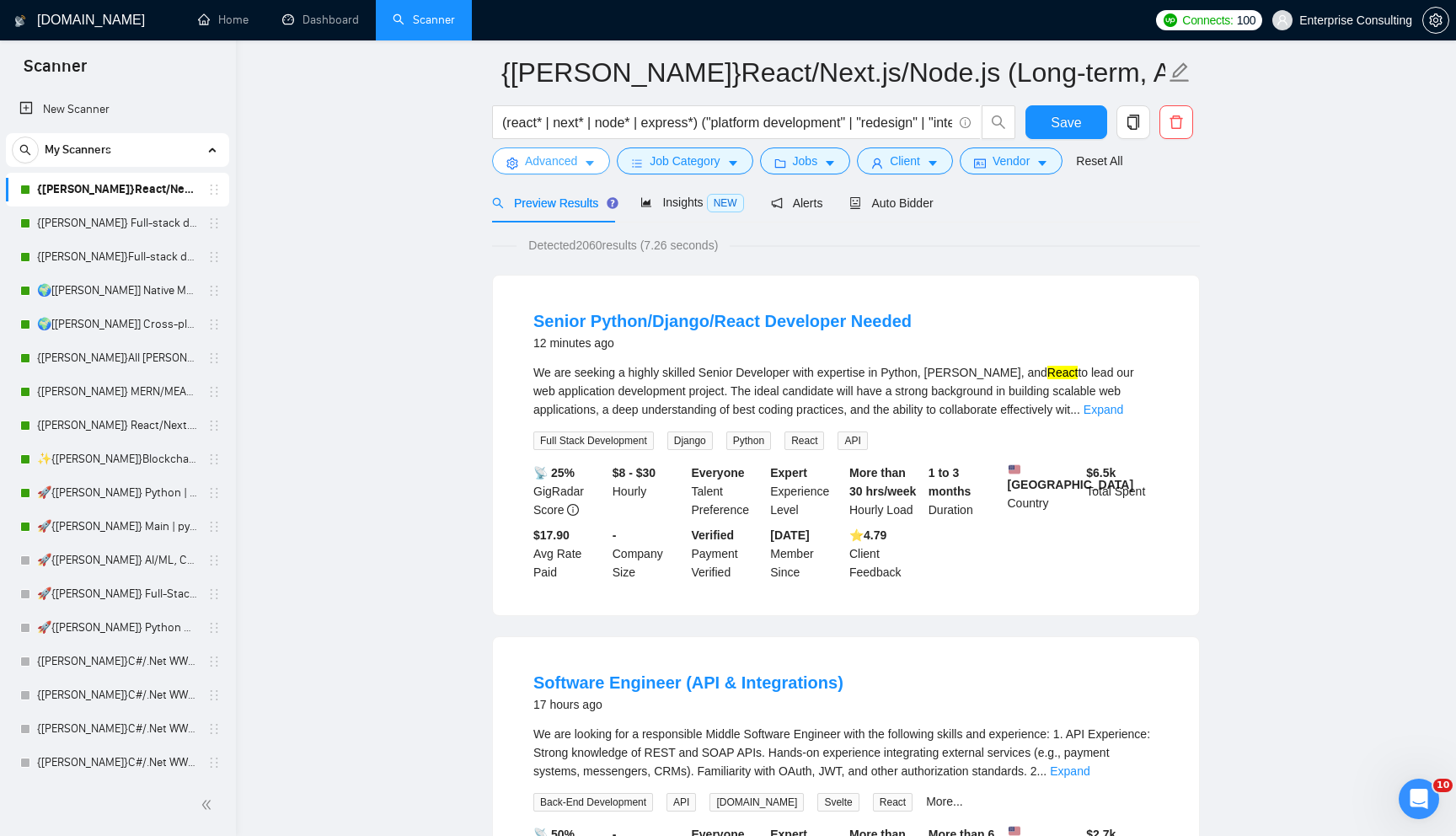
click at [573, 163] on span "Advanced" at bounding box center [551, 160] width 52 height 18
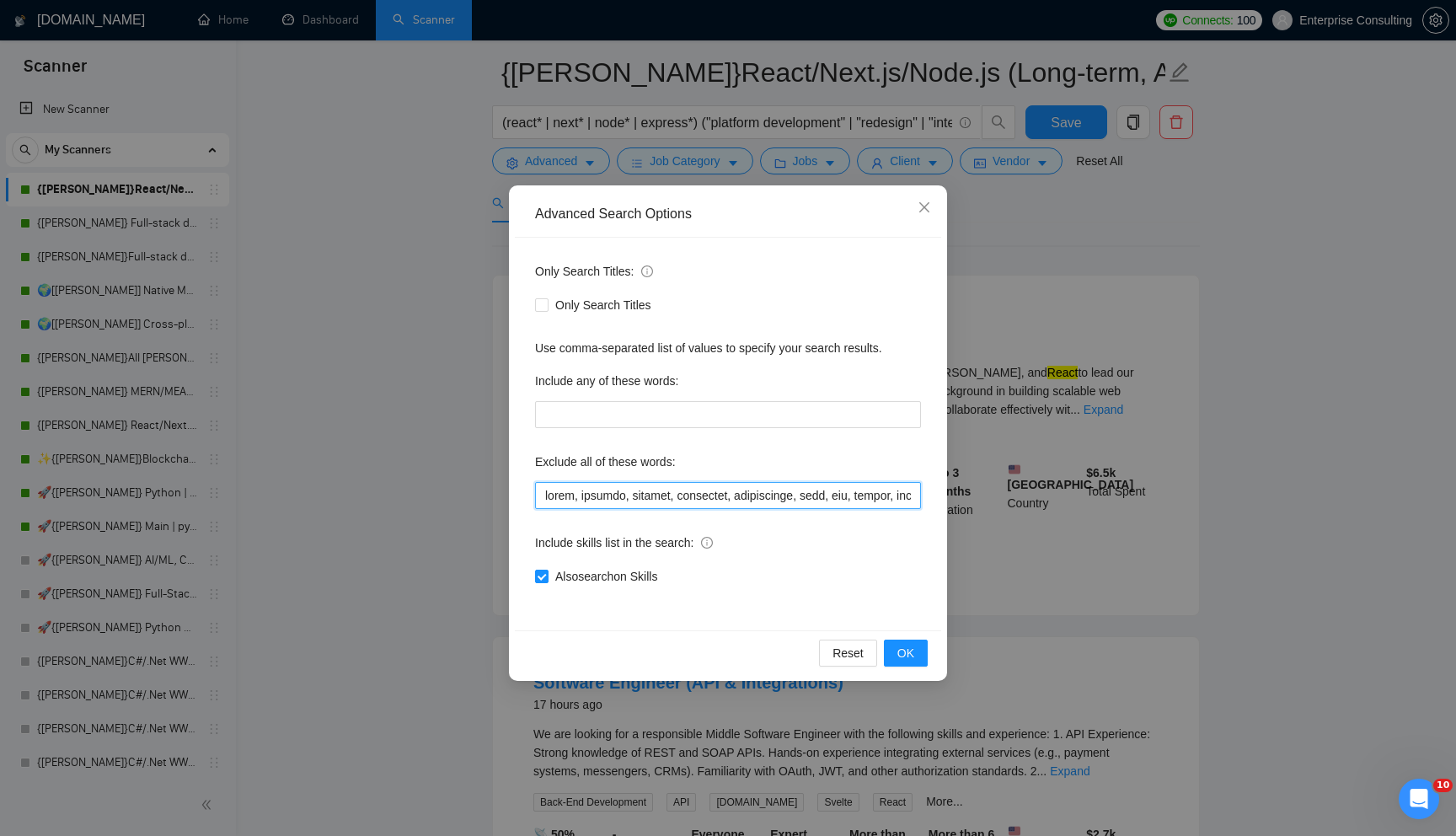
click at [608, 505] on input "text" at bounding box center [728, 495] width 386 height 27
click at [745, 501] on input "text" at bounding box center [728, 495] width 386 height 27
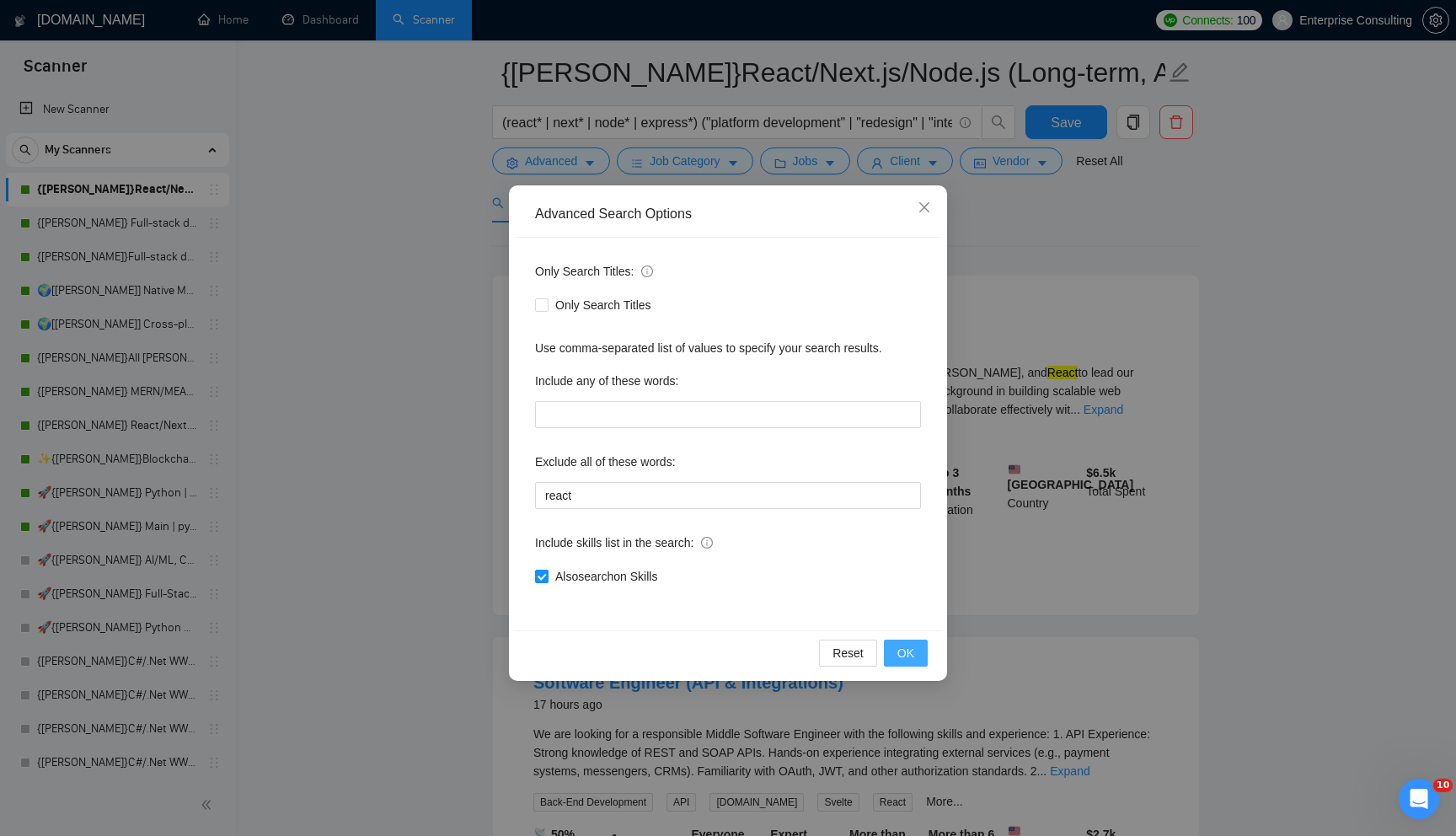
click at [910, 654] on span "OK" at bounding box center [905, 653] width 16 height 18
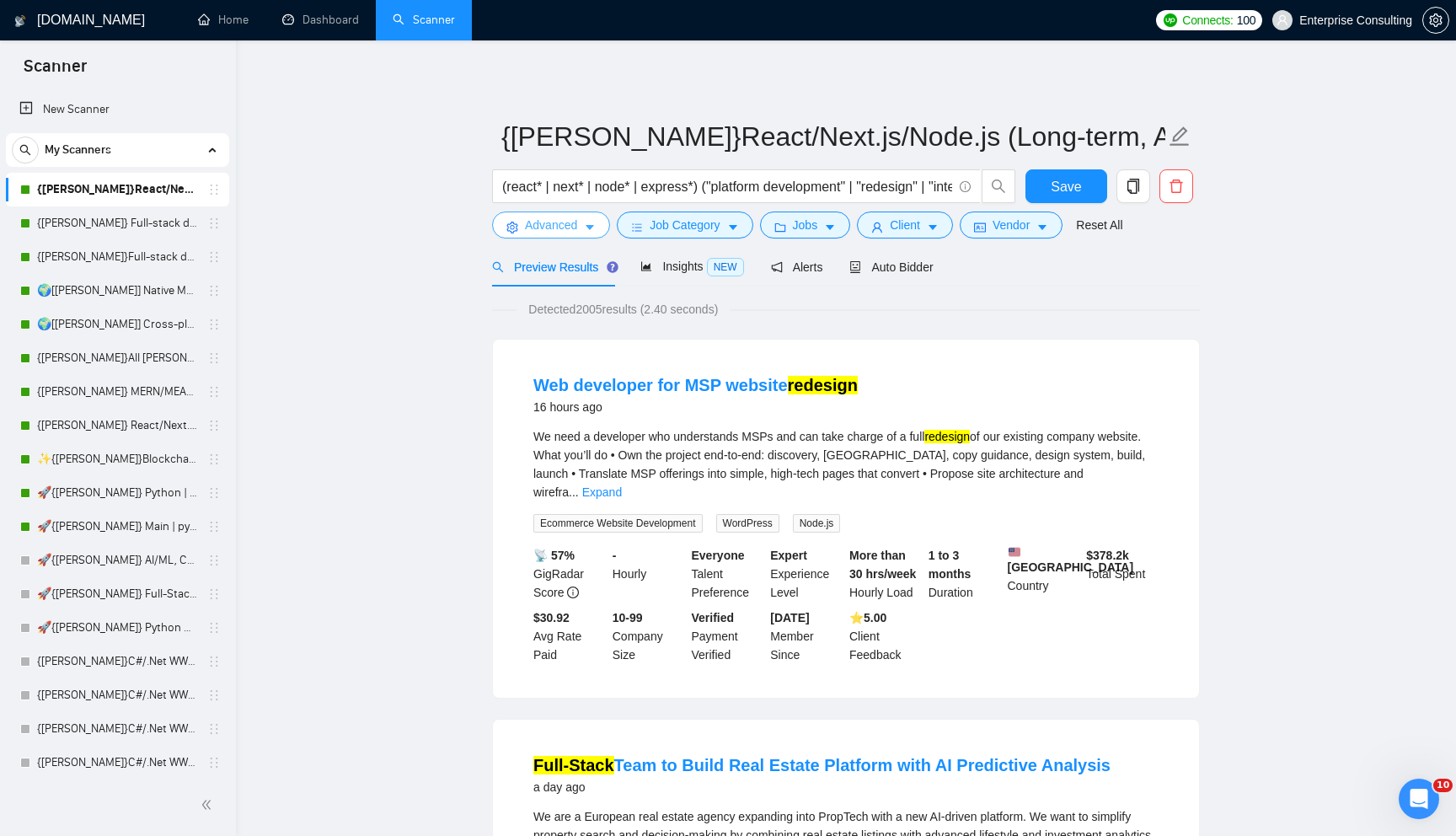
click at [570, 224] on span "Advanced" at bounding box center [551, 224] width 52 height 18
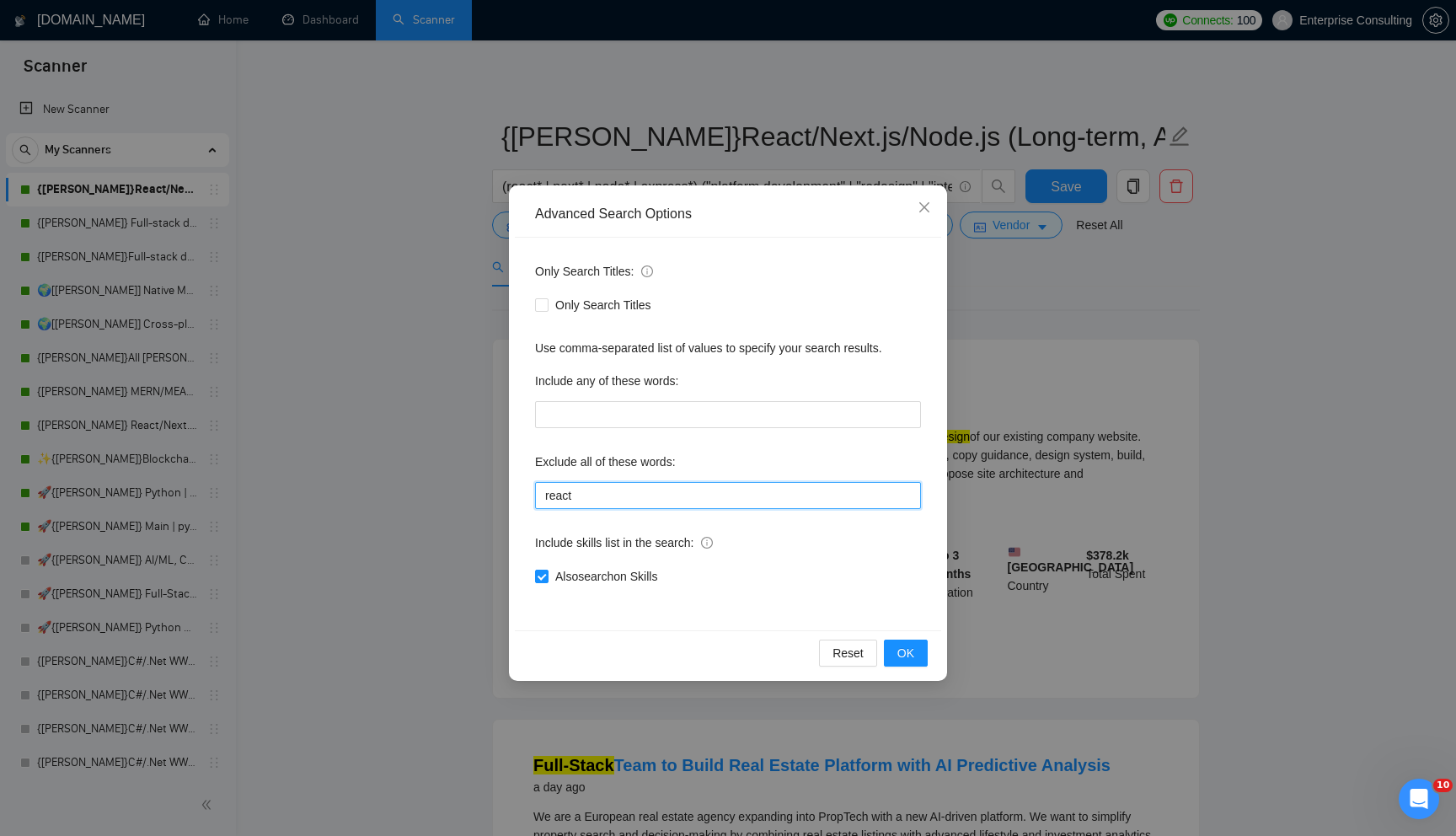
click at [621, 494] on input "react" at bounding box center [728, 495] width 386 height 27
type input "r"
click at [614, 497] on input "text" at bounding box center [728, 495] width 386 height 27
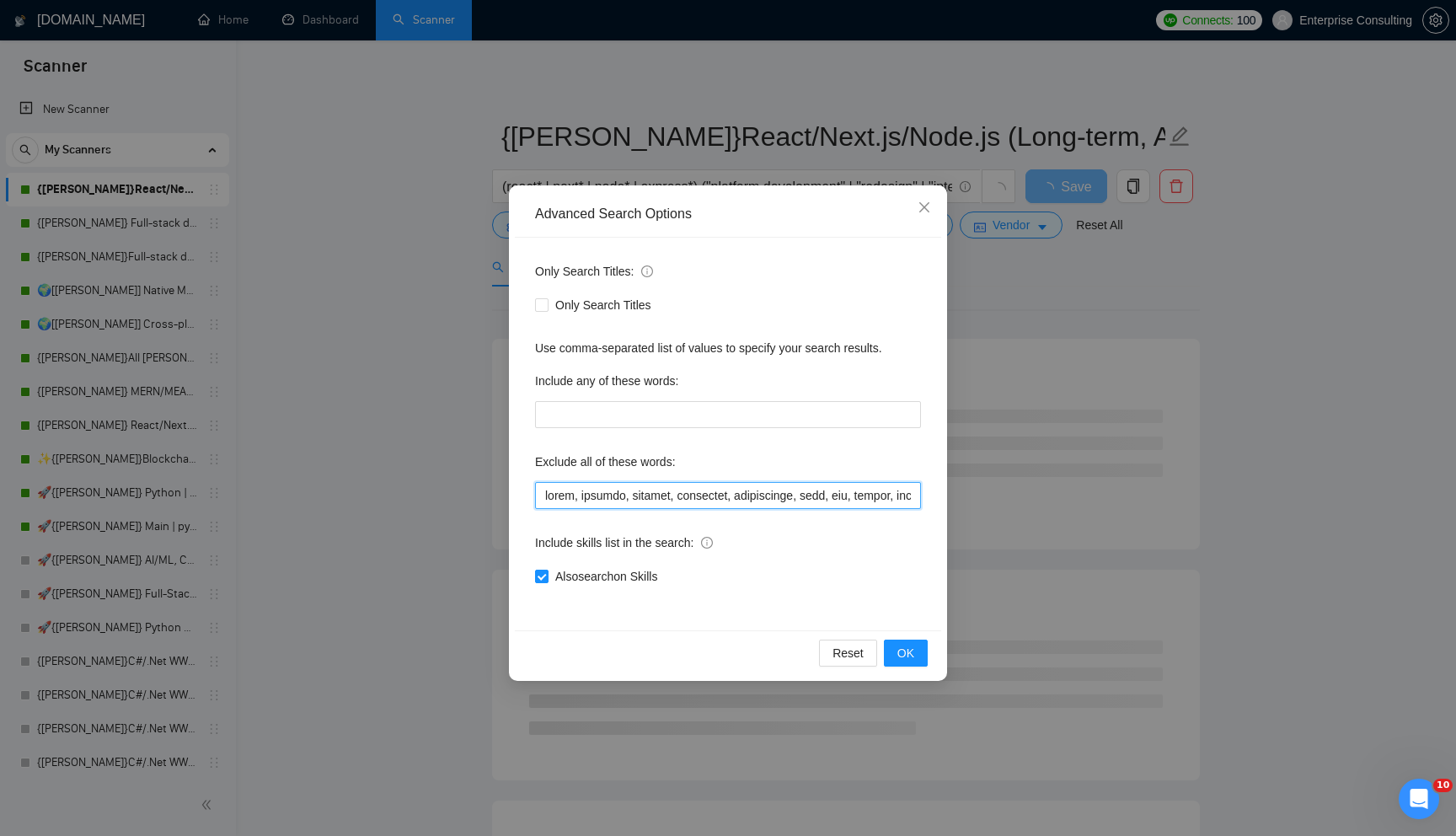
click at [550, 493] on input "text" at bounding box center [728, 495] width 386 height 27
click at [633, 495] on input "text" at bounding box center [728, 495] width 386 height 27
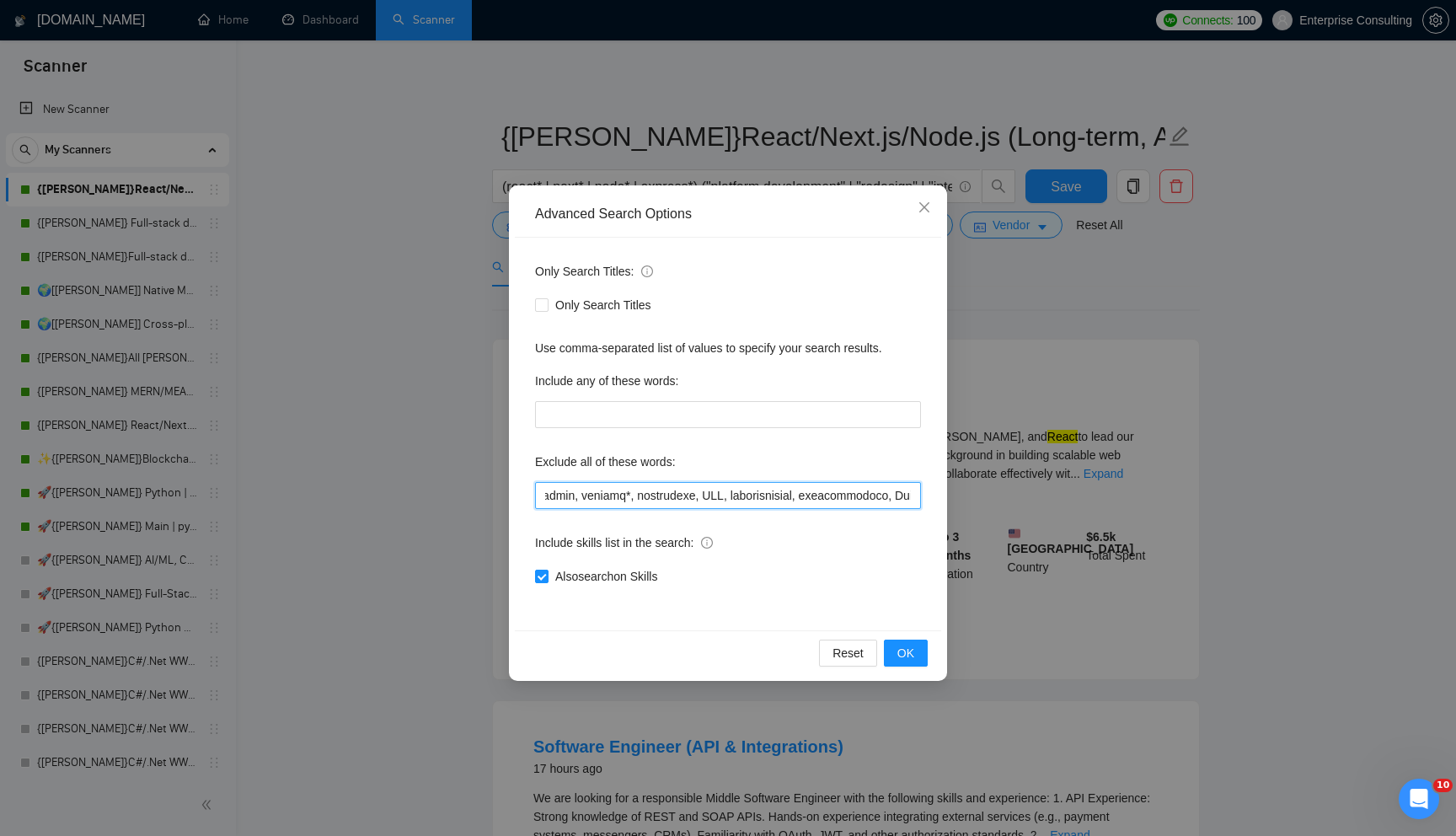
scroll to position [0, 591]
drag, startPoint x: 740, startPoint y: 497, endPoint x: 597, endPoint y: 499, distance: 143.0
click at [597, 499] on input "text" at bounding box center [728, 495] width 386 height 27
click at [559, 492] on input "text" at bounding box center [728, 495] width 386 height 27
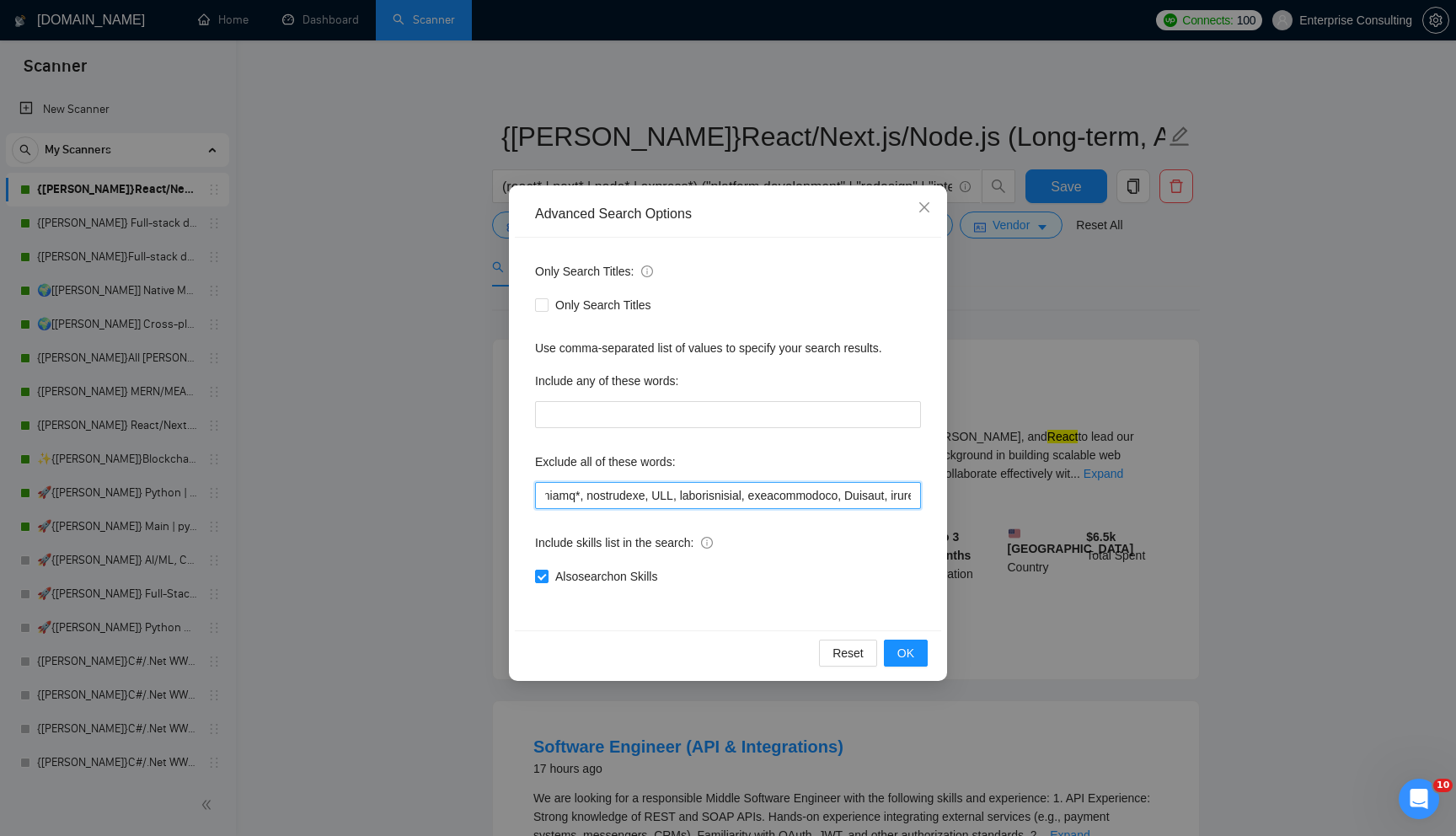
click at [637, 488] on input "text" at bounding box center [728, 495] width 386 height 27
drag, startPoint x: 580, startPoint y: 493, endPoint x: 794, endPoint y: 492, distance: 214.0
click at [795, 493] on input "text" at bounding box center [728, 495] width 386 height 27
click at [812, 493] on input "text" at bounding box center [728, 495] width 386 height 27
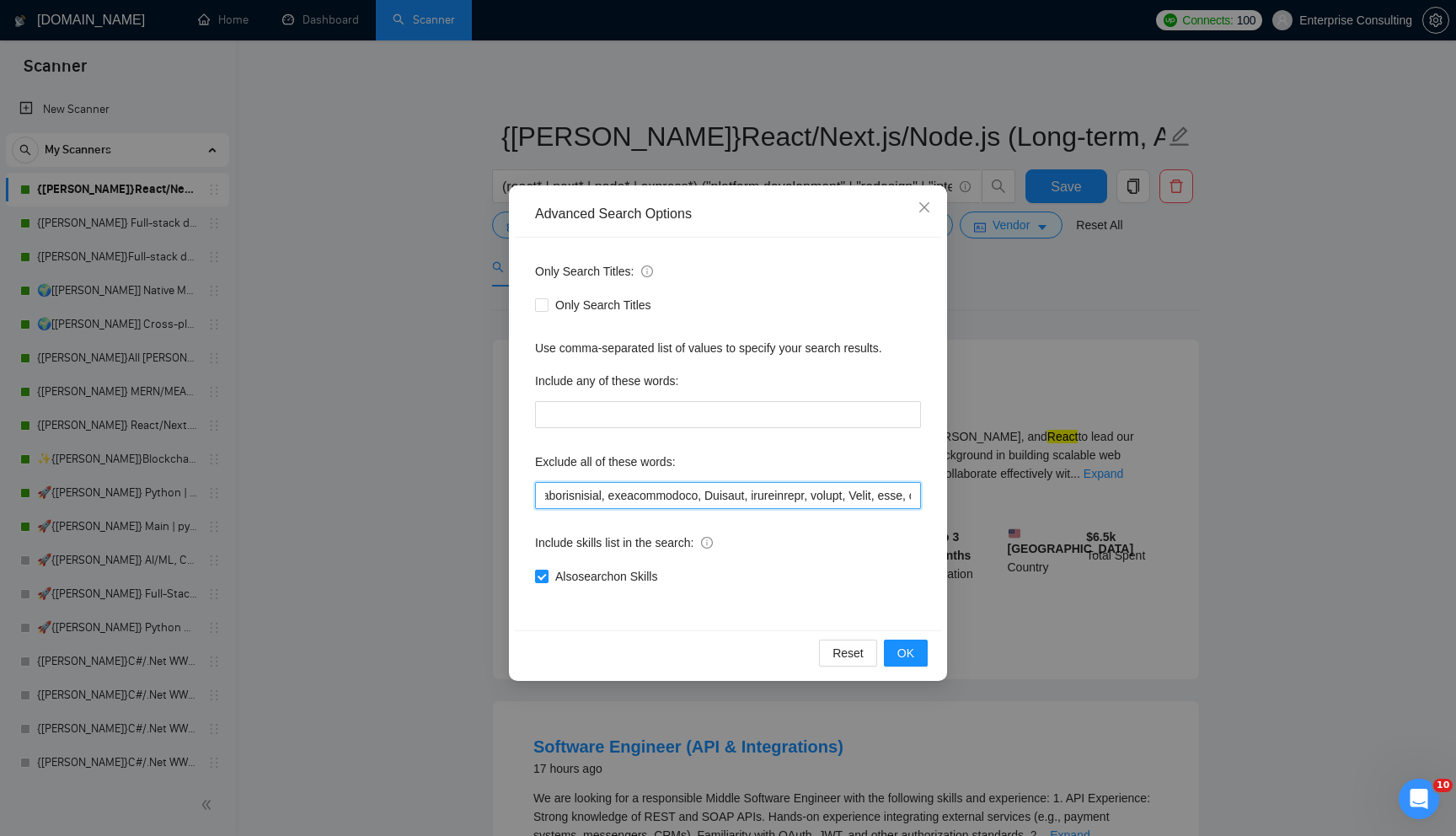
scroll to position [0, 792]
drag, startPoint x: 890, startPoint y: 495, endPoint x: 706, endPoint y: 492, distance: 184.0
click at [706, 492] on input "text" at bounding box center [728, 495] width 386 height 27
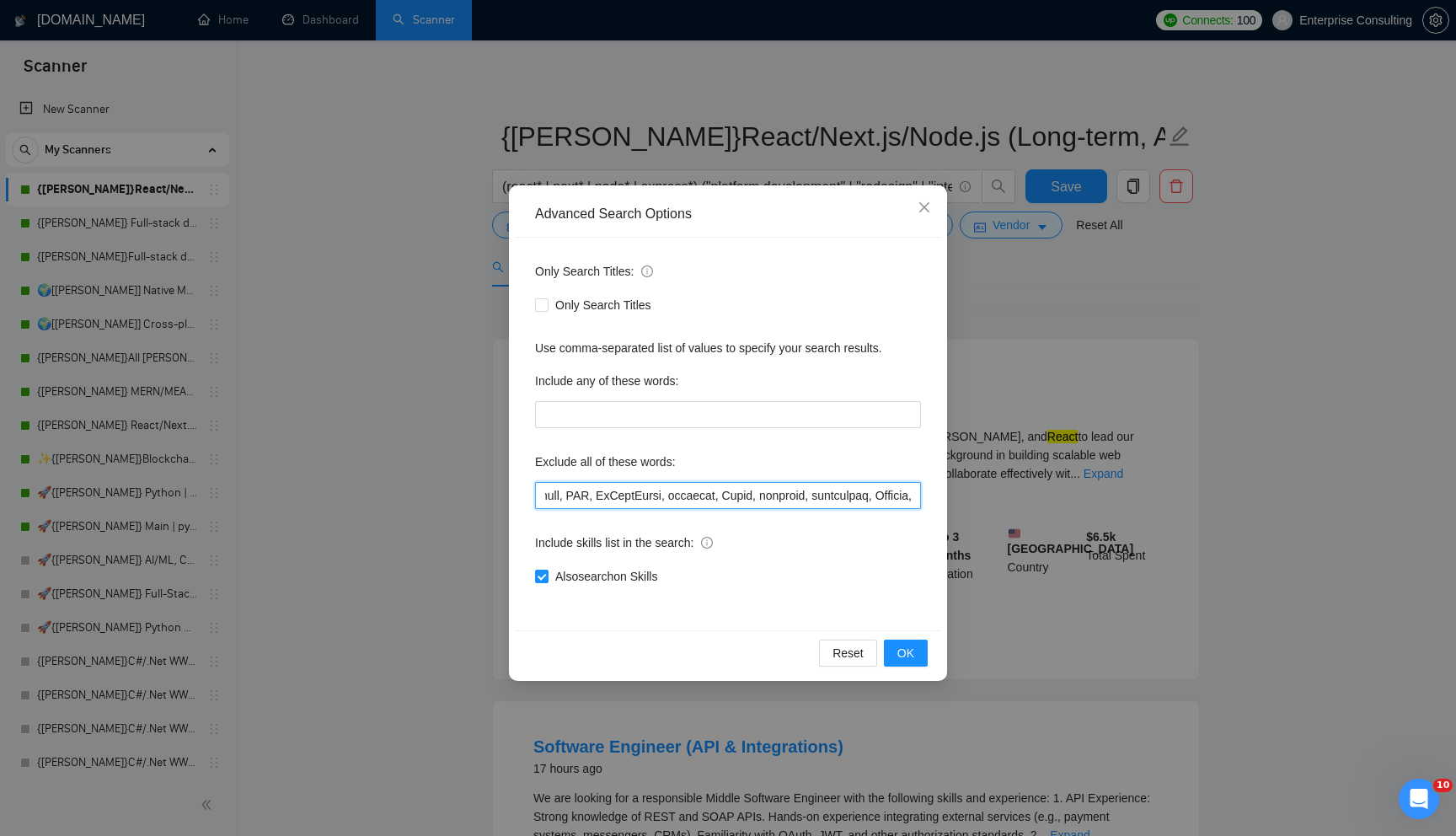
drag, startPoint x: 884, startPoint y: 490, endPoint x: 802, endPoint y: 494, distance: 82.1
click at [802, 494] on input "text" at bounding box center [728, 495] width 386 height 27
type input "adhoc, advisor, babylon, babylonjs, bigcommerce, blog, bot, bubble, cheap, chea…"
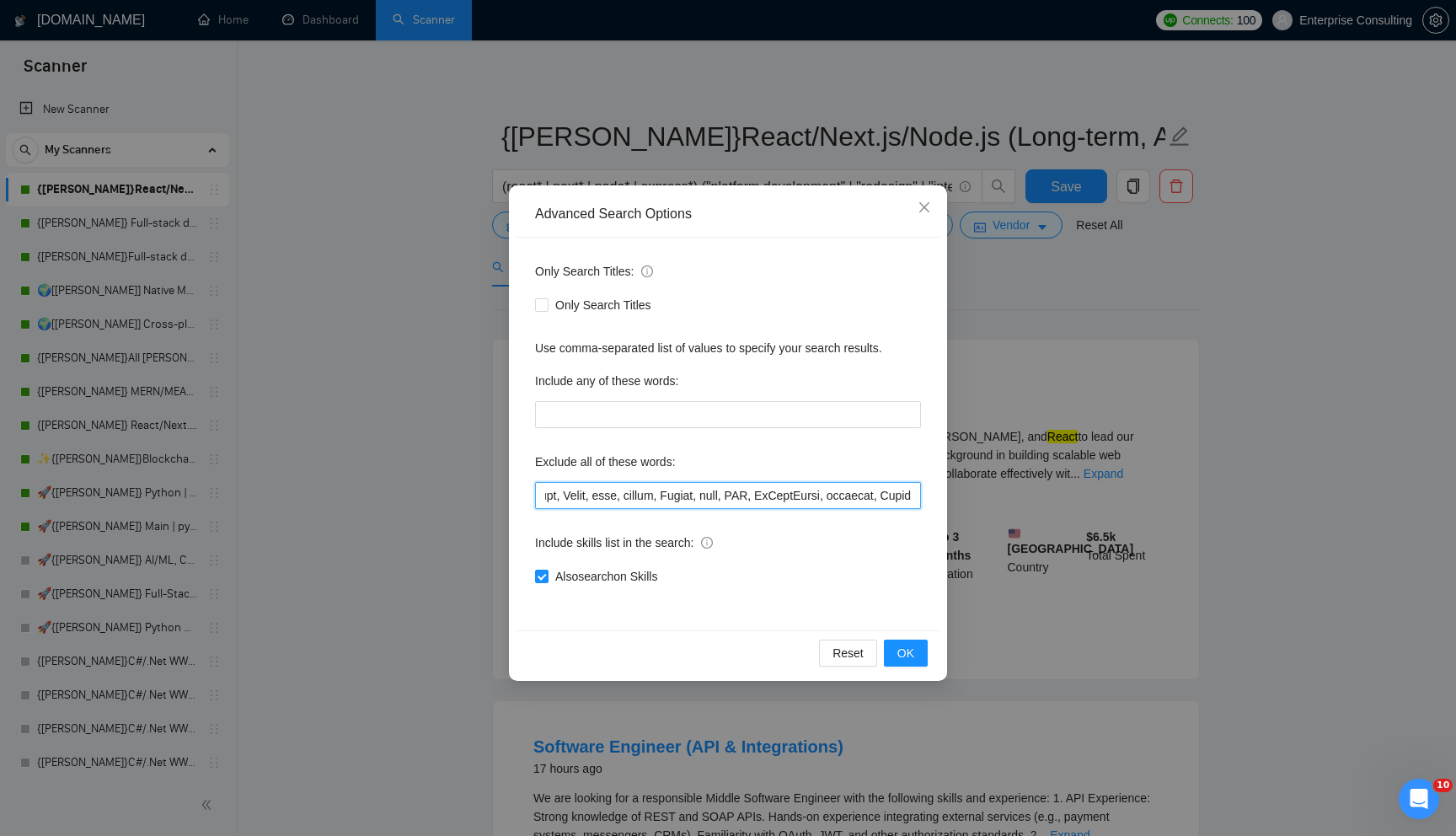
drag, startPoint x: 812, startPoint y: 487, endPoint x: 895, endPoint y: 497, distance: 83.6
click at [895, 497] on input "text" at bounding box center [728, 495] width 386 height 27
click at [771, 491] on input "text" at bounding box center [728, 495] width 386 height 27
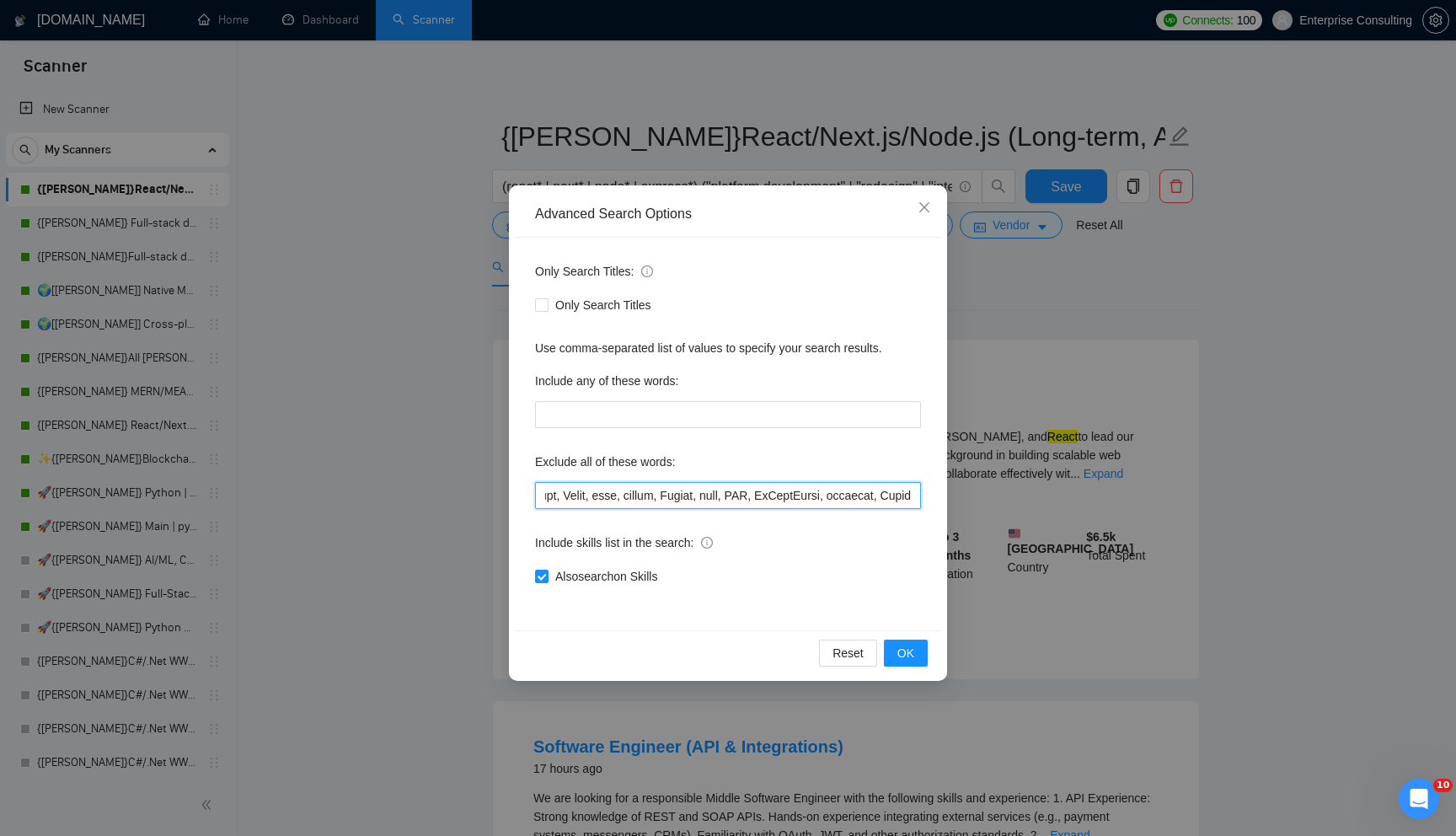
click at [771, 491] on input "text" at bounding box center [728, 495] width 386 height 27
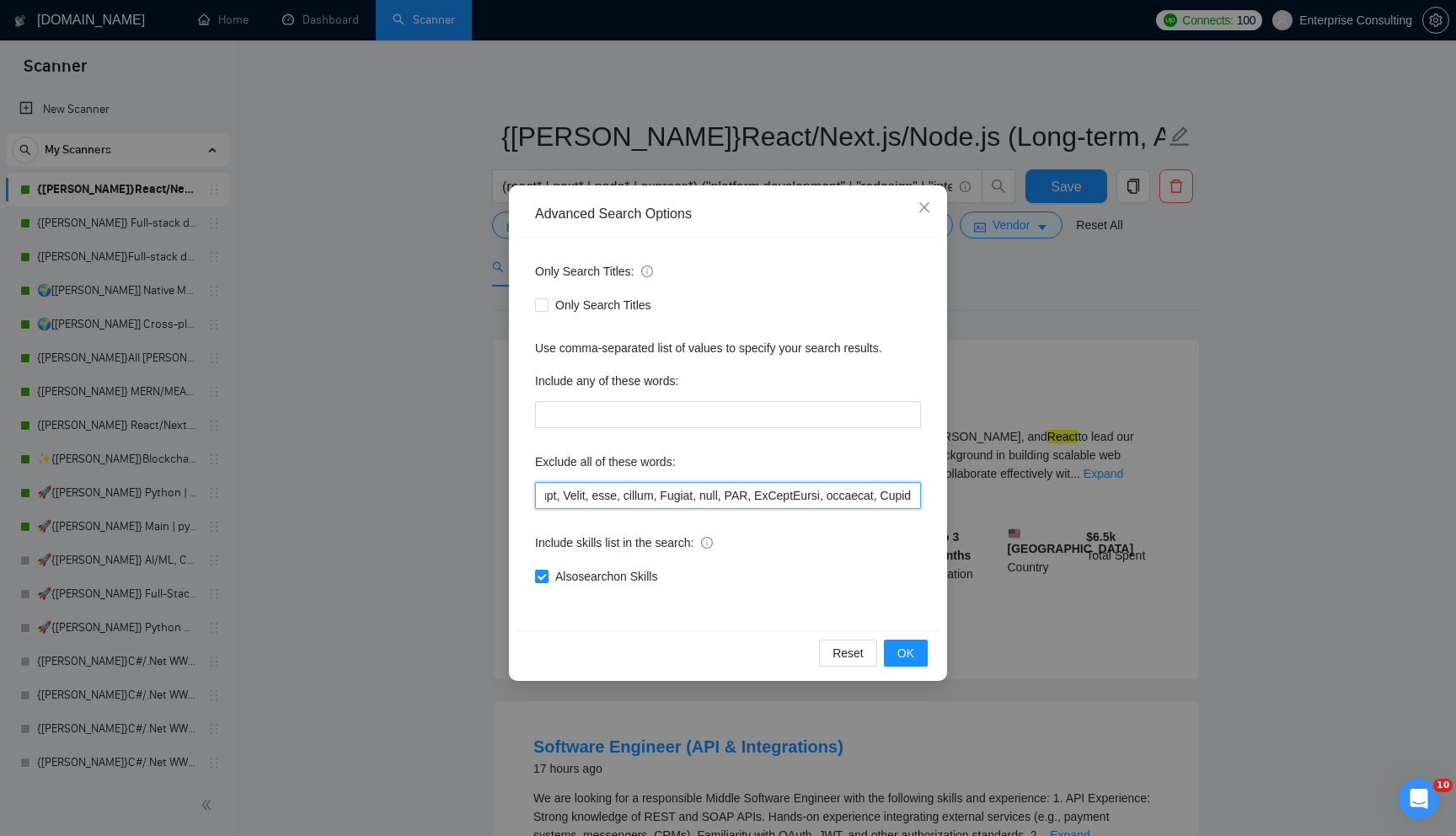
click at [771, 491] on input "text" at bounding box center [728, 495] width 386 height 27
click at [879, 505] on input "text" at bounding box center [728, 495] width 386 height 27
drag, startPoint x: 897, startPoint y: 494, endPoint x: 777, endPoint y: 488, distance: 120.1
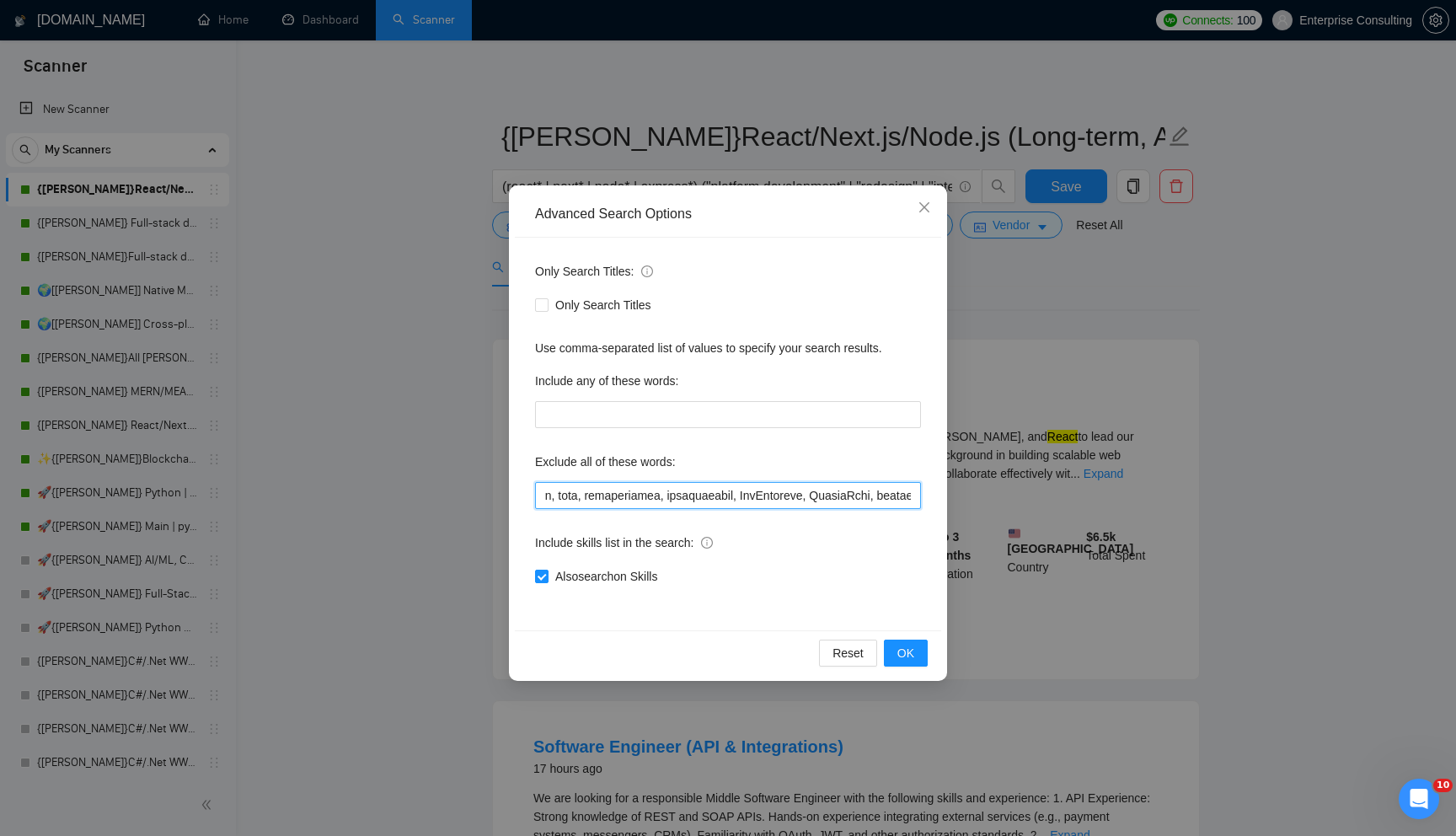
click at [777, 489] on input "text" at bounding box center [728, 495] width 386 height 27
click at [777, 488] on input "text" at bounding box center [728, 495] width 386 height 27
drag, startPoint x: 777, startPoint y: 488, endPoint x: 619, endPoint y: 482, distance: 158.1
click at [618, 482] on input "text" at bounding box center [728, 495] width 386 height 27
click at [567, 489] on input "text" at bounding box center [728, 495] width 386 height 27
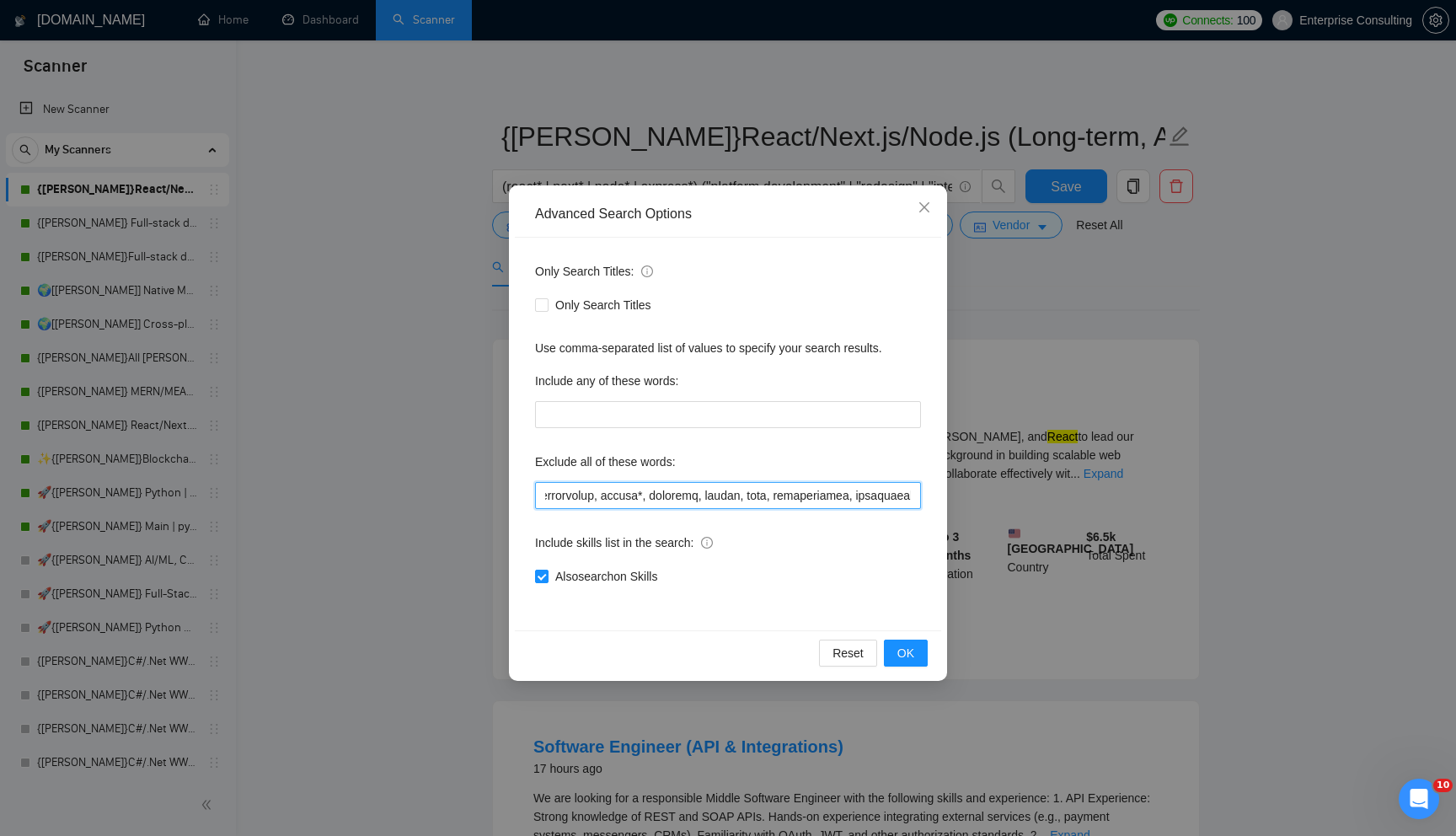
scroll to position [0, 1857]
drag, startPoint x: 553, startPoint y: 489, endPoint x: 684, endPoint y: 501, distance: 131.5
click at [684, 501] on input "text" at bounding box center [728, 495] width 386 height 27
click at [710, 495] on input "text" at bounding box center [728, 495] width 386 height 27
click at [709, 493] on input "text" at bounding box center [728, 495] width 386 height 27
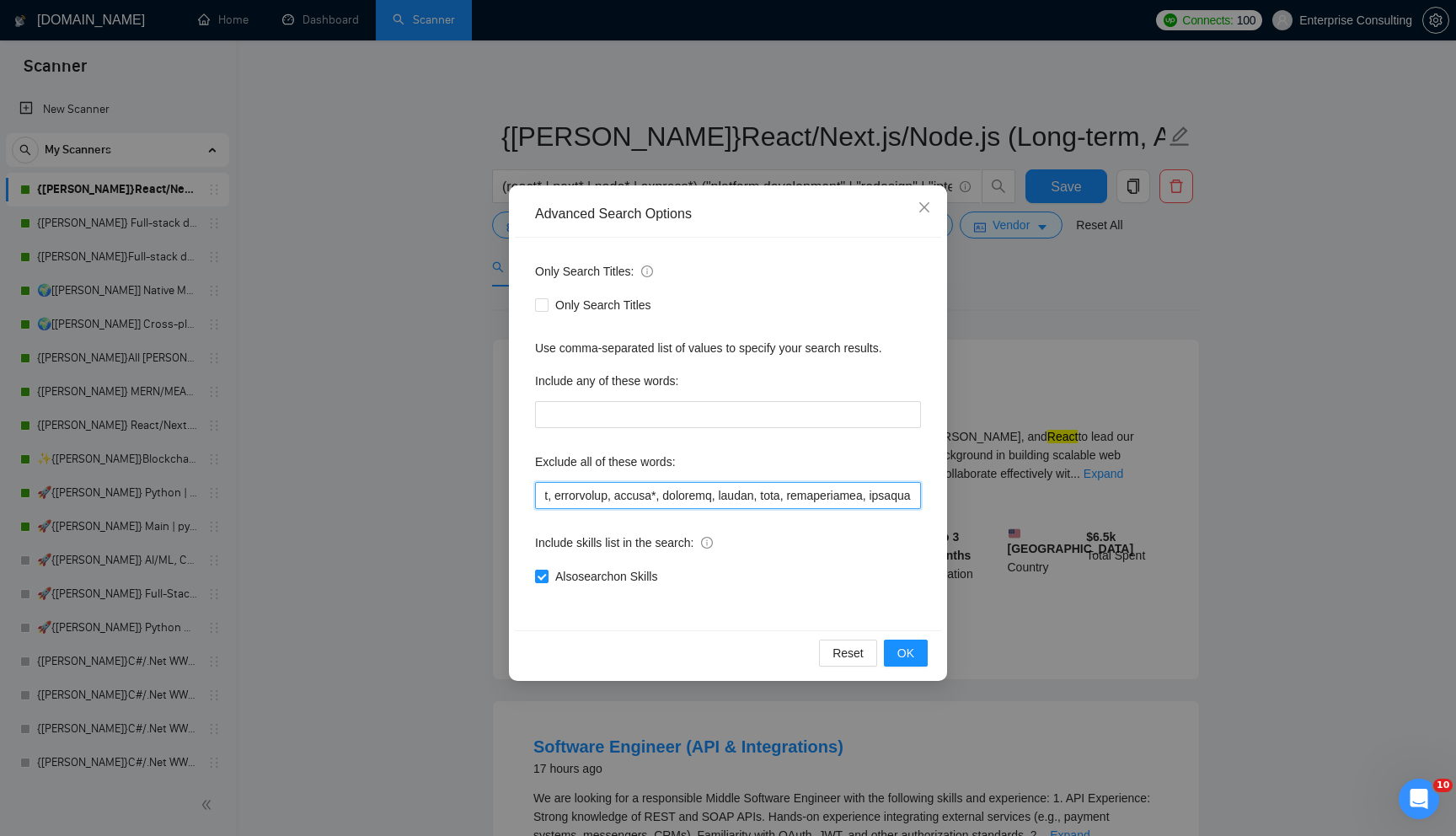
click at [756, 498] on input "text" at bounding box center [728, 495] width 386 height 27
click at [757, 499] on input "text" at bounding box center [728, 495] width 386 height 27
drag, startPoint x: 897, startPoint y: 502, endPoint x: 920, endPoint y: 501, distance: 23.0
click at [920, 501] on input "text" at bounding box center [728, 495] width 386 height 27
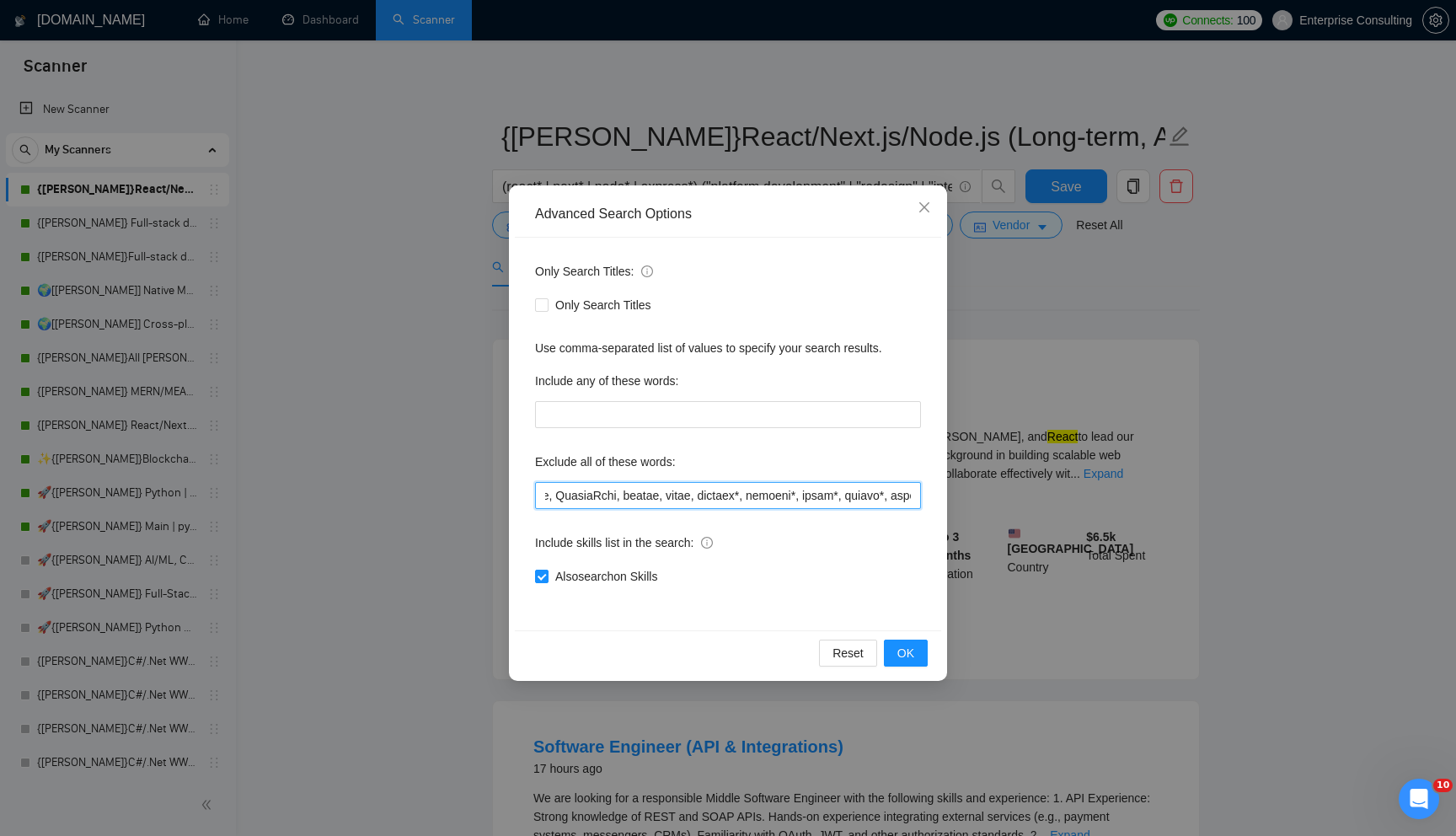
drag, startPoint x: 891, startPoint y: 501, endPoint x: 813, endPoint y: 503, distance: 78.0
click at [813, 503] on input "text" at bounding box center [728, 495] width 386 height 27
drag, startPoint x: 840, startPoint y: 494, endPoint x: 851, endPoint y: 504, distance: 14.9
click at [851, 504] on input "text" at bounding box center [728, 495] width 386 height 27
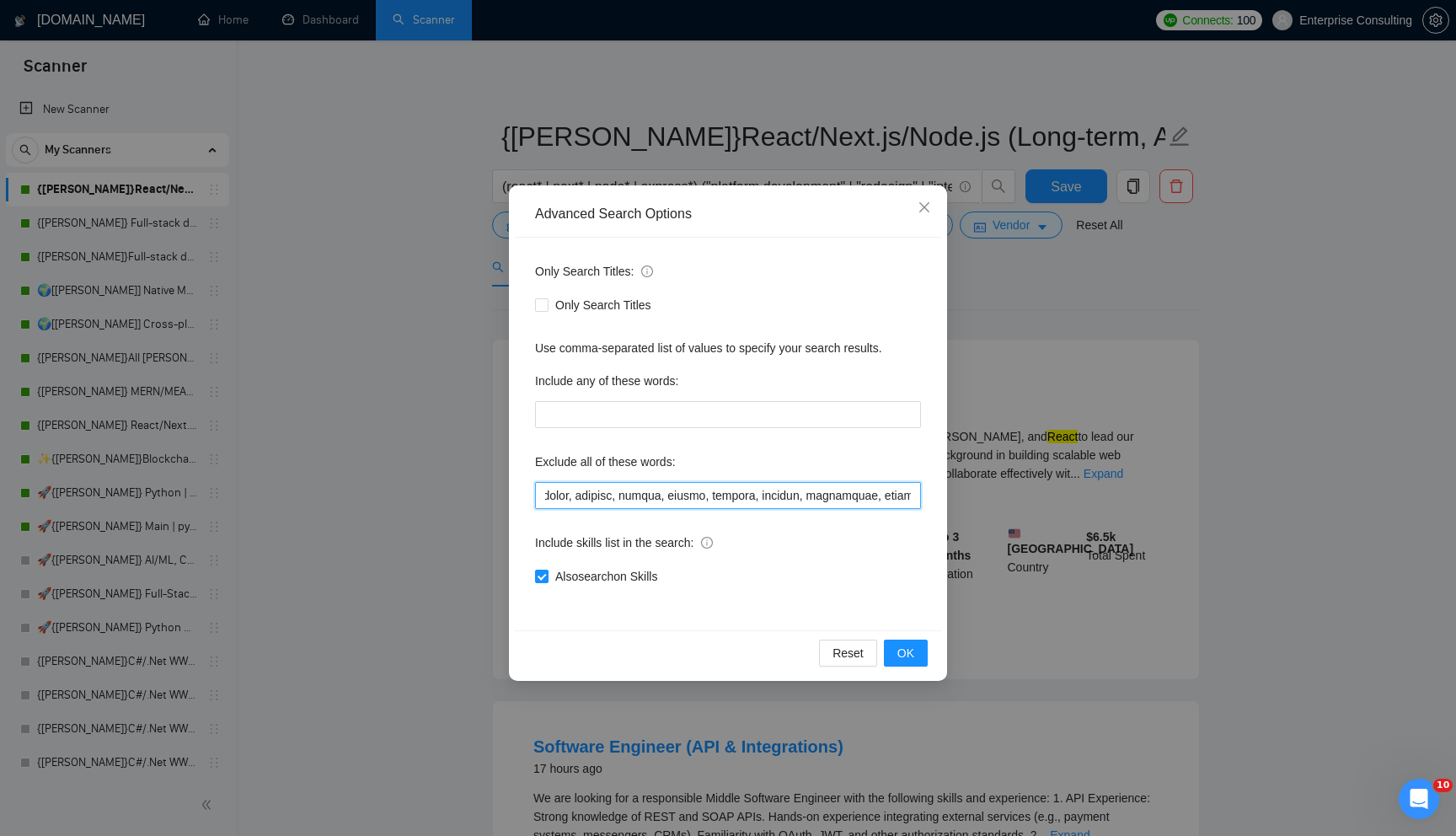
click at [851, 504] on input "text" at bounding box center [728, 495] width 386 height 27
drag, startPoint x: 872, startPoint y: 500, endPoint x: 947, endPoint y: 501, distance: 75.0
click at [947, 501] on div "Advanced Search Options Only Search Titles: Only Search Titles Use comma-separa…" at bounding box center [728, 418] width 1456 height 836
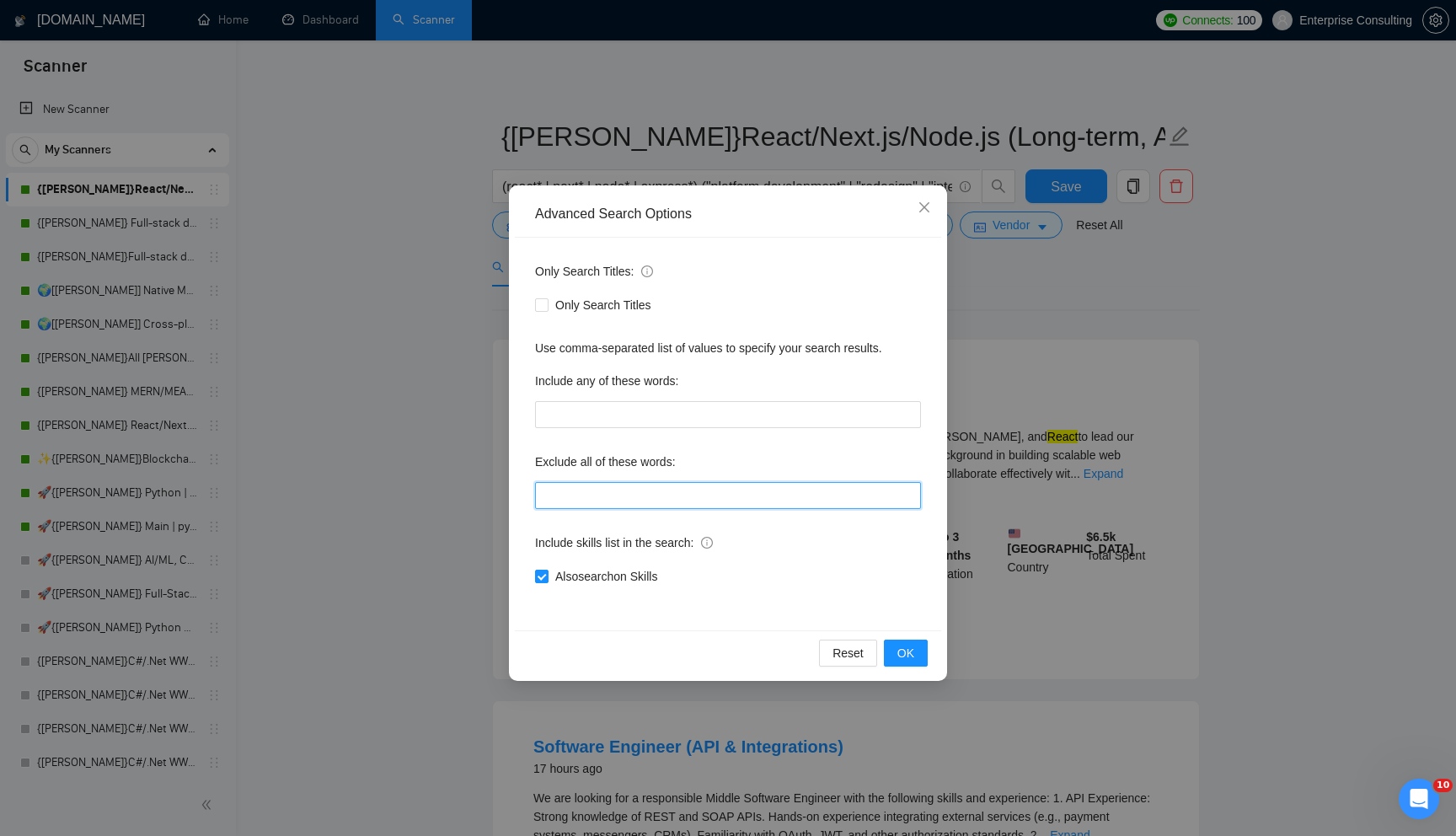
type input "adhoc, advisor, babylon, babylonjs, bigcommerce, blog, bot, bubble, cheap, chea…"
click at [571, 103] on div "Advanced Search Options Only Search Titles: Only Search Titles Use comma-separa…" at bounding box center [728, 418] width 1456 height 836
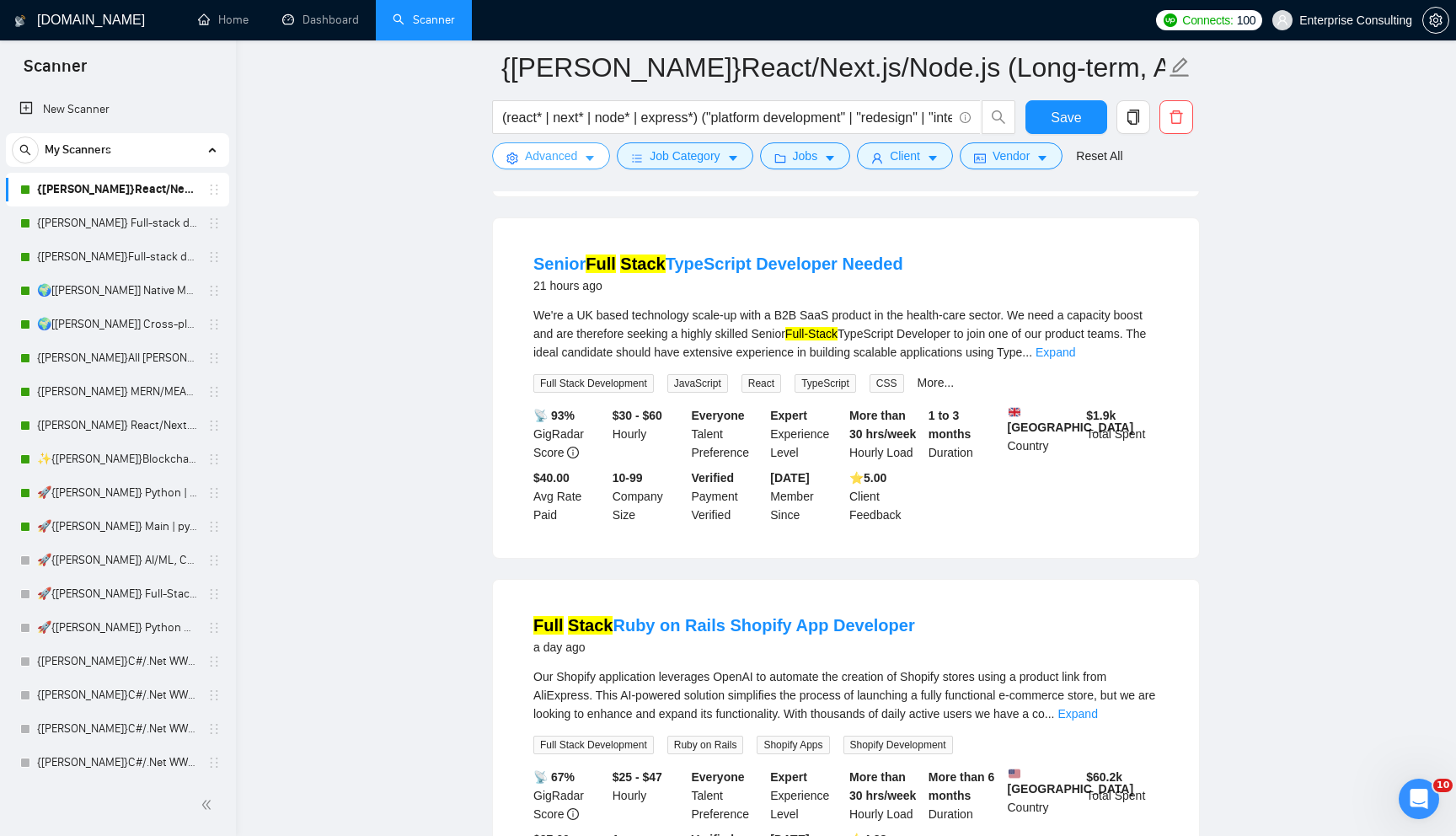
scroll to position [1581, 0]
click at [598, 159] on button "Advanced" at bounding box center [551, 156] width 118 height 27
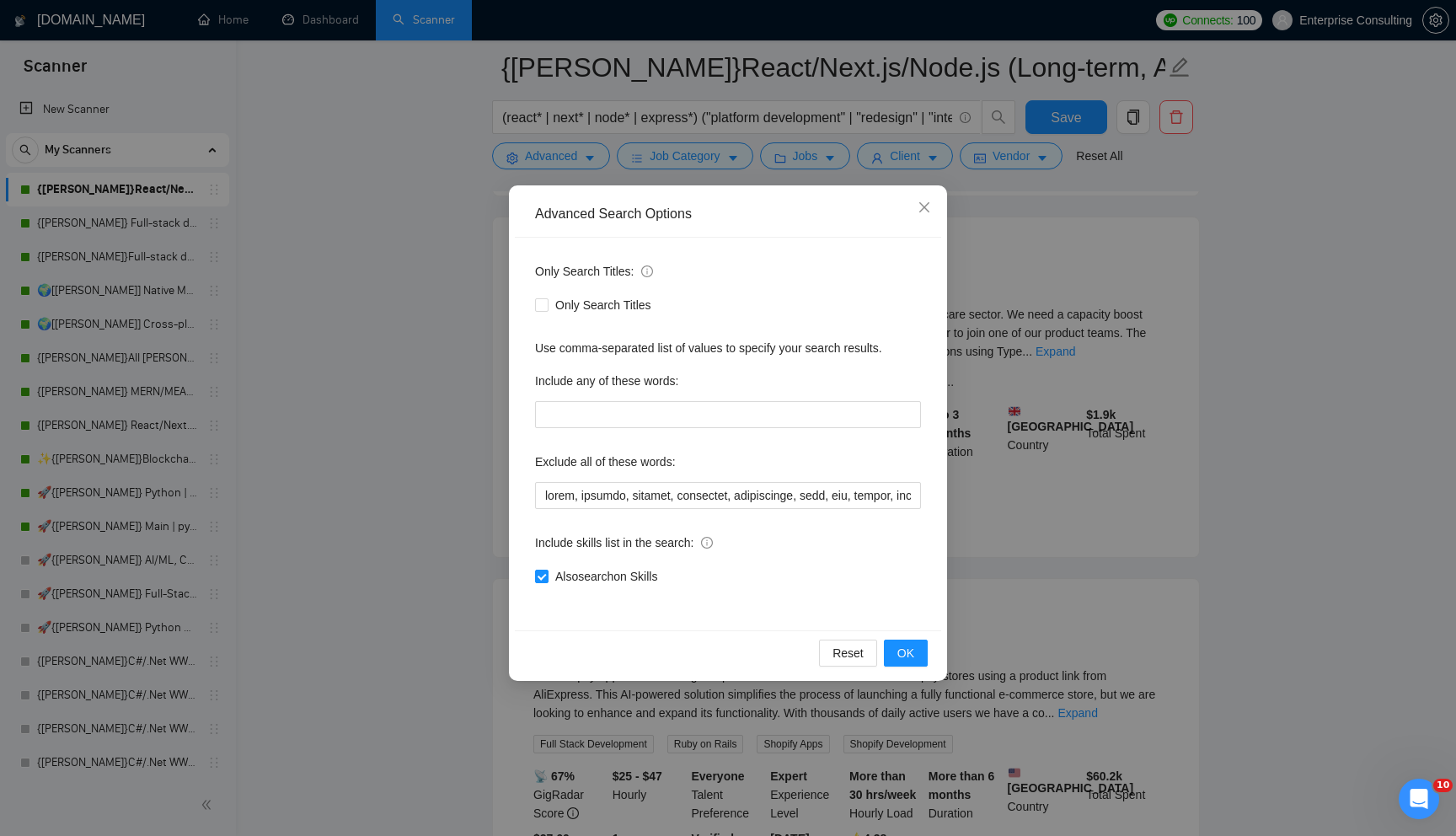
click at [677, 105] on div "Advanced Search Options Only Search Titles: Only Search Titles Use comma-separa…" at bounding box center [728, 418] width 1456 height 836
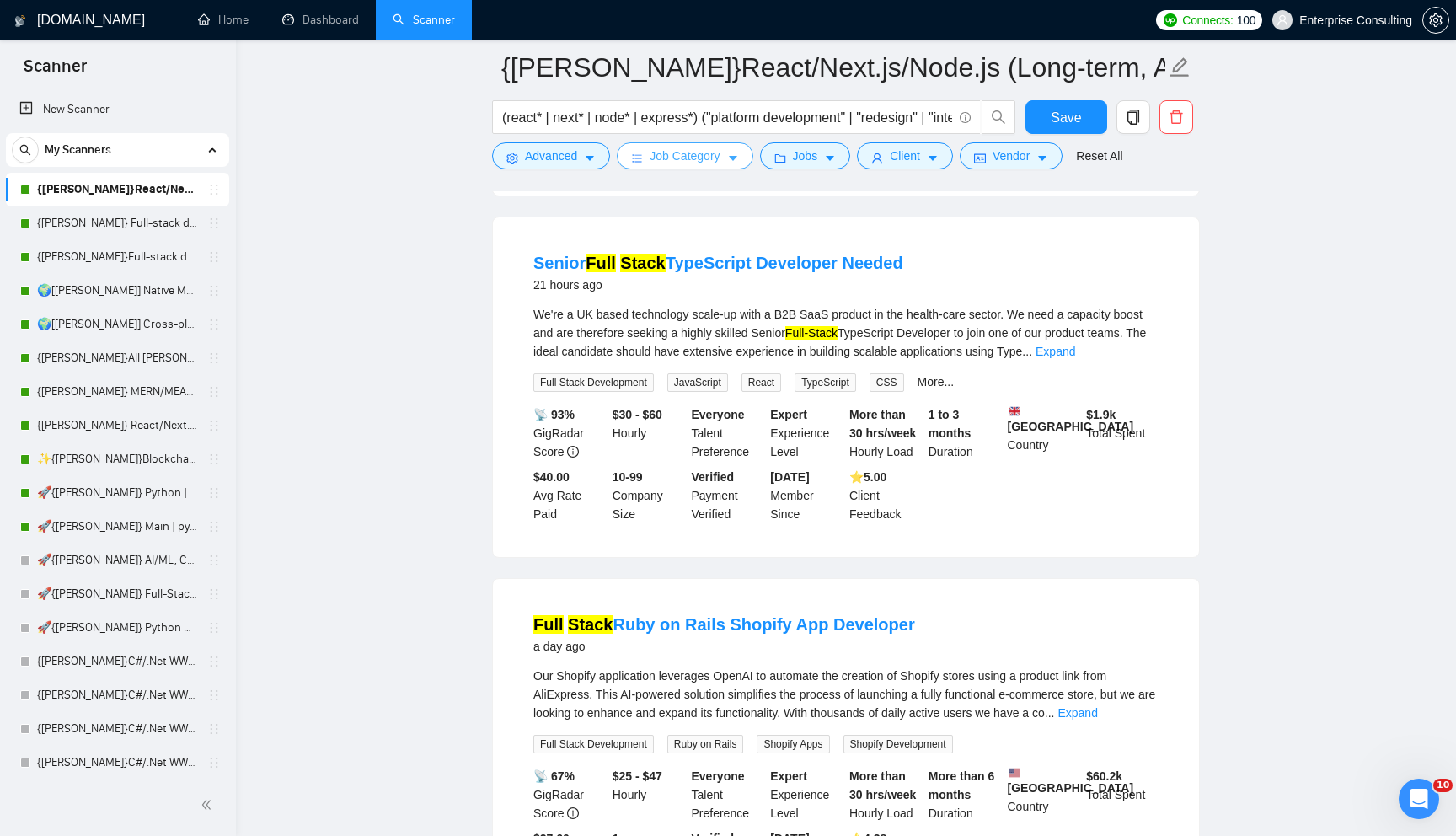
click at [691, 162] on span "Job Category" at bounding box center [684, 156] width 70 height 18
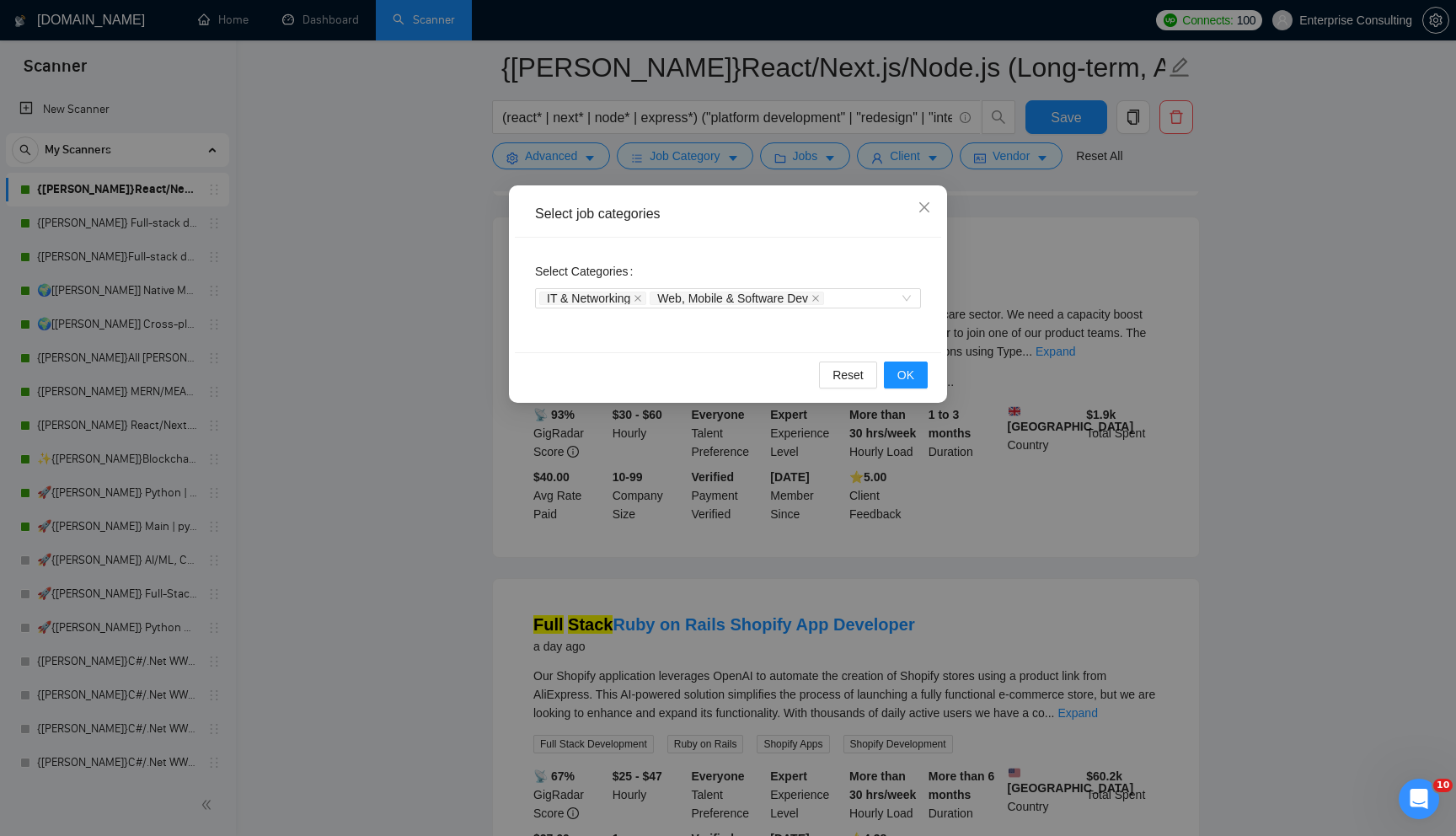
click at [718, 136] on div "Select job categories Select Categories IT & Networking Web, Mobile & Software …" at bounding box center [728, 418] width 1456 height 836
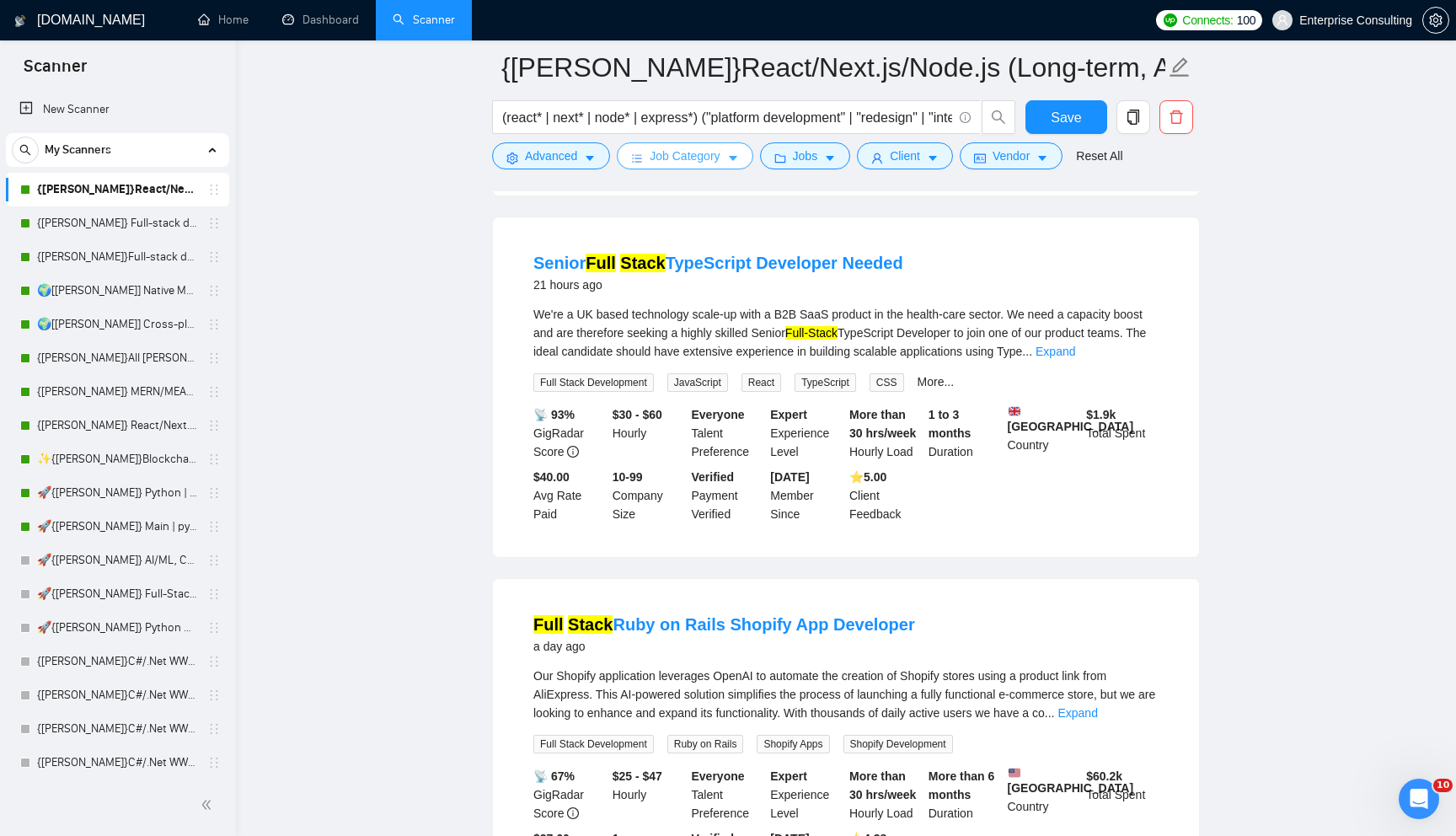
click at [719, 150] on span "Job Category" at bounding box center [684, 156] width 70 height 18
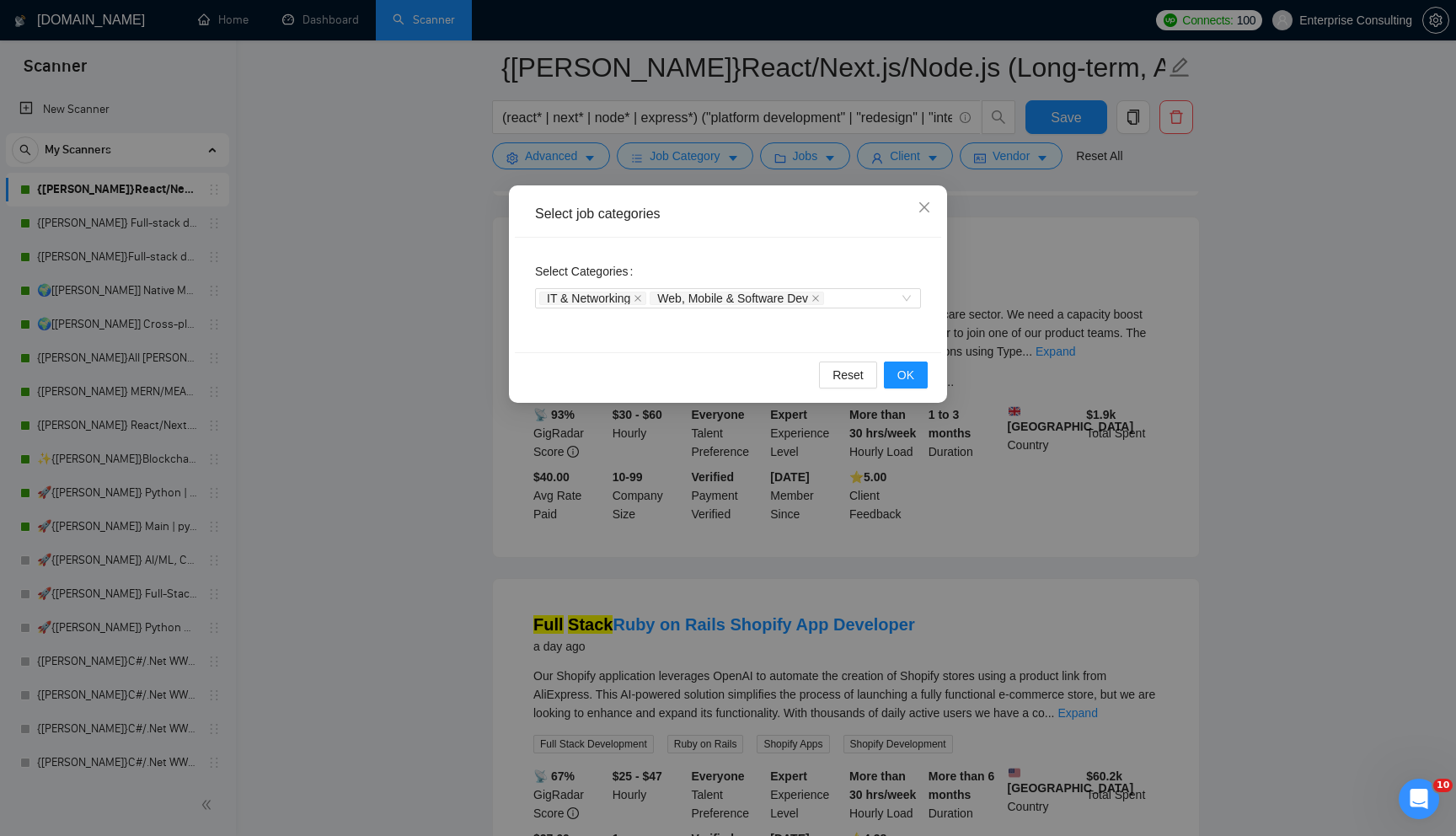
click at [789, 115] on div "Select job categories Select Categories IT & Networking Web, Mobile & Software …" at bounding box center [728, 418] width 1456 height 836
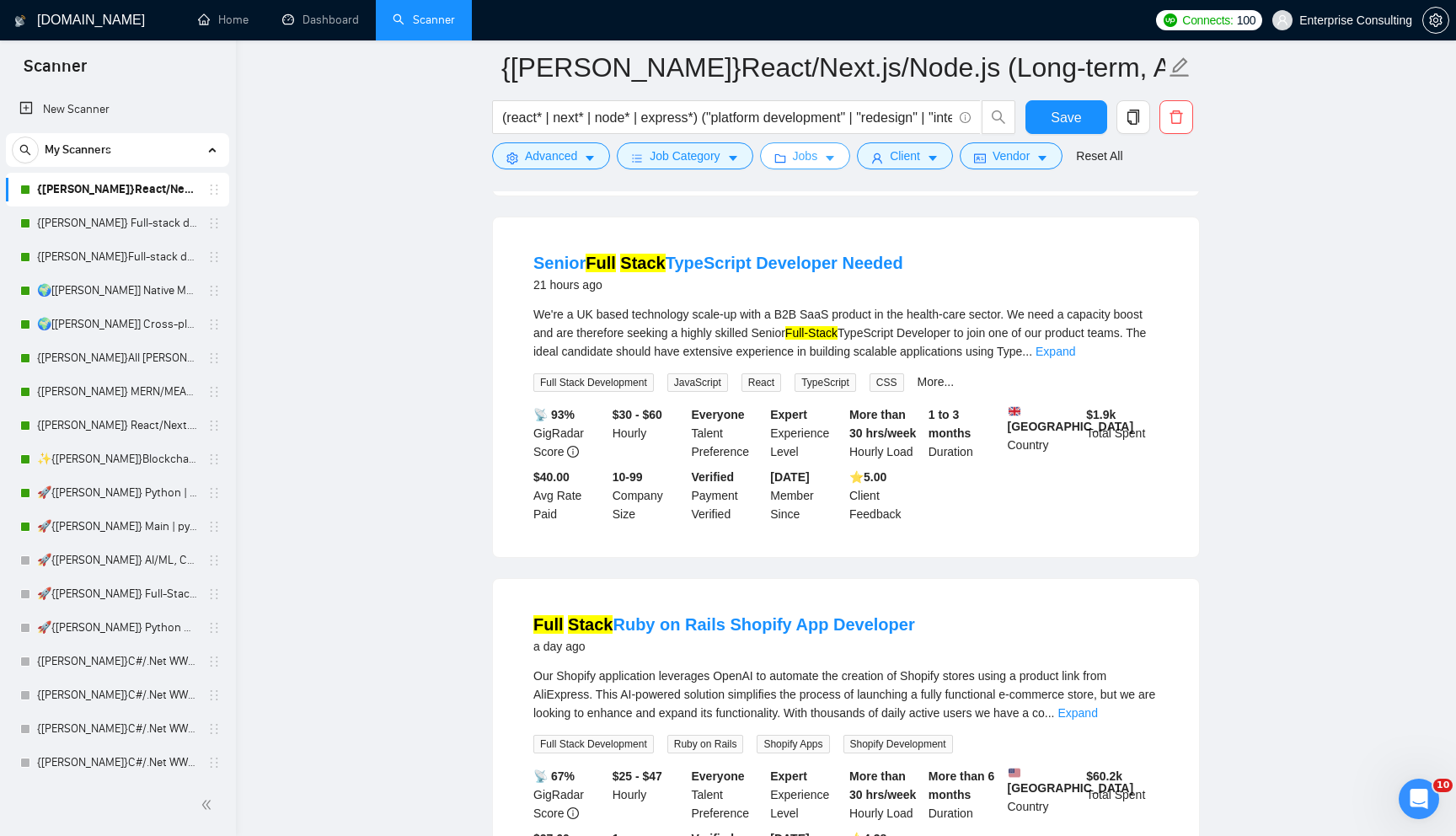
click at [806, 163] on span "Jobs" at bounding box center [805, 156] width 25 height 18
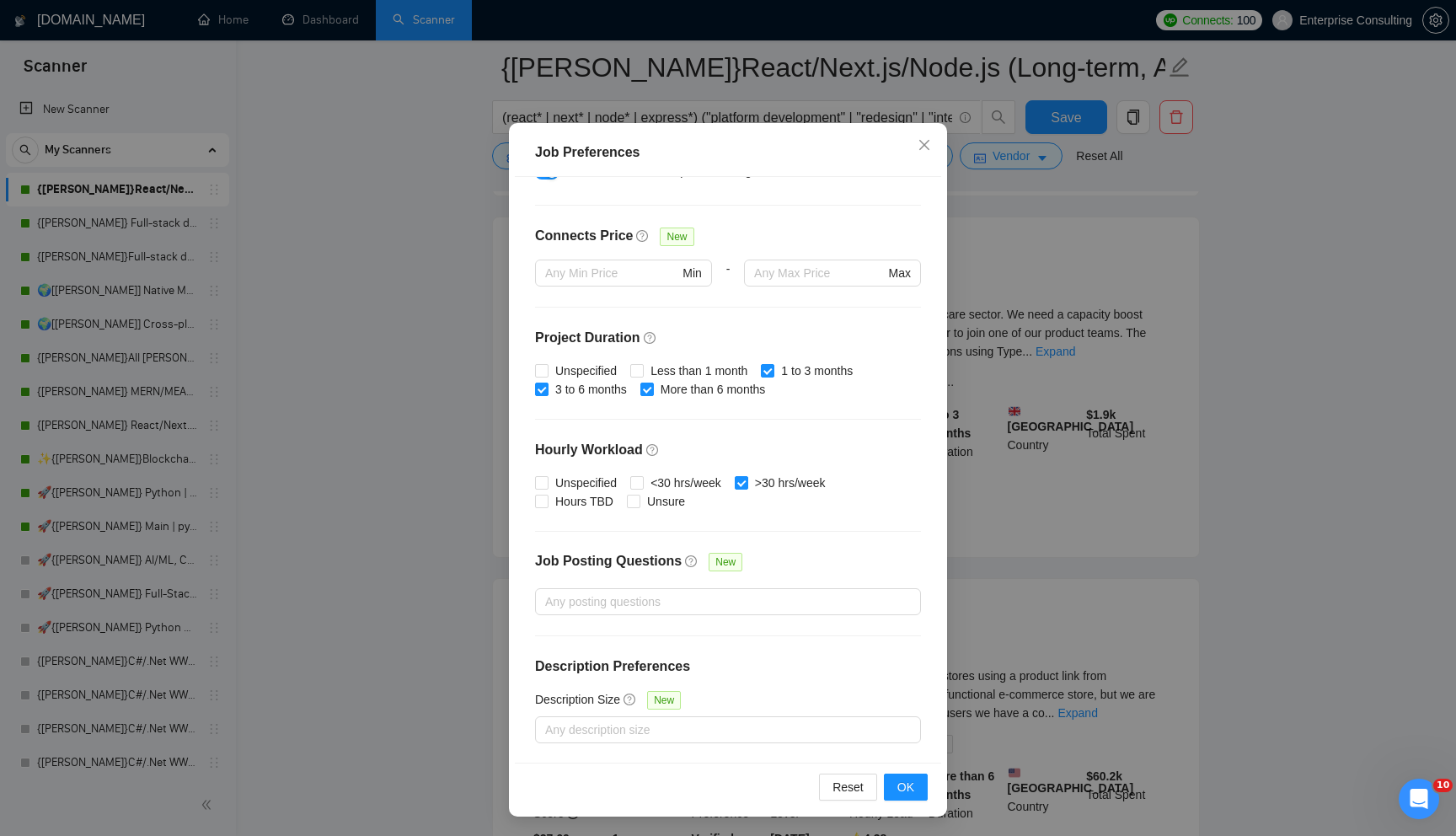
scroll to position [0, 0]
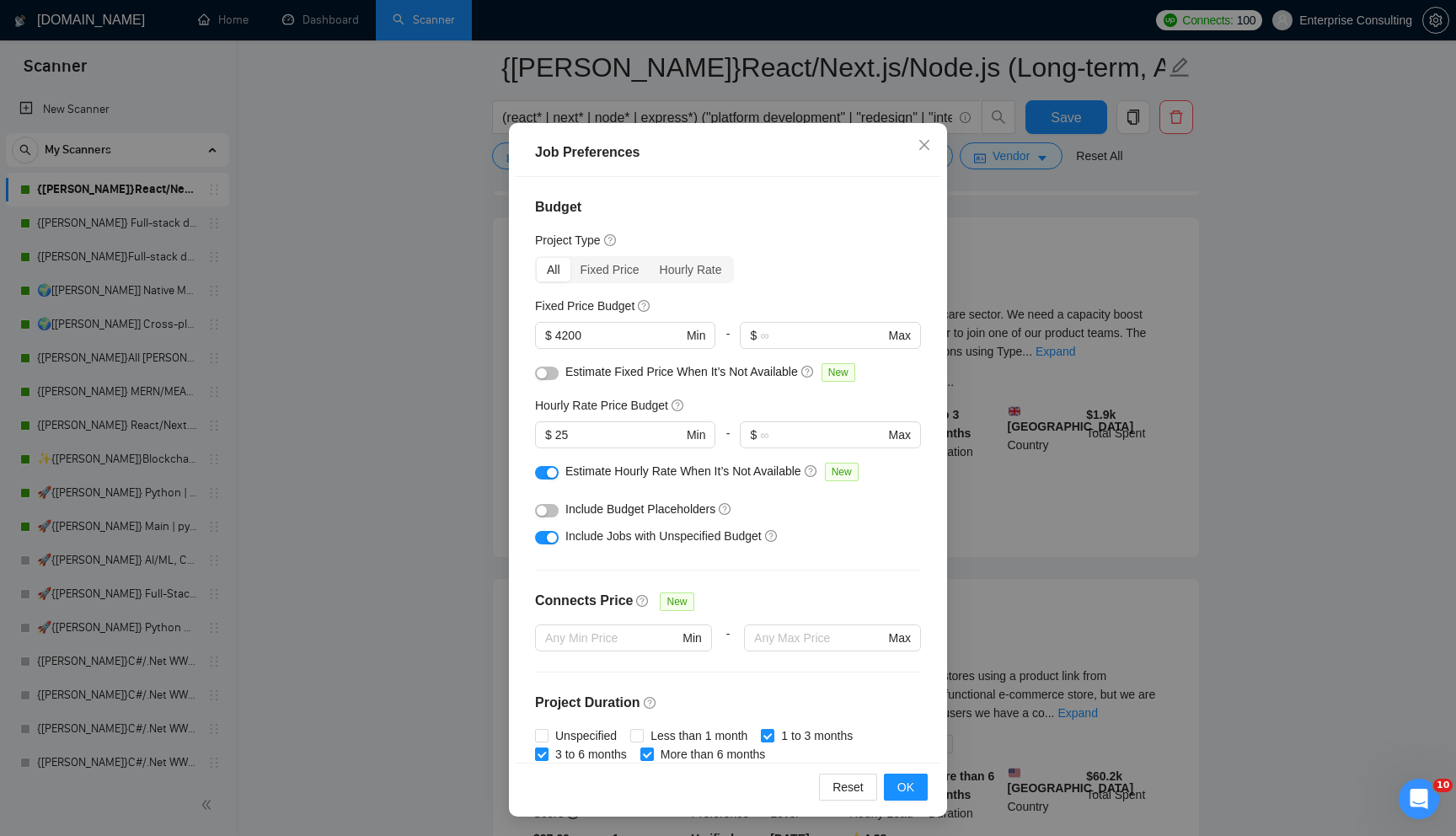
click at [999, 505] on div "Job Preferences Budget Project Type All Fixed Price Hourly Rate Fixed Price Bud…" at bounding box center [728, 418] width 1456 height 836
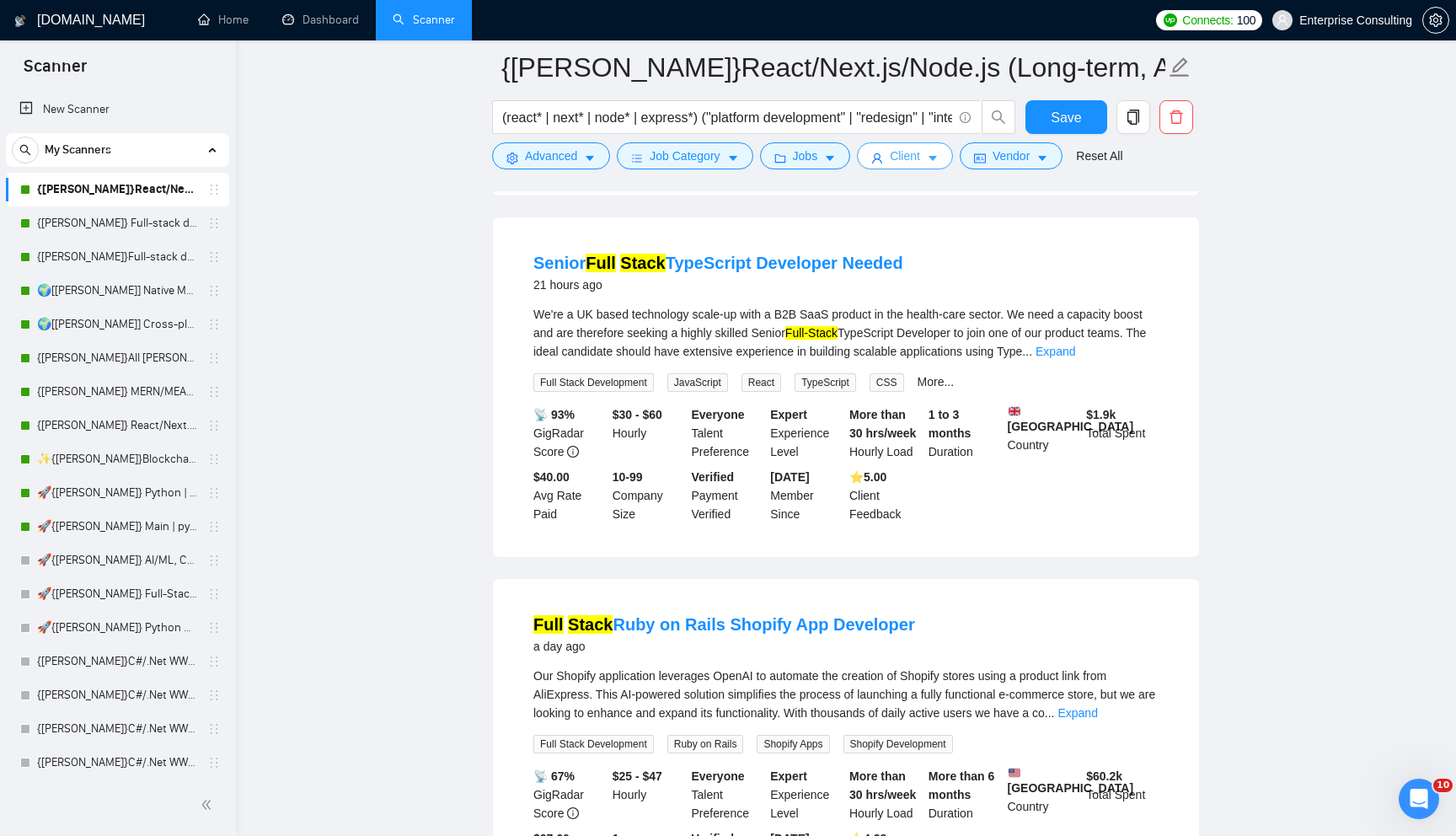
click at [902, 168] on button "Client" at bounding box center [904, 156] width 96 height 27
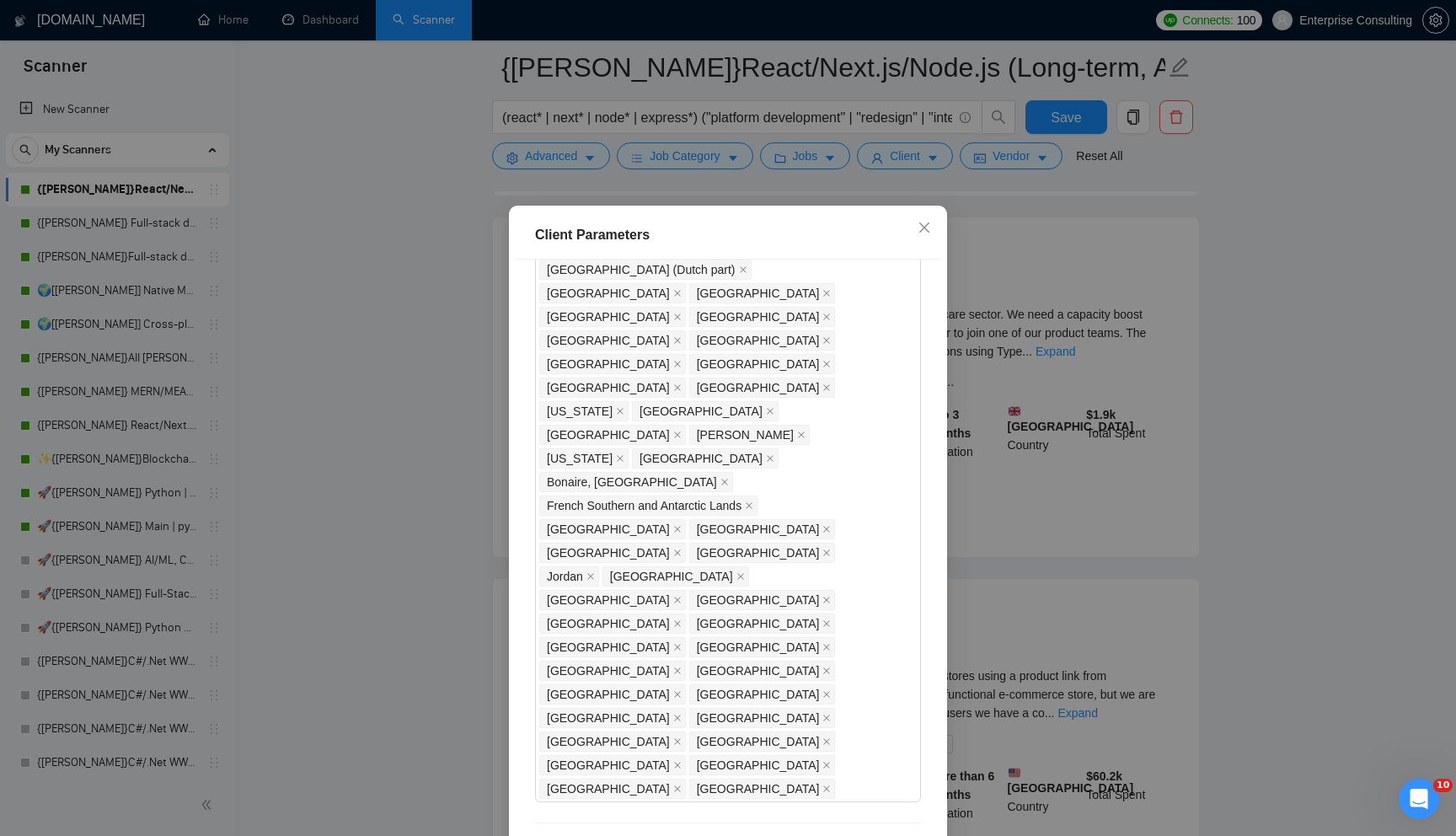
scroll to position [1534, 0]
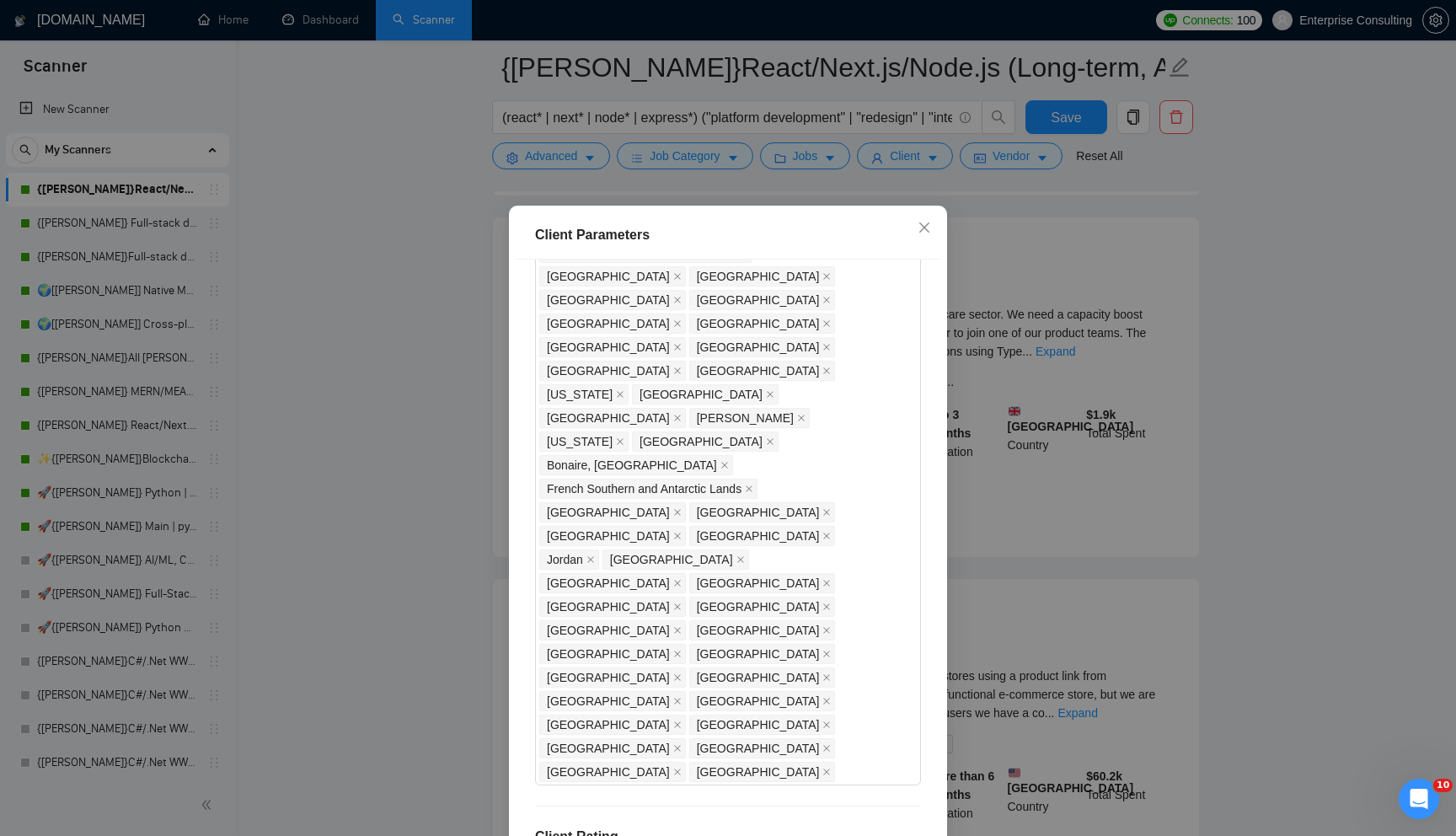
click at [1020, 397] on div "Client Parameters Client Location Include Client Countries Select Exclude Clien…" at bounding box center [728, 418] width 1456 height 836
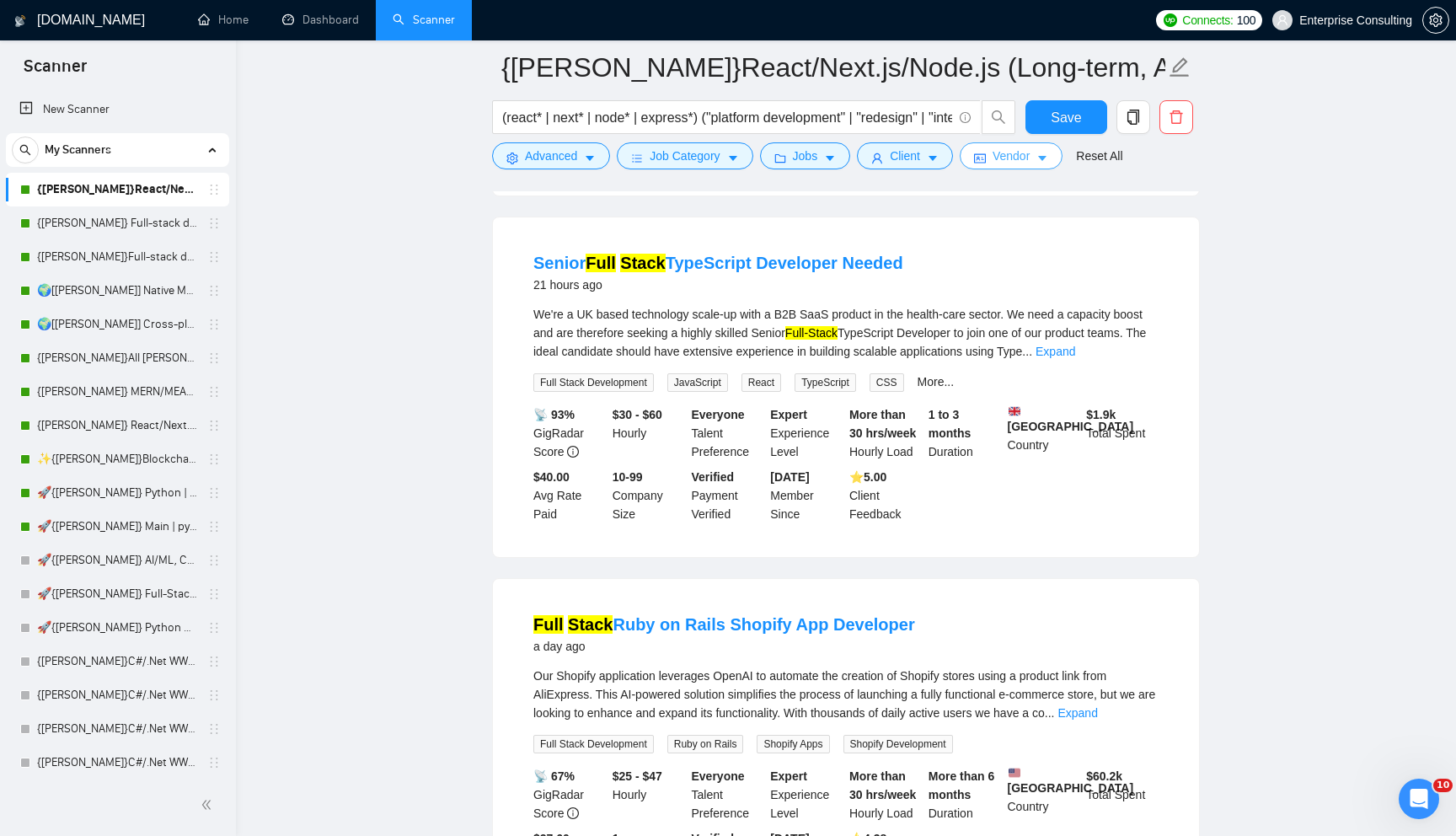
click at [1052, 145] on button "Vendor" at bounding box center [1011, 156] width 103 height 27
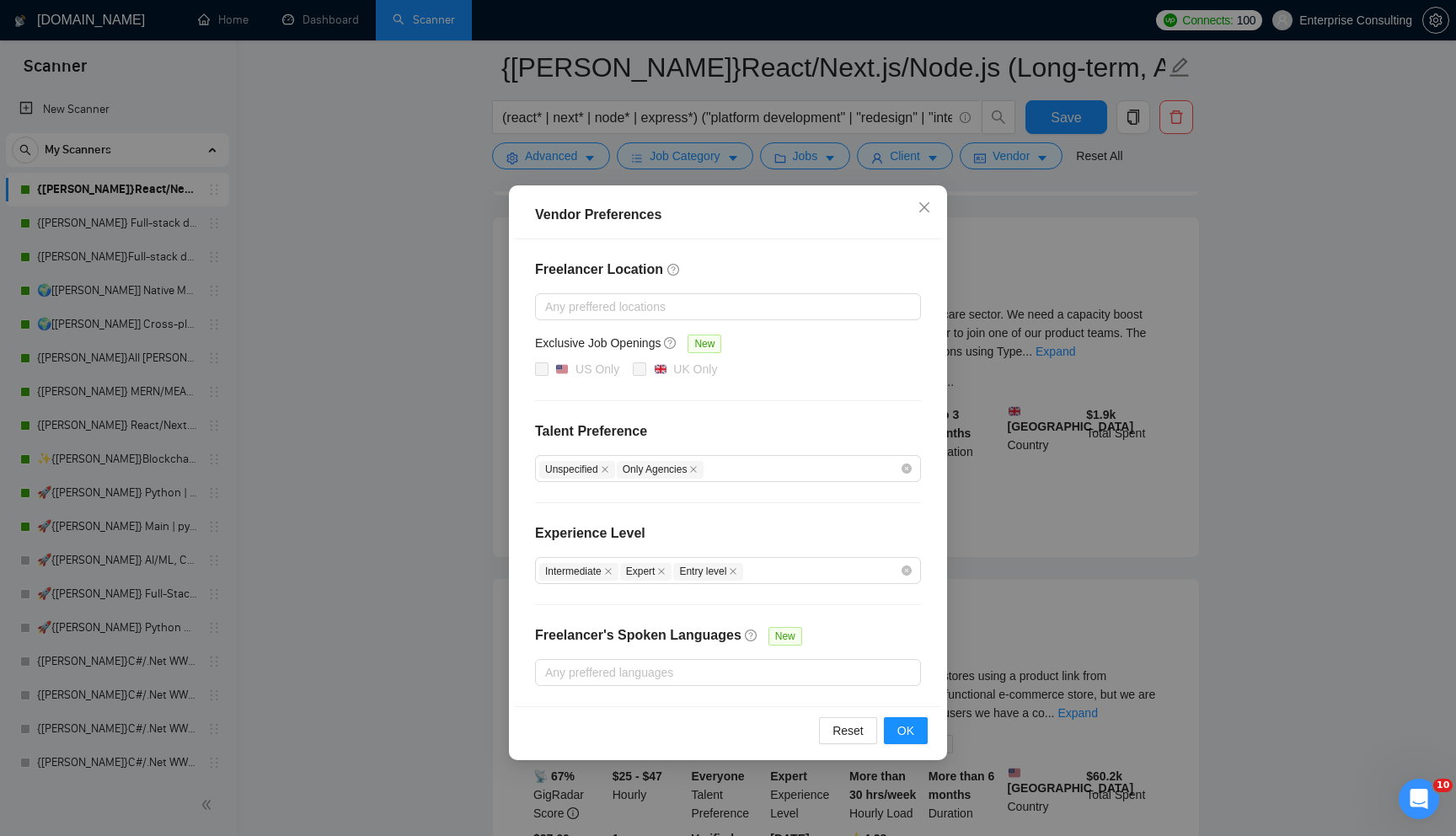
click at [987, 505] on div "Vendor Preferences Freelancer Location Any preffered locations Exclusive Job Op…" at bounding box center [728, 418] width 1456 height 836
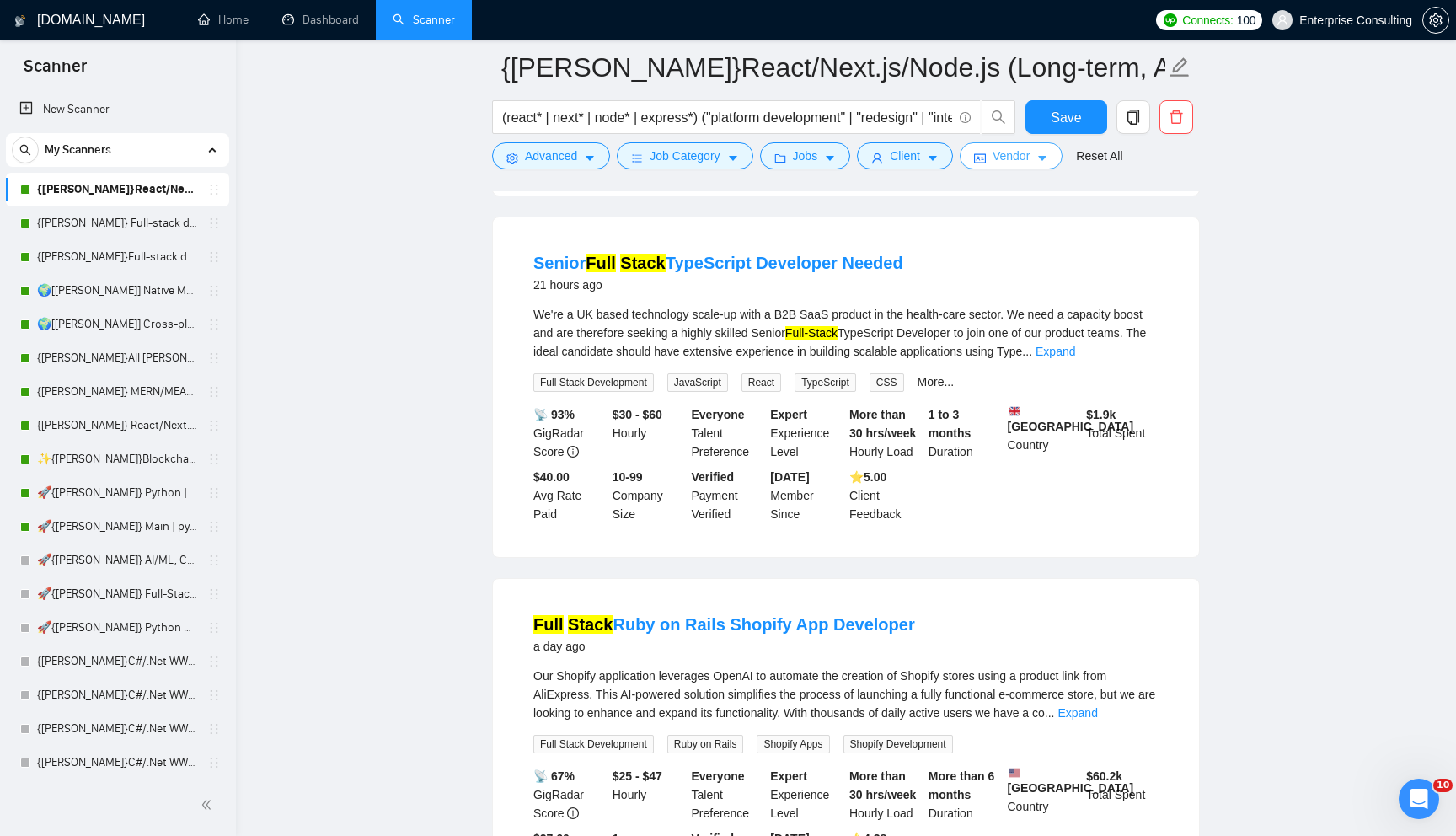
click at [1048, 155] on icon "caret-down" at bounding box center [1043, 158] width 12 height 12
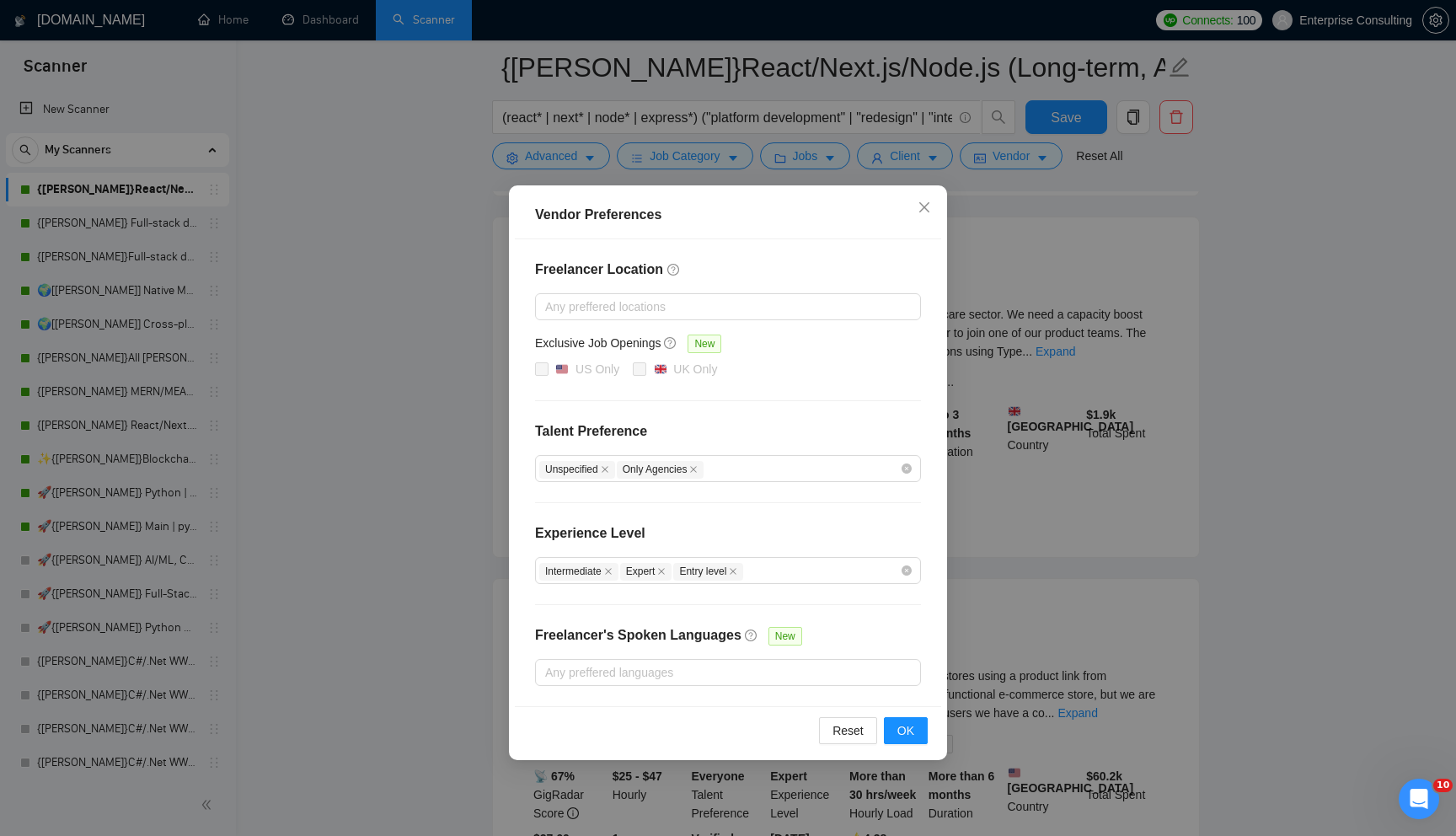
click at [1059, 231] on div "Vendor Preferences Freelancer Location Any preffered locations Exclusive Job Op…" at bounding box center [728, 418] width 1456 height 836
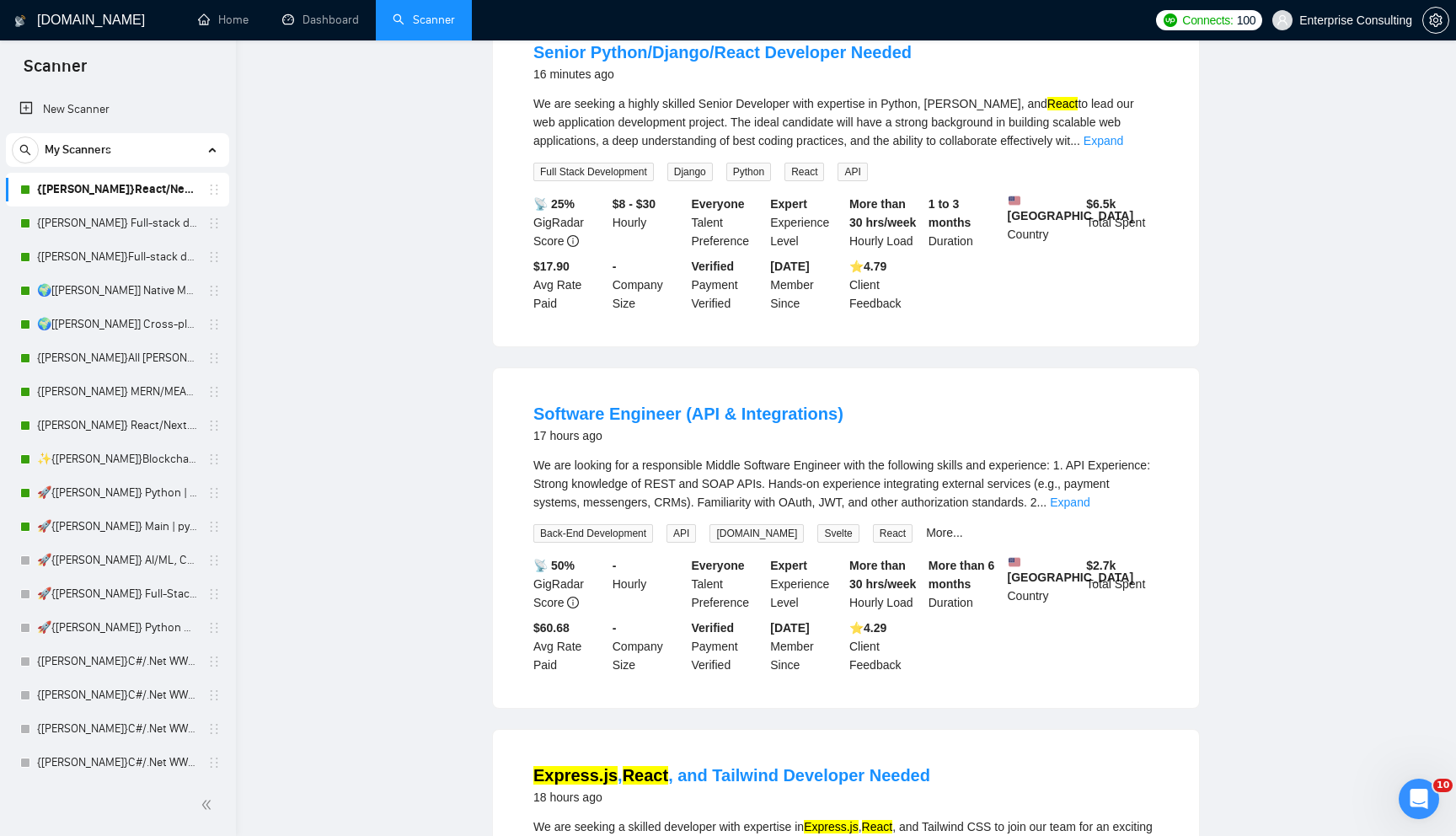
scroll to position [0, 0]
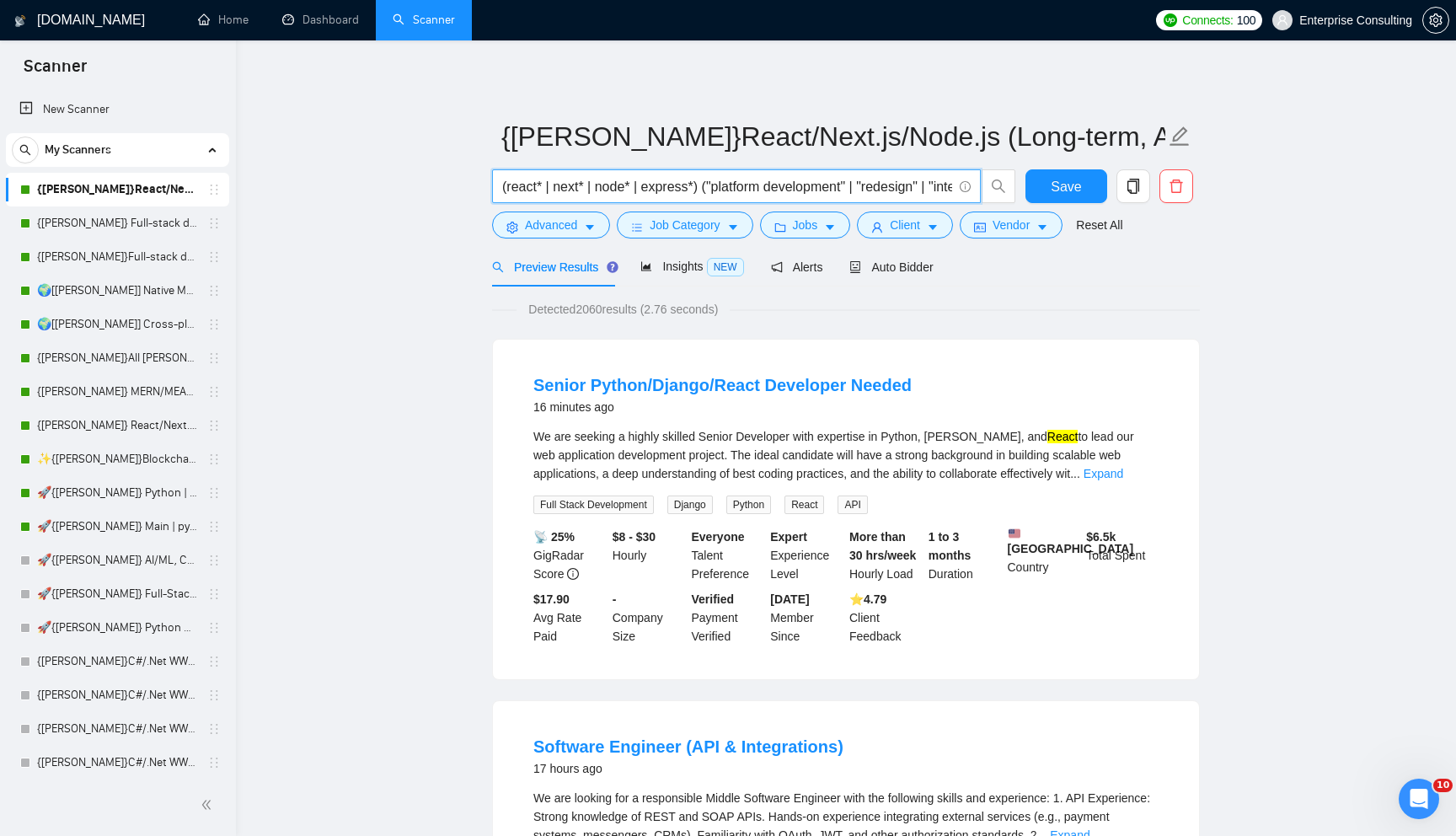
click at [625, 182] on input "(react* | next* | node* | express*) ("platform development" | "redesign" | "int…" at bounding box center [727, 187] width 450 height 21
click at [817, 256] on div "Alerts" at bounding box center [797, 267] width 52 height 40
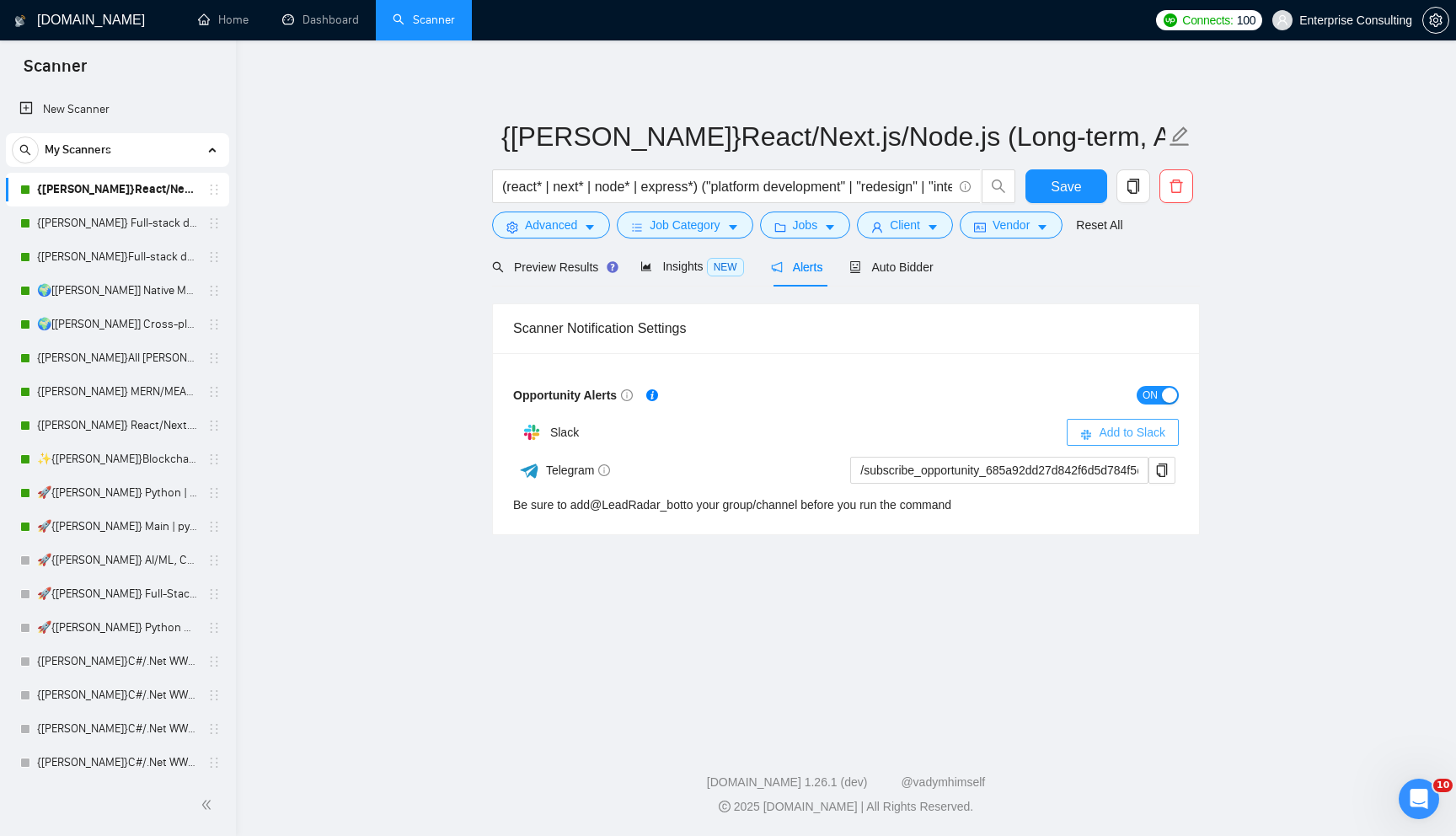
click at [1106, 428] on span "Add to Slack" at bounding box center [1132, 431] width 67 height 18
click at [1435, 16] on icon "setting" at bounding box center [1436, 21] width 14 height 14
click at [273, 173] on main "{Kate}React/Next.js/Node.js (Long-term, All Niches) (react* | next* | node* | e…" at bounding box center [846, 386] width 1166 height 639
